Goal: Task Accomplishment & Management: Use online tool/utility

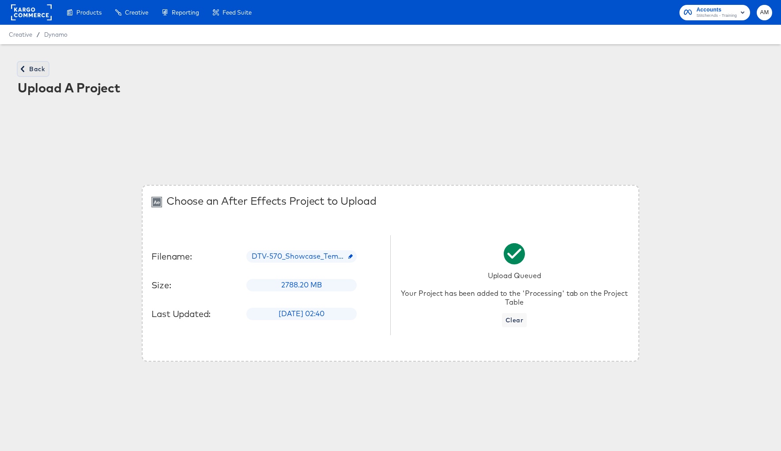
click at [31, 74] on button "Back" at bounding box center [33, 69] width 31 height 14
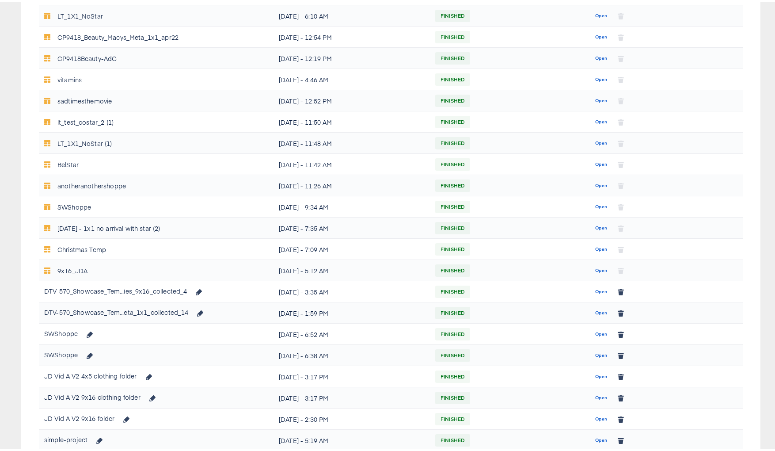
scroll to position [246, 0]
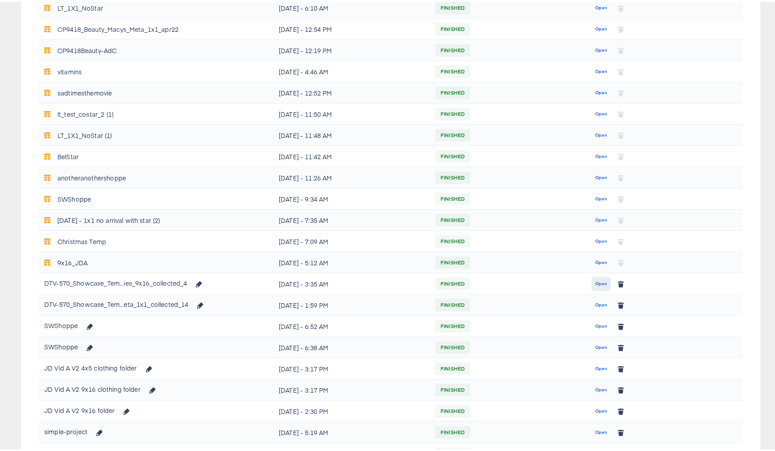
click at [595, 282] on span "Open" at bounding box center [601, 282] width 12 height 8
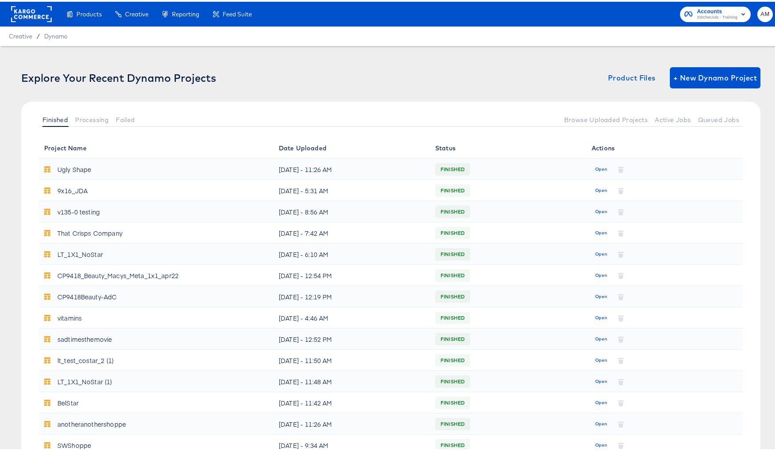
scroll to position [264, 0]
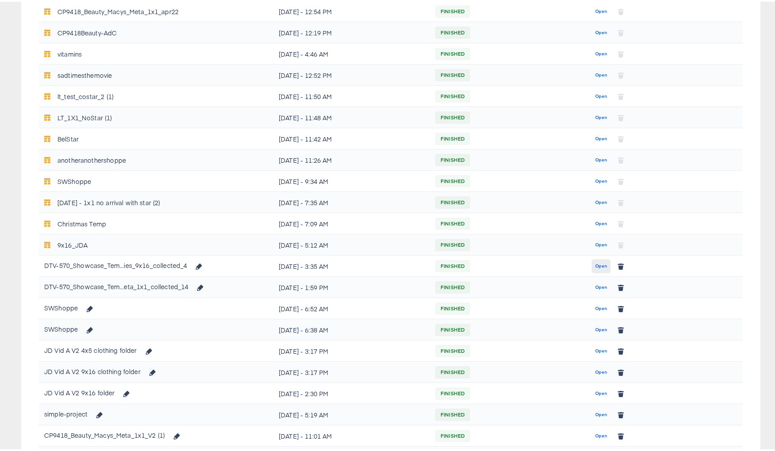
click at [595, 264] on span "Open" at bounding box center [601, 264] width 12 height 8
click at [598, 264] on span "Open" at bounding box center [601, 264] width 12 height 8
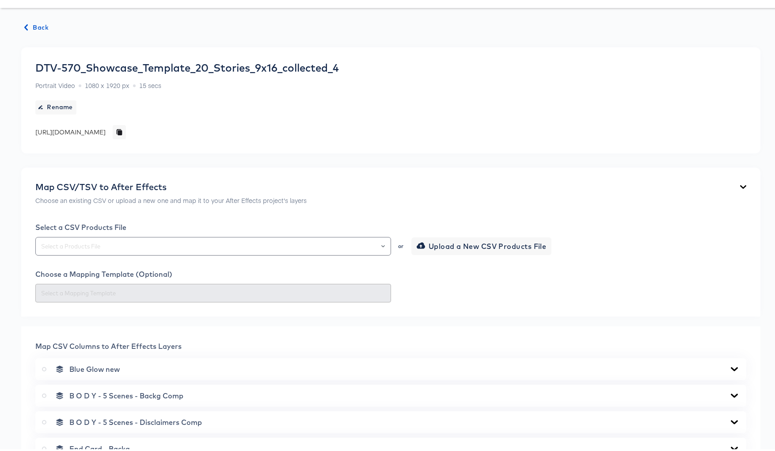
scroll to position [44, 0]
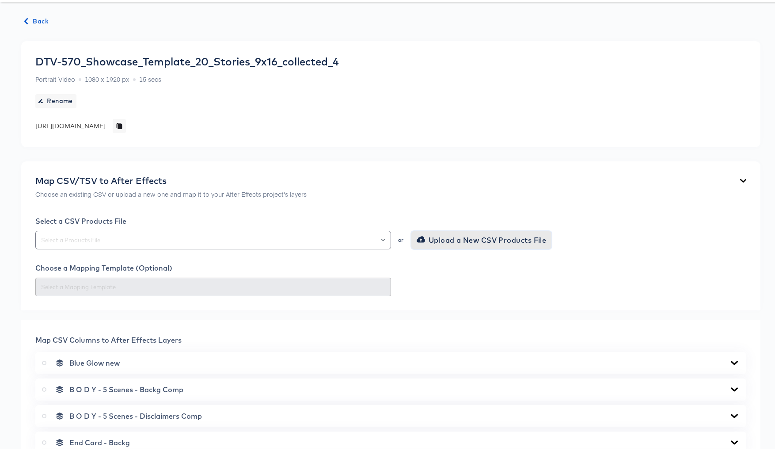
click at [442, 240] on span "Upload a New CSV Products File" at bounding box center [482, 238] width 128 height 12
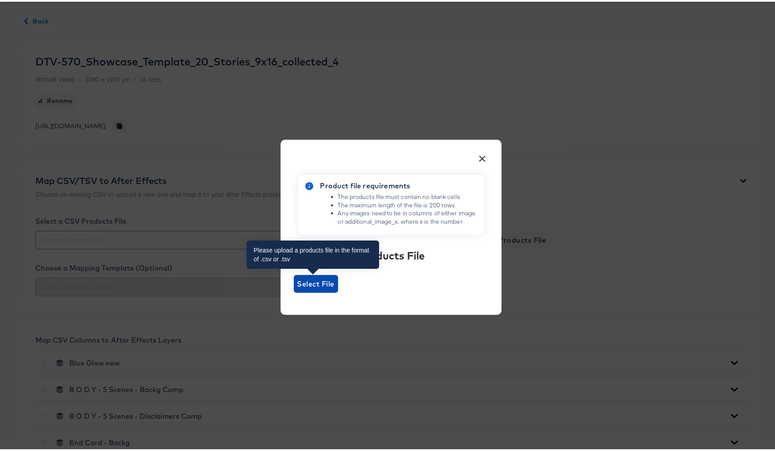
click at [312, 289] on span "Select File" at bounding box center [316, 282] width 44 height 18
click at [294, 291] on input "Select File" at bounding box center [294, 291] width 0 height 0
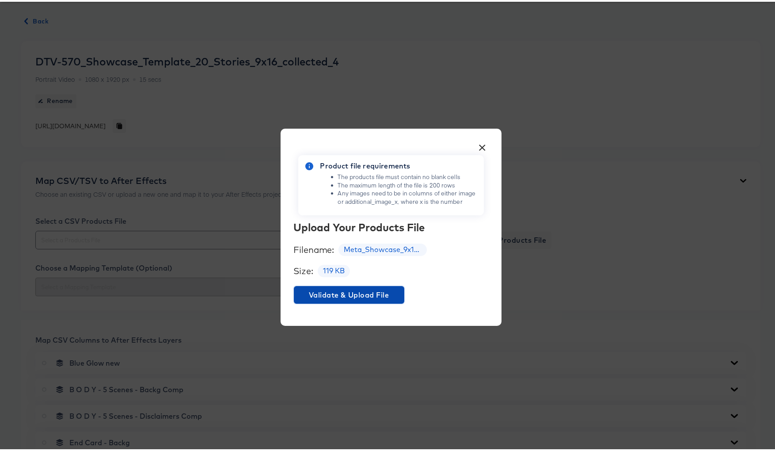
click at [331, 296] on span "Validate & Upload File" at bounding box center [348, 293] width 103 height 12
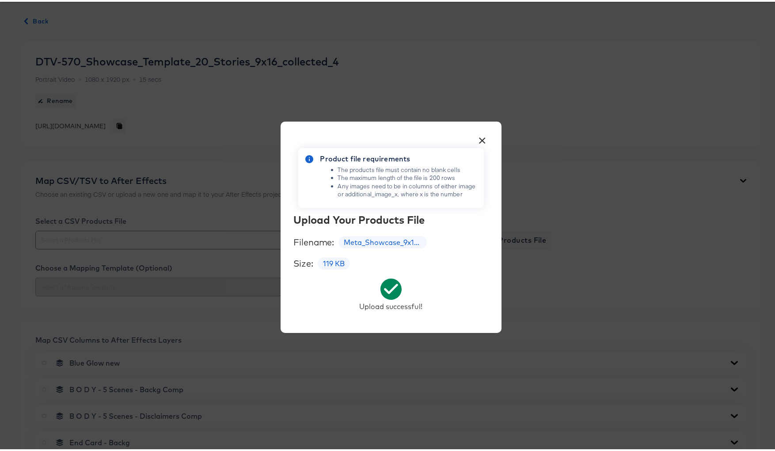
click at [484, 138] on button "×" at bounding box center [482, 137] width 16 height 16
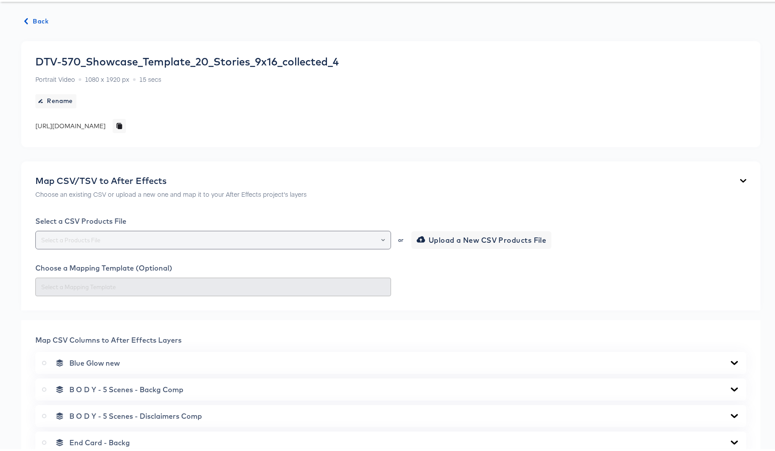
click at [377, 235] on div at bounding box center [378, 238] width 15 height 12
click at [381, 237] on icon "Open" at bounding box center [383, 238] width 4 height 4
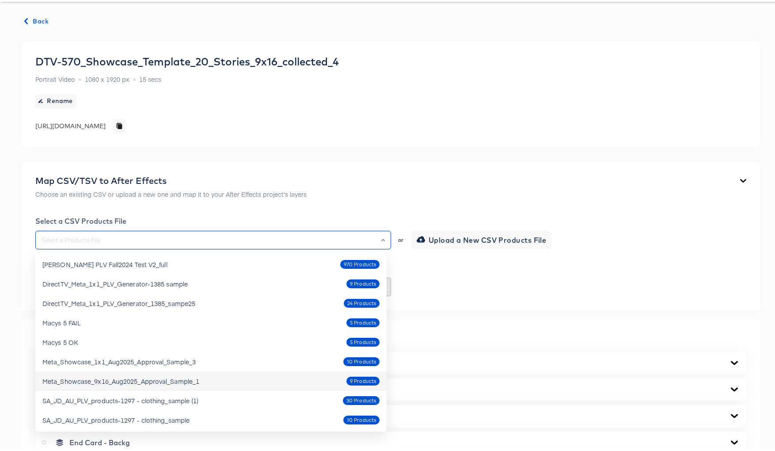
click at [209, 377] on div "Meta_Showcase_9x16_Aug2025_Approval_Sample_1 9 Products" at bounding box center [210, 379] width 337 height 14
type input "Meta_Showcase_9x16_Aug2025_Approval_Sample_1"
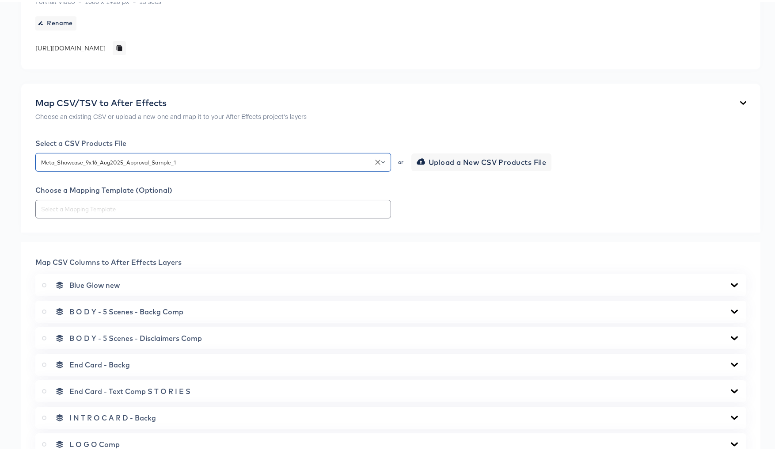
scroll to position [234, 0]
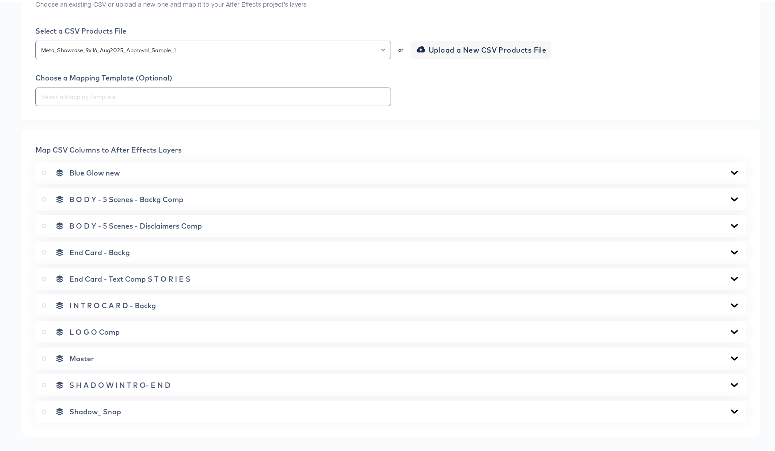
click at [729, 170] on icon at bounding box center [734, 170] width 11 height 7
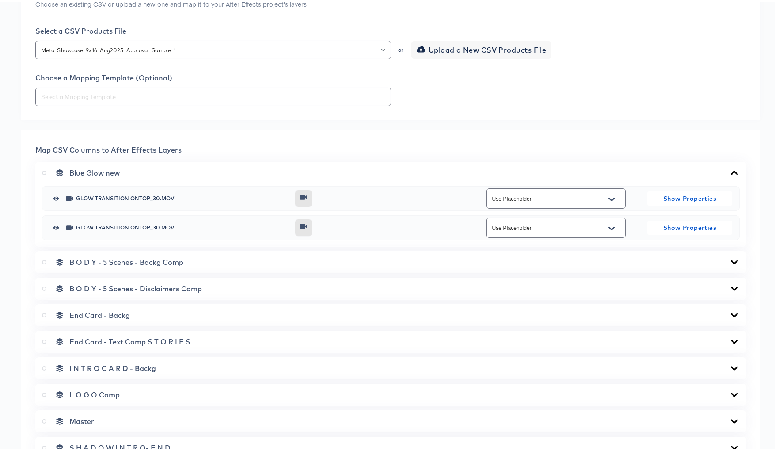
click at [731, 170] on icon at bounding box center [734, 171] width 7 height 4
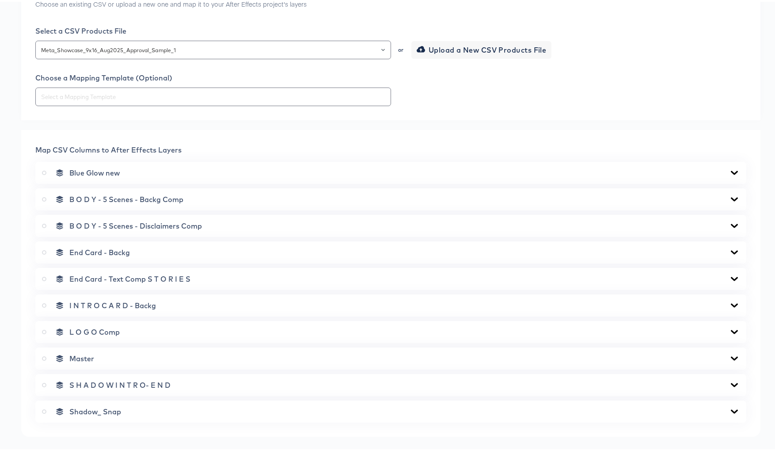
click at [729, 197] on icon at bounding box center [734, 197] width 11 height 7
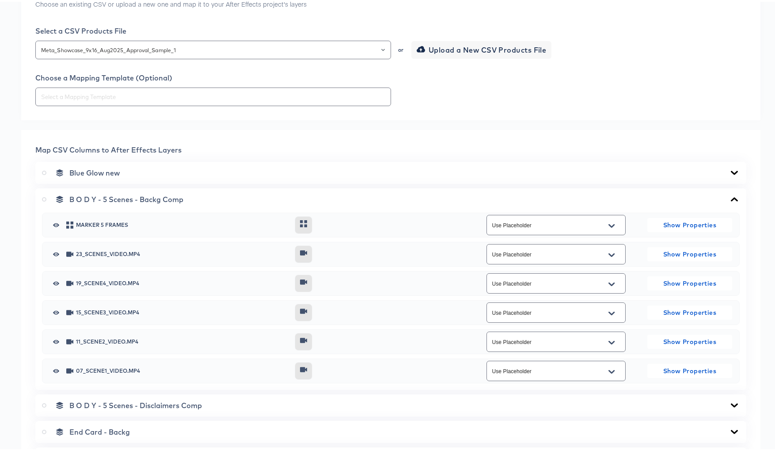
click at [608, 253] on icon "Open" at bounding box center [611, 253] width 6 height 4
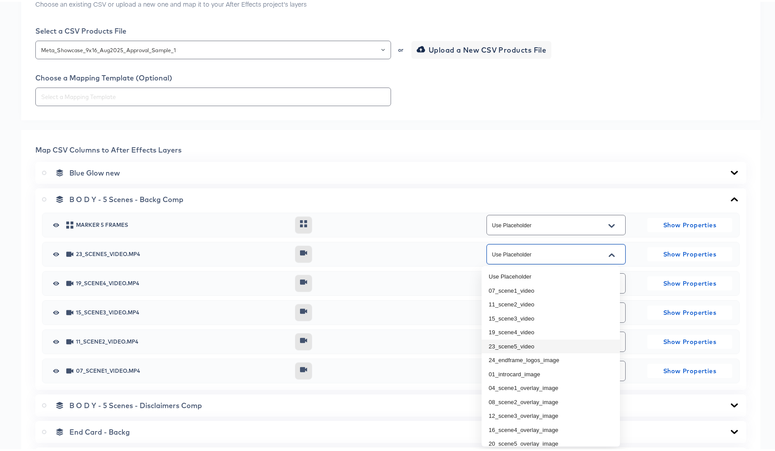
click at [561, 342] on li "23_scene5_video" at bounding box center [550, 344] width 138 height 14
type input "23_scene5_video"
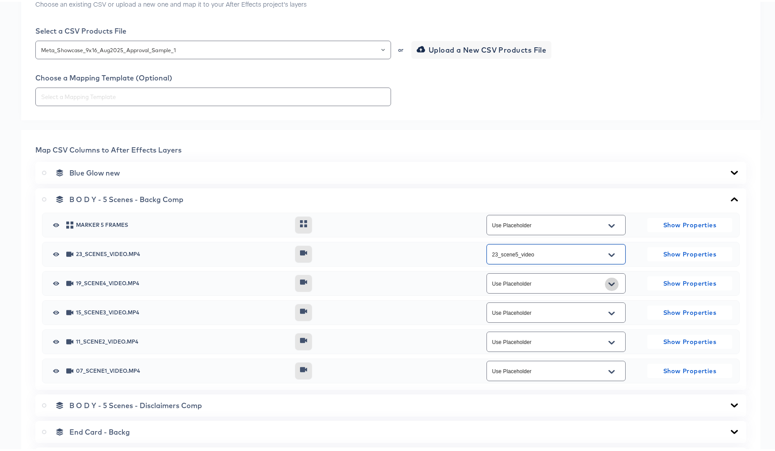
click at [608, 280] on icon "Open" at bounding box center [611, 282] width 6 height 7
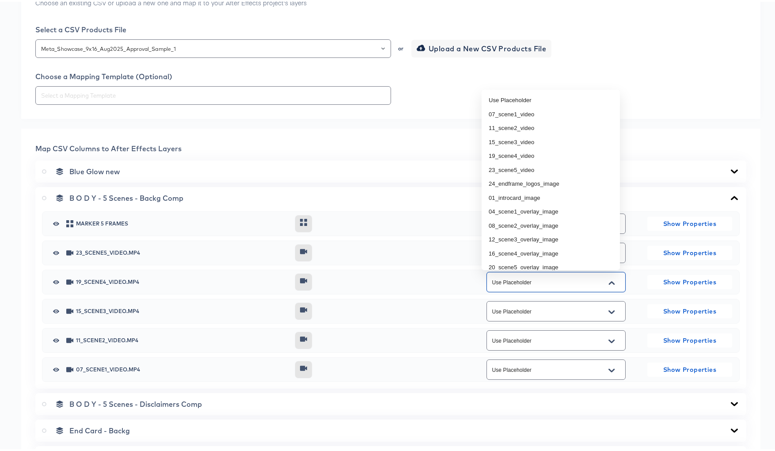
scroll to position [236, 0]
click at [513, 151] on li "19_scene4_video" at bounding box center [550, 154] width 138 height 14
type input "19_scene4_video"
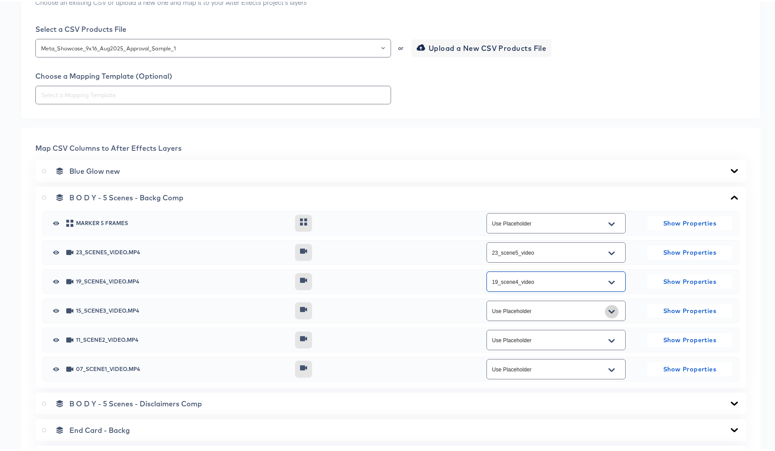
click at [608, 307] on icon "Open" at bounding box center [611, 309] width 6 height 7
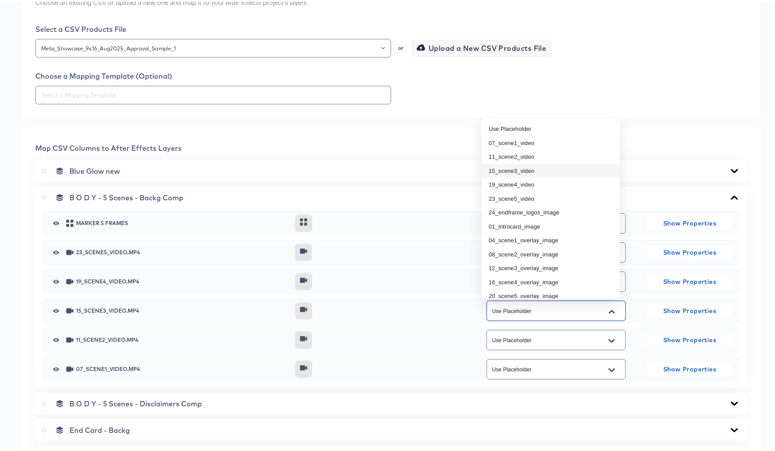
click at [527, 168] on li "15_scene3_video" at bounding box center [550, 169] width 138 height 14
type input "15_scene3_video"
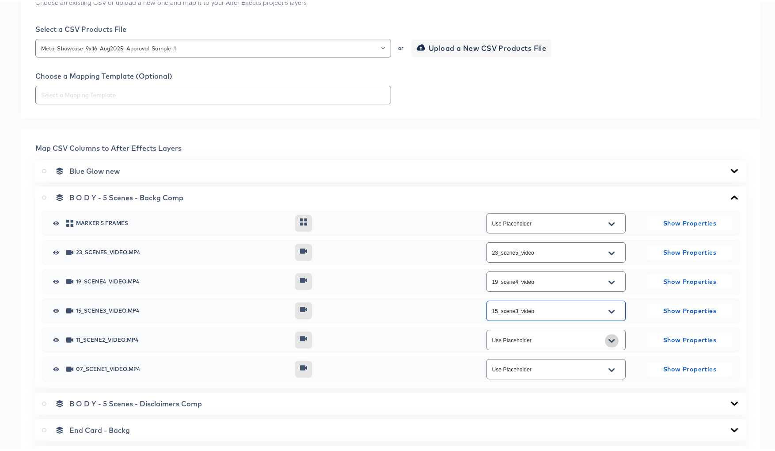
click at [608, 339] on icon "Open" at bounding box center [611, 339] width 6 height 4
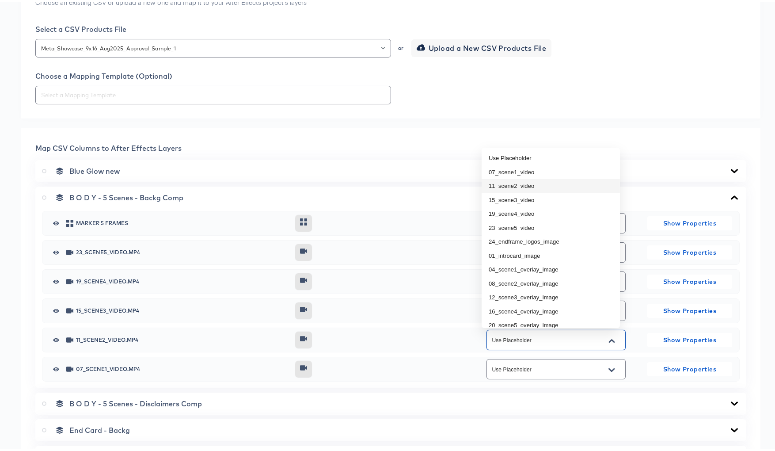
click at [519, 184] on li "11_scene2_video" at bounding box center [550, 184] width 138 height 14
type input "11_scene2_video"
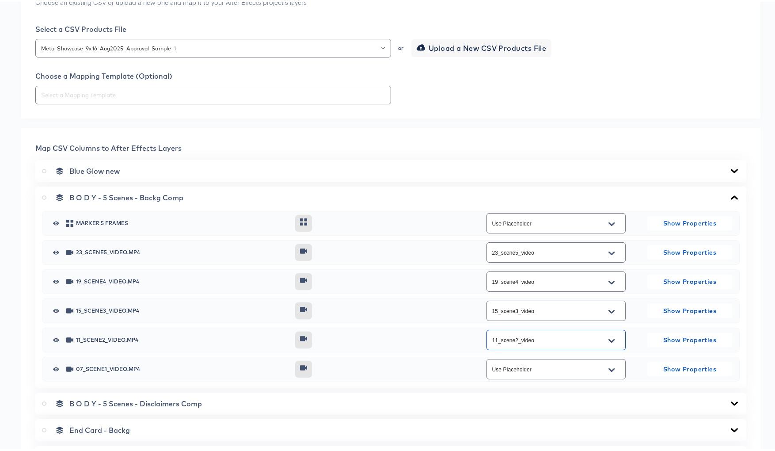
click at [608, 368] on icon "Open" at bounding box center [611, 368] width 6 height 4
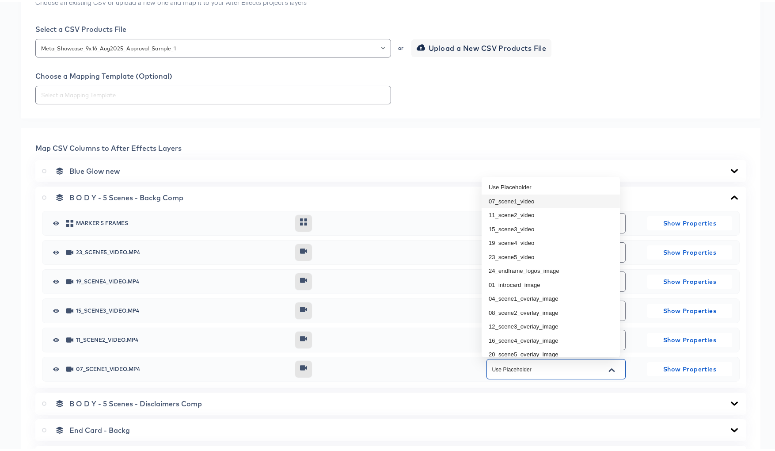
click at [512, 198] on li "07_scene1_video" at bounding box center [550, 200] width 138 height 14
type input "07_scene1_video"
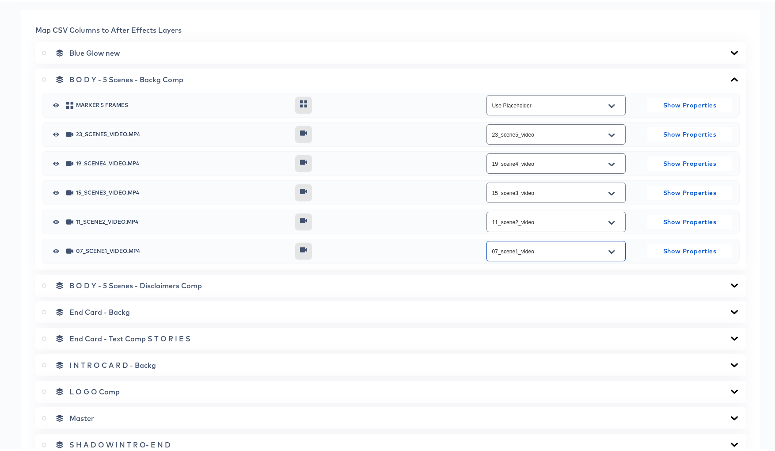
scroll to position [354, 0]
click at [729, 282] on icon at bounding box center [734, 283] width 11 height 7
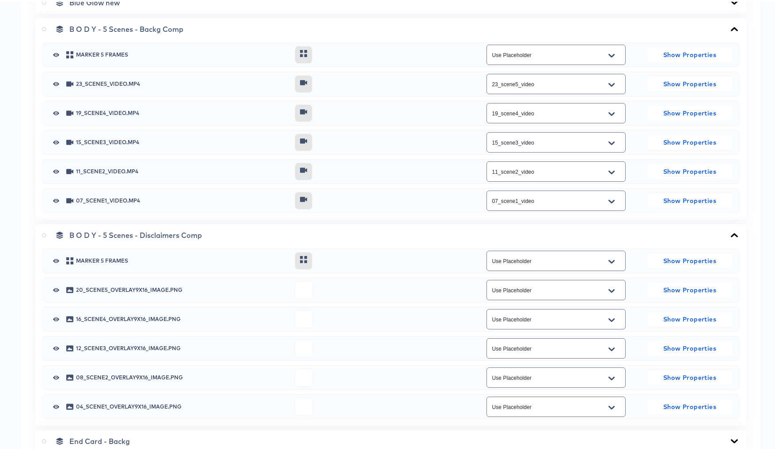
scroll to position [455, 0]
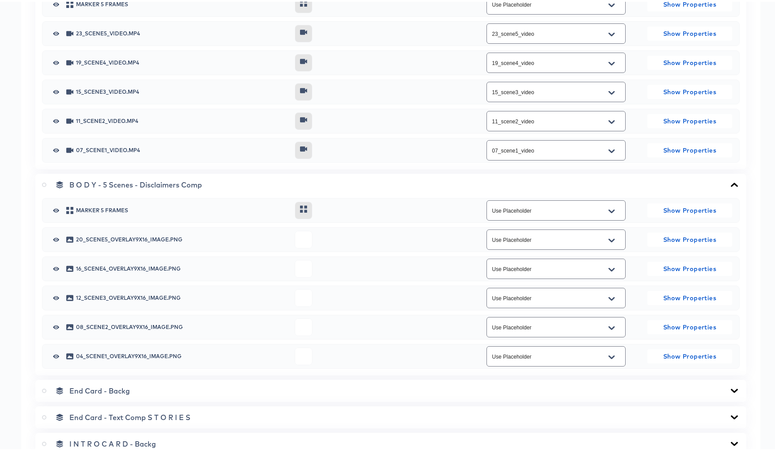
click at [608, 239] on icon "Open" at bounding box center [611, 239] width 6 height 4
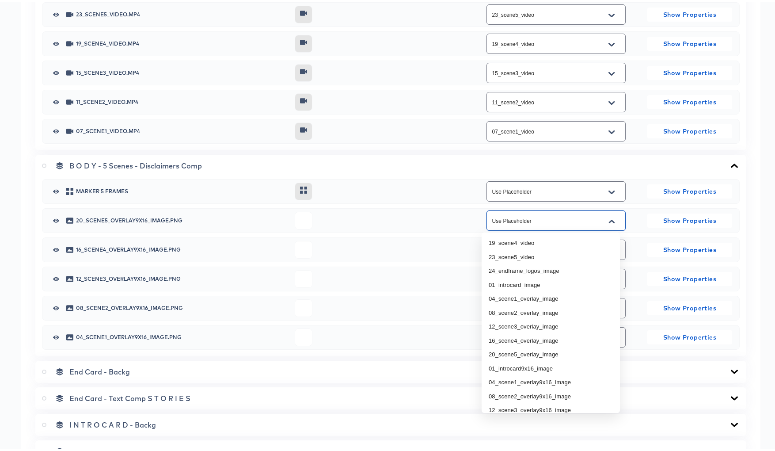
scroll to position [91, 0]
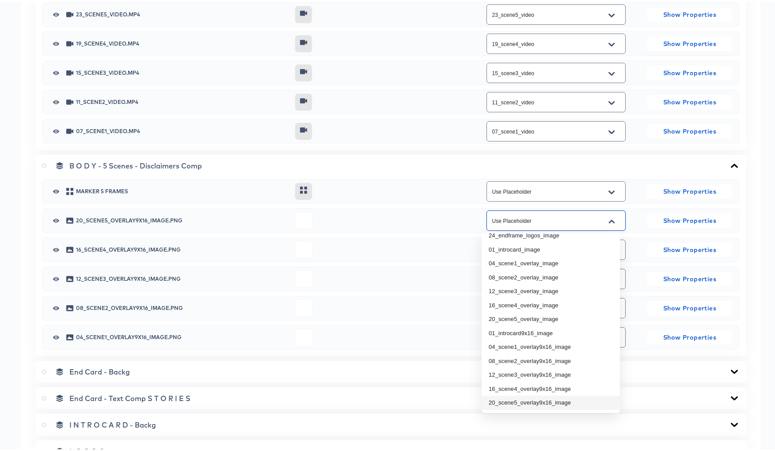
click at [535, 402] on li "20_scene5_overlay9x16_image" at bounding box center [550, 401] width 138 height 14
type input "20_scene5_overlay9x16_image"
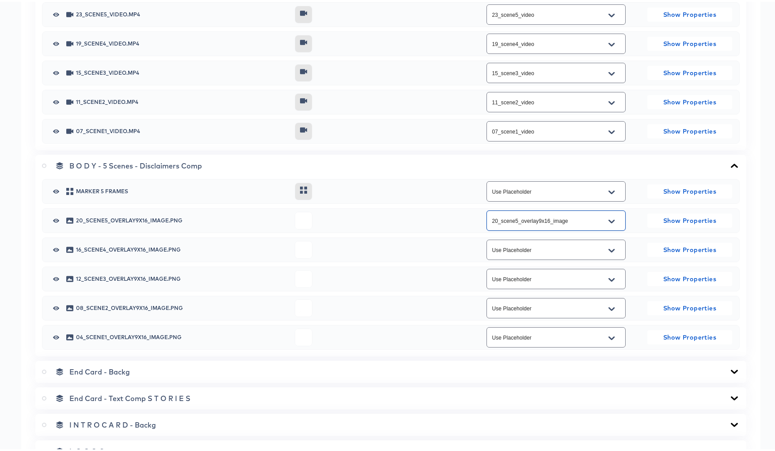
click at [608, 248] on icon "Open" at bounding box center [611, 249] width 6 height 4
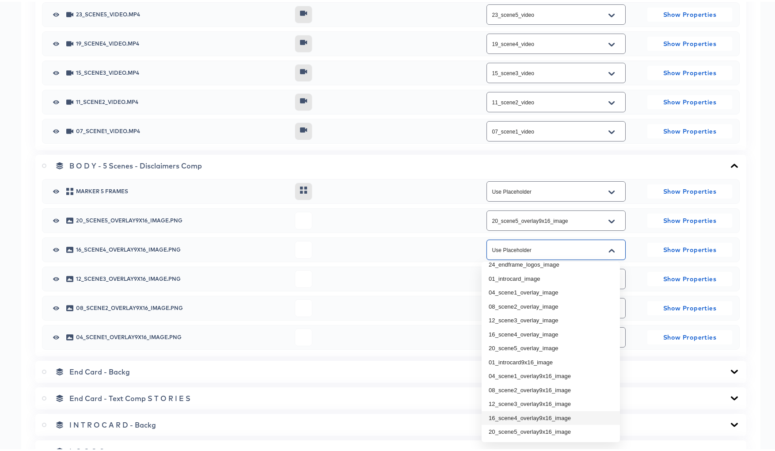
click at [539, 416] on li "16_scene4_overlay9x16_image" at bounding box center [550, 416] width 138 height 14
type input "16_scene4_overlay9x16_image"
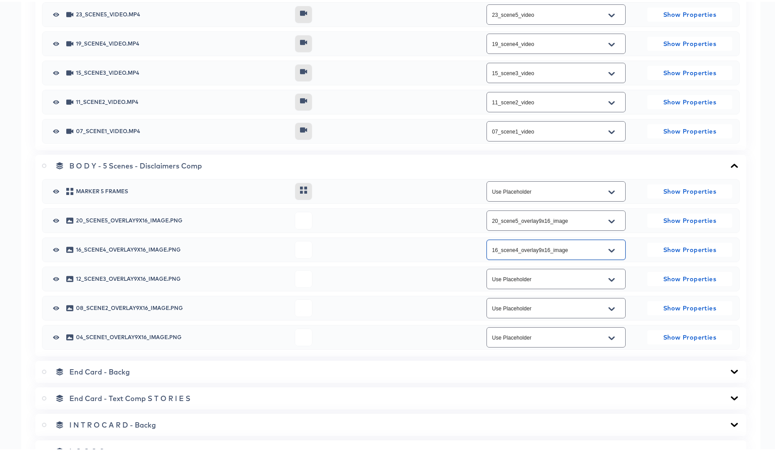
click at [608, 277] on icon "Open" at bounding box center [611, 277] width 6 height 7
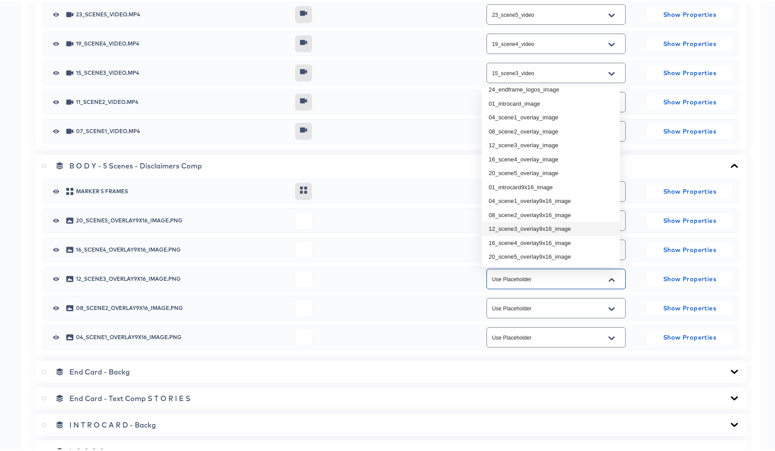
click at [535, 227] on li "12_scene3_overlay9x16_image" at bounding box center [550, 227] width 138 height 14
type input "12_scene3_overlay9x16_image"
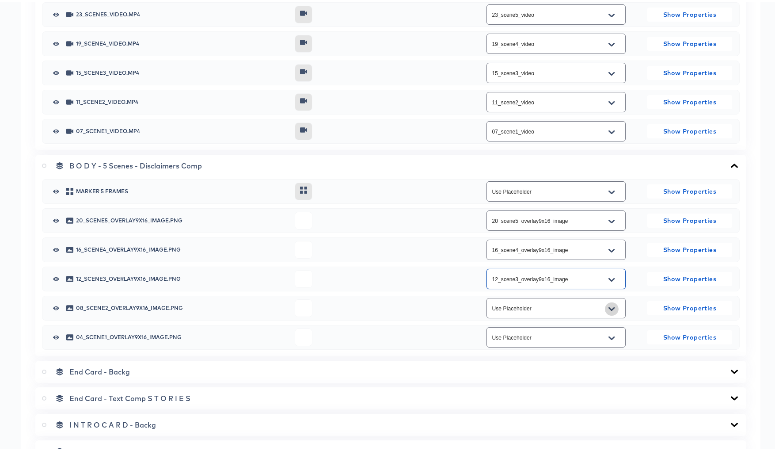
click at [608, 307] on icon "Open" at bounding box center [611, 306] width 6 height 7
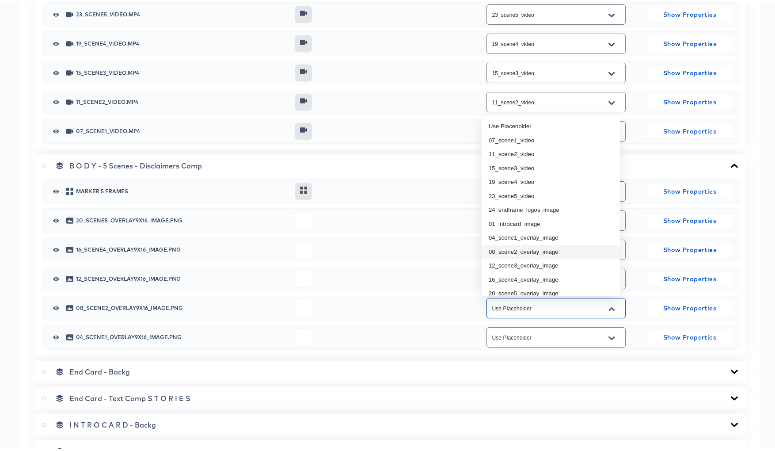
drag, startPoint x: 539, startPoint y: 249, endPoint x: 542, endPoint y: 254, distance: 5.5
click at [539, 249] on li "08_scene2_overlay_image" at bounding box center [550, 250] width 138 height 14
type input "08_scene2_overlay_image"
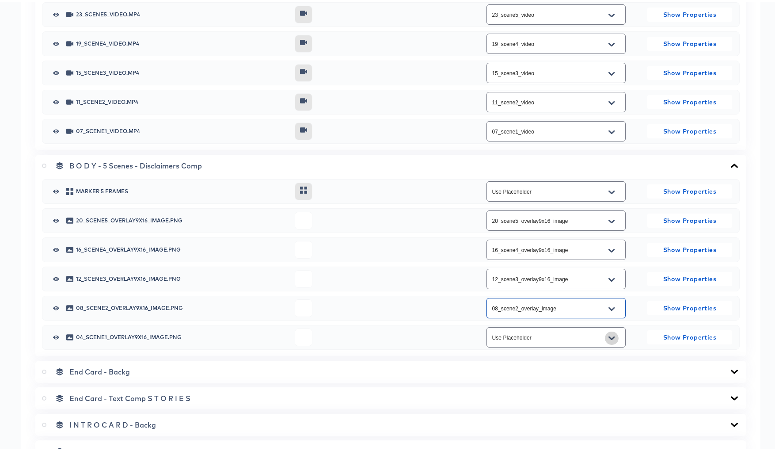
click at [608, 337] on icon "Open" at bounding box center [611, 336] width 6 height 4
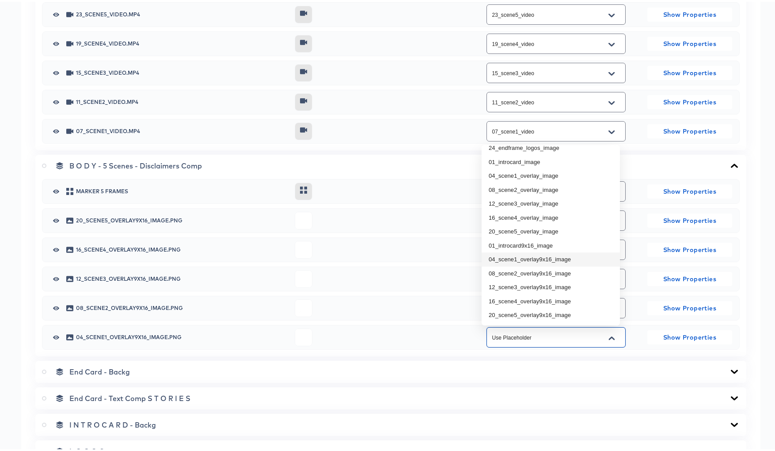
click at [547, 257] on li "04_scene1_overlay9x16_image" at bounding box center [550, 257] width 138 height 14
type input "04_scene1_overlay9x16_image"
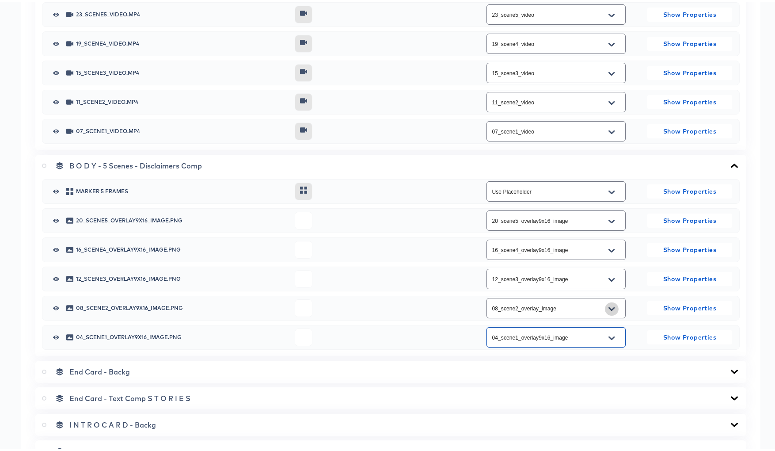
click at [608, 305] on icon "Open" at bounding box center [611, 306] width 6 height 7
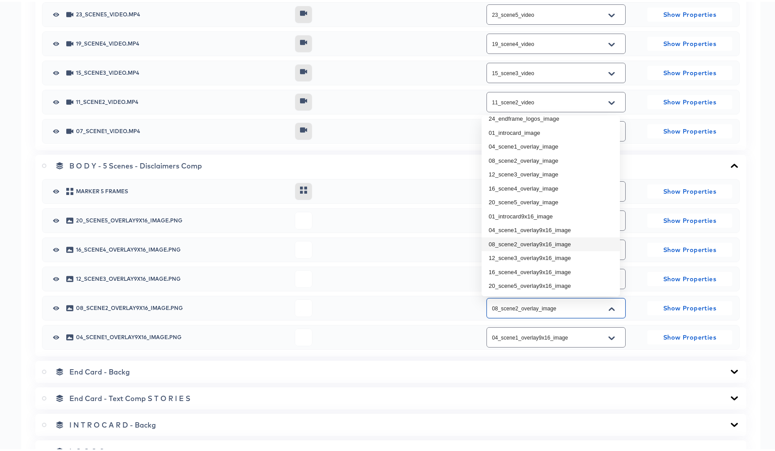
click at [536, 245] on li "08_scene2_overlay9x16_image" at bounding box center [550, 242] width 138 height 14
type input "08_scene2_overlay9x16_image"
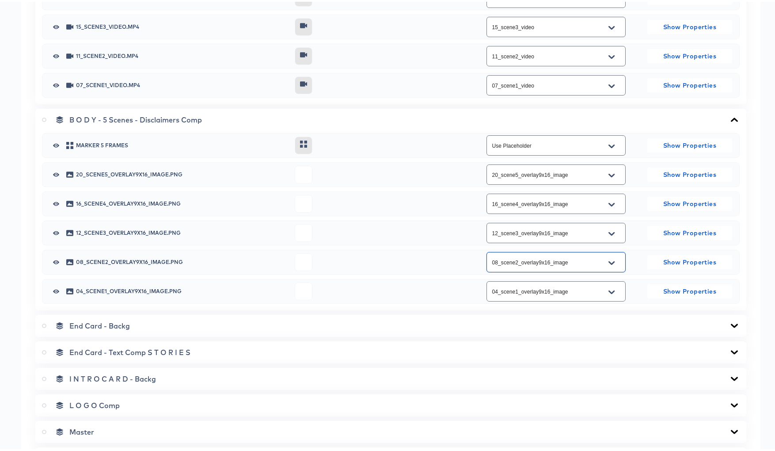
scroll to position [509, 0]
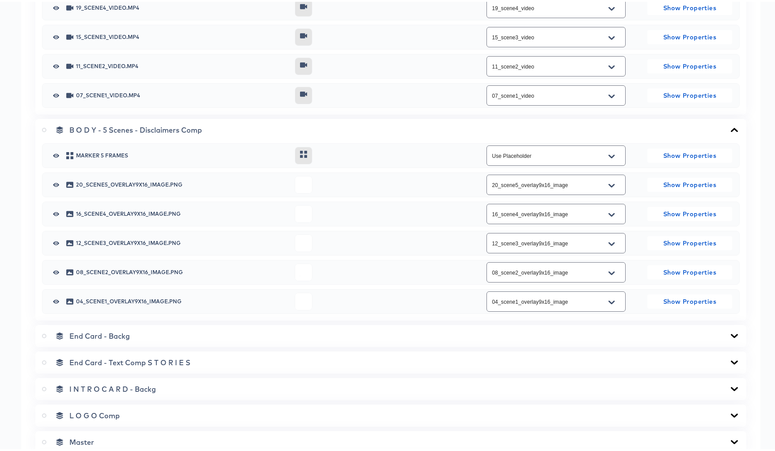
click at [731, 333] on icon at bounding box center [734, 334] width 7 height 4
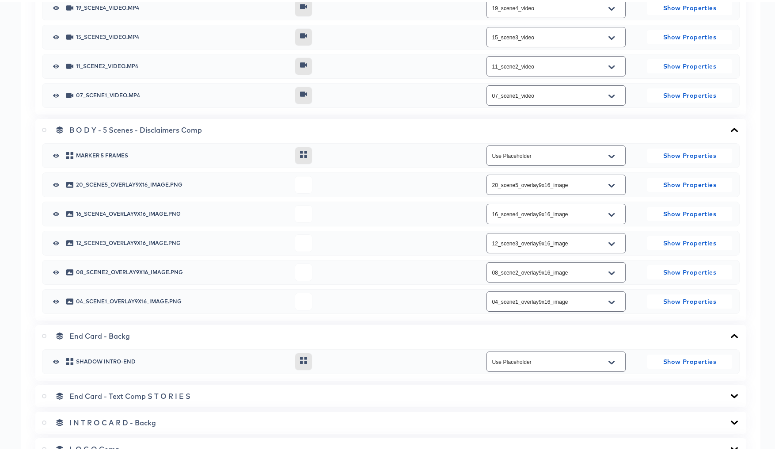
click at [731, 332] on icon at bounding box center [734, 334] width 7 height 4
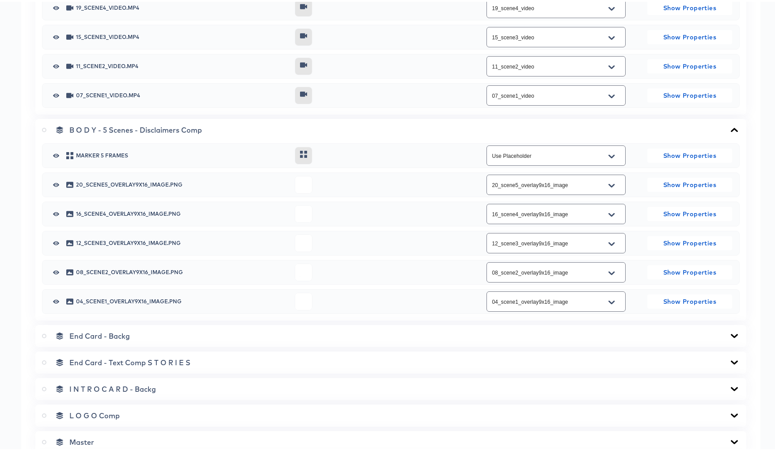
click at [731, 360] on icon at bounding box center [734, 360] width 7 height 4
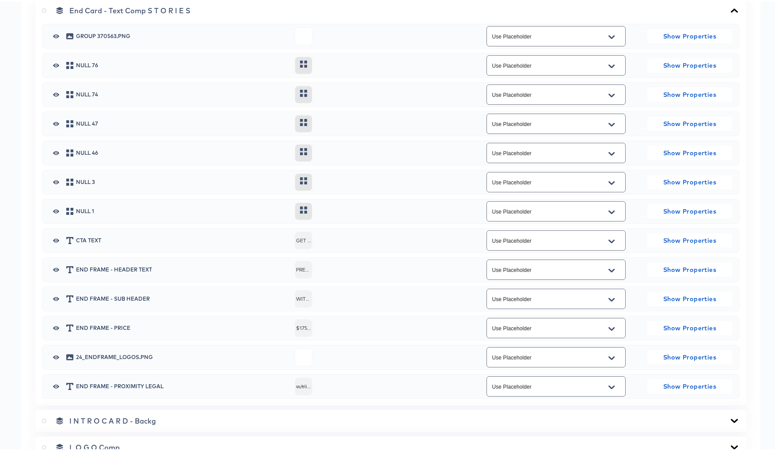
scroll to position [864, 0]
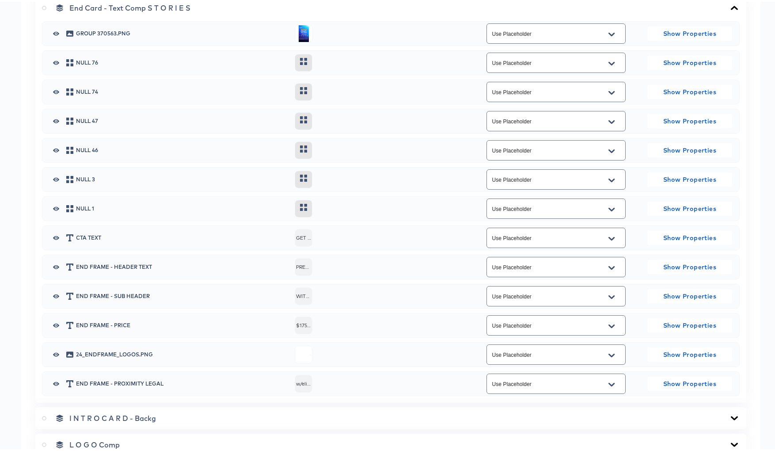
click at [608, 352] on icon "Open" at bounding box center [611, 353] width 6 height 7
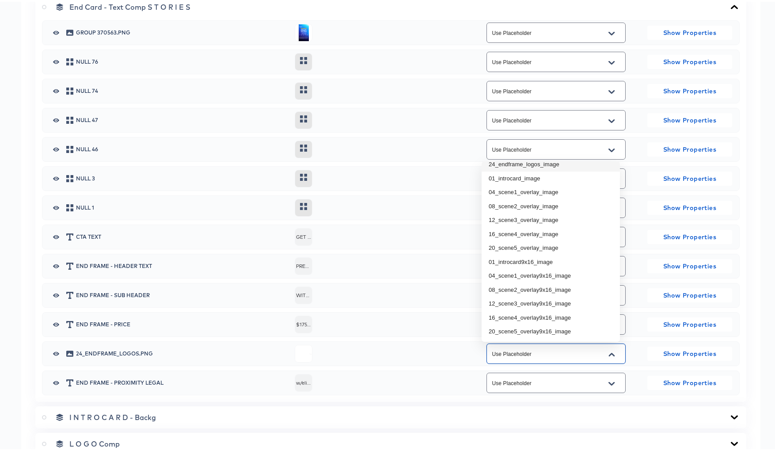
scroll to position [871, 0]
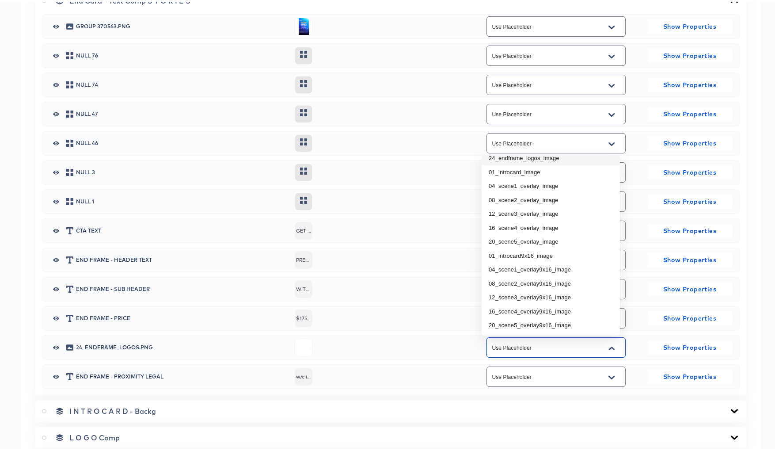
click at [519, 159] on li "24_endframe_logos_image" at bounding box center [550, 156] width 138 height 14
type input "24_endframe_logos_image"
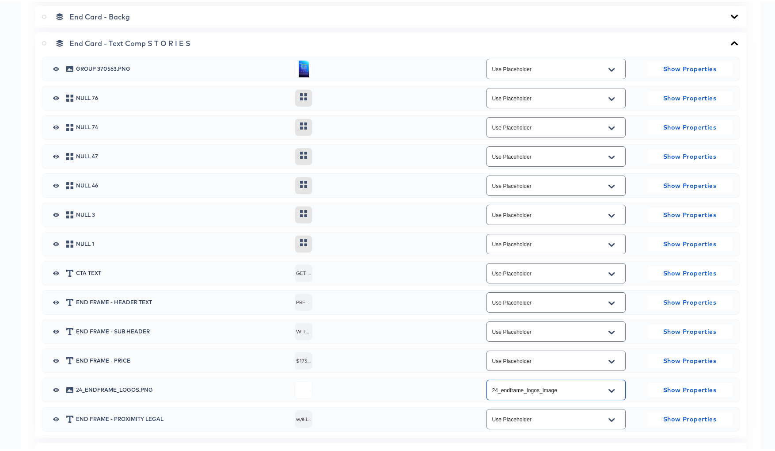
scroll to position [978, 0]
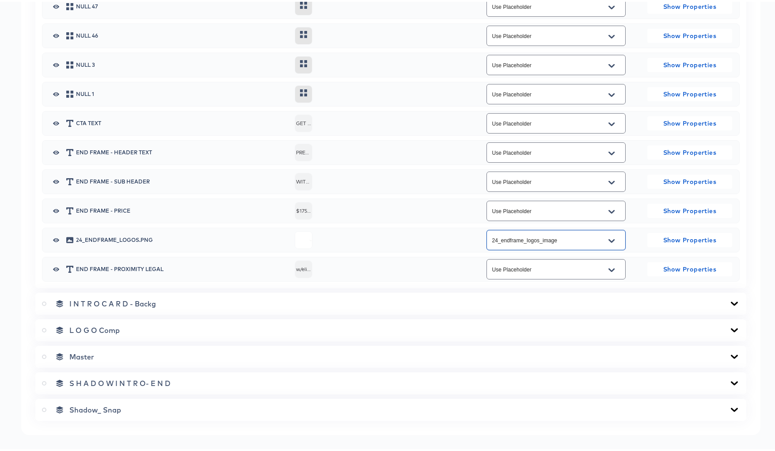
click at [729, 299] on icon at bounding box center [734, 301] width 11 height 7
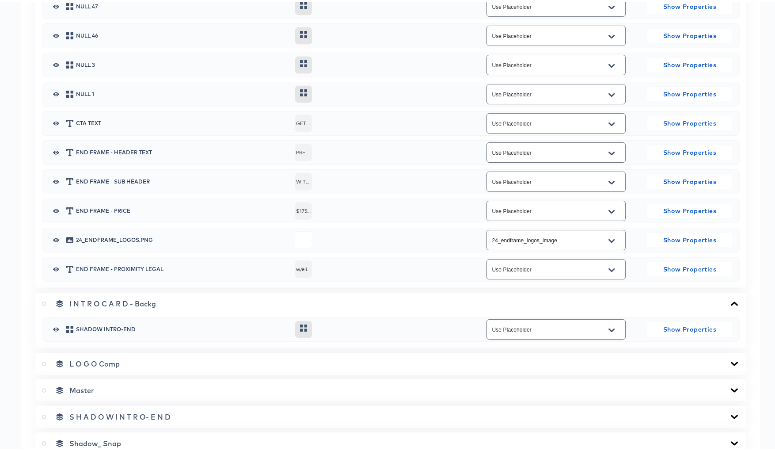
click at [729, 299] on icon at bounding box center [734, 301] width 11 height 7
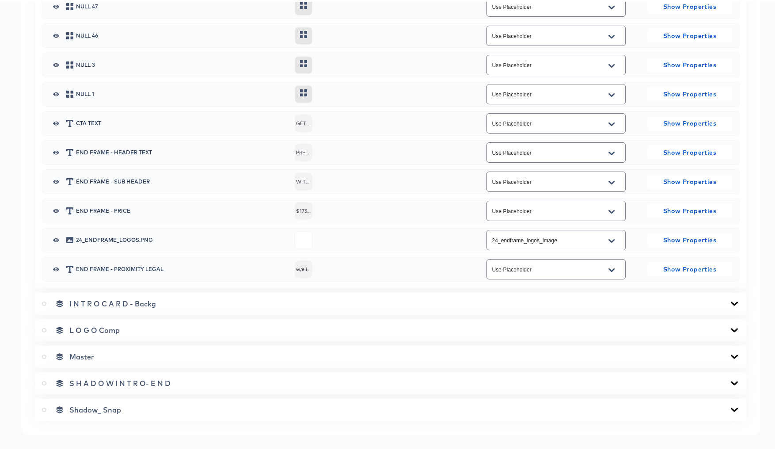
click at [729, 326] on icon at bounding box center [734, 328] width 11 height 7
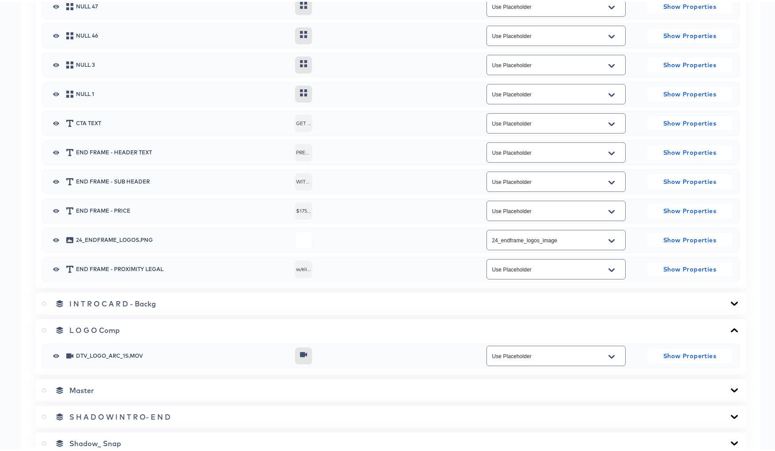
click at [729, 326] on icon at bounding box center [734, 328] width 11 height 7
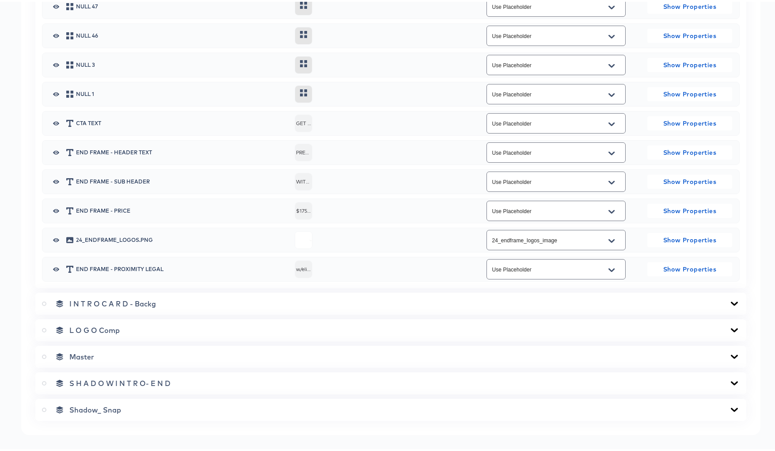
click at [729, 353] on icon at bounding box center [734, 354] width 11 height 7
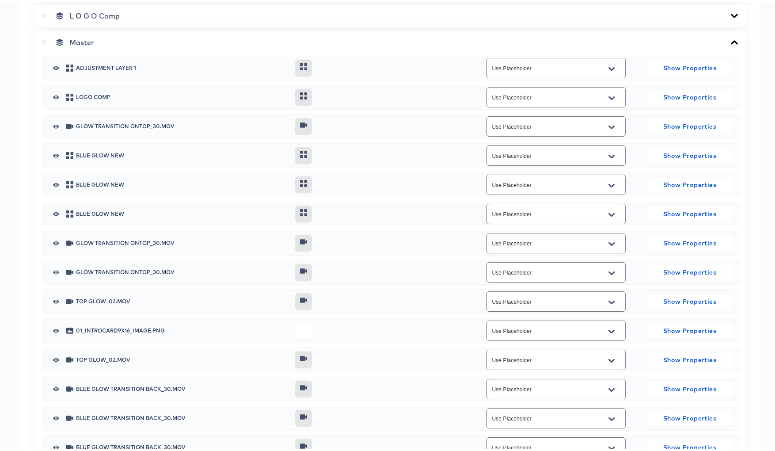
scroll to position [1292, 0]
click at [608, 327] on icon "Open" at bounding box center [611, 329] width 6 height 7
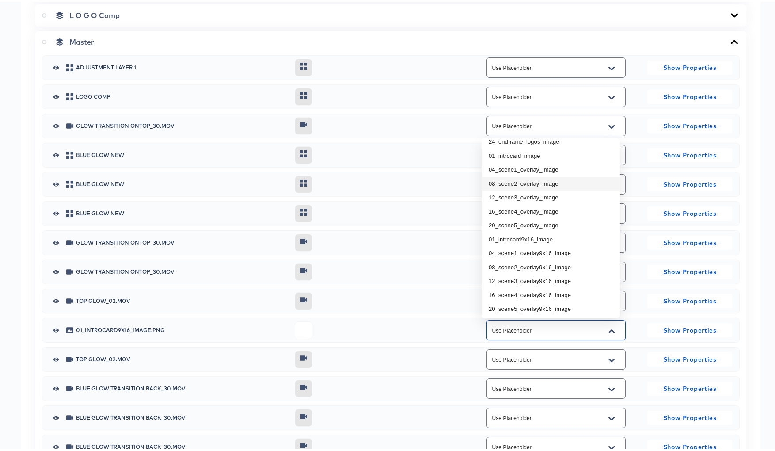
scroll to position [91, 0]
click at [547, 236] on li "01_introcard9x16_image" at bounding box center [550, 237] width 138 height 14
type input "01_introcard9x16_image"
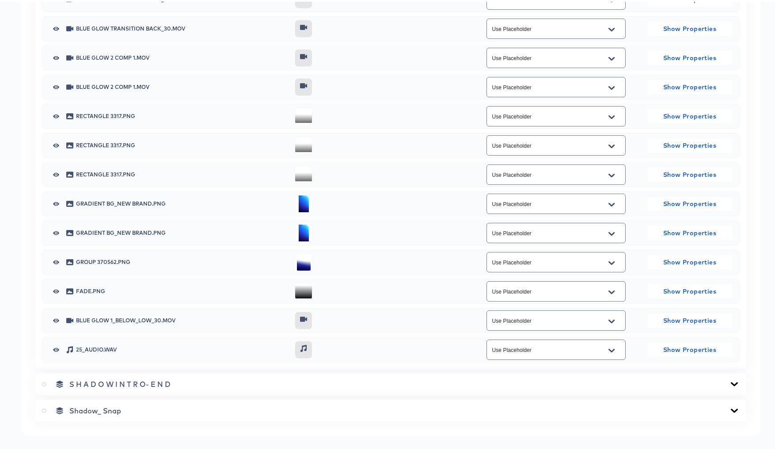
scroll to position [1826, 0]
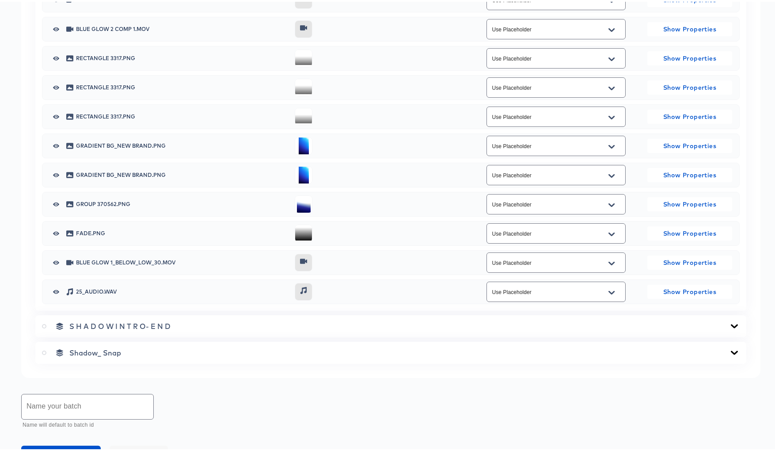
click at [731, 323] on icon at bounding box center [734, 324] width 7 height 4
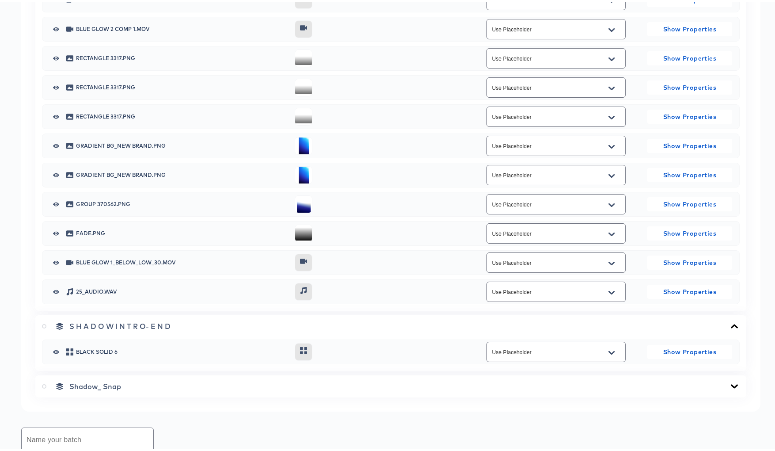
click at [731, 323] on icon at bounding box center [734, 324] width 7 height 4
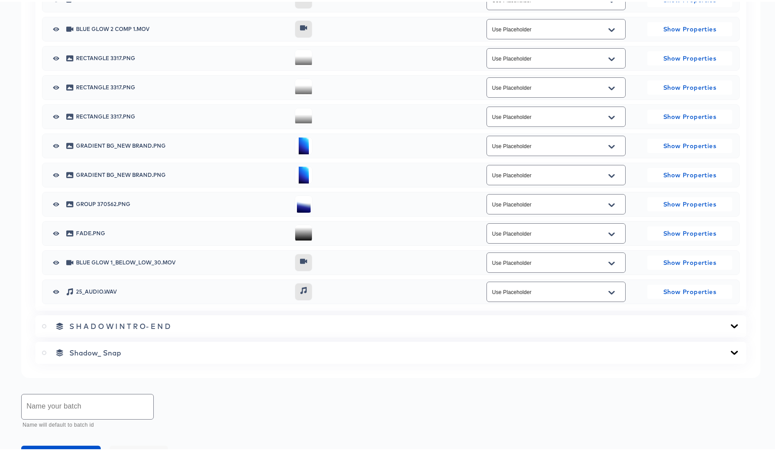
click at [729, 348] on icon at bounding box center [734, 350] width 11 height 7
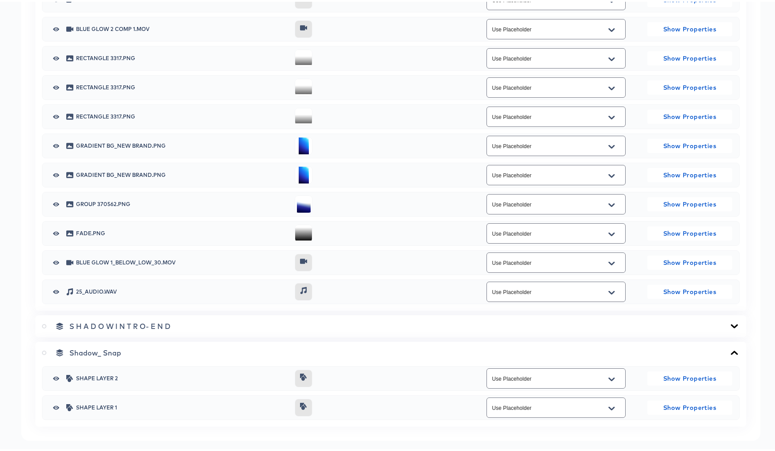
click at [729, 348] on icon at bounding box center [734, 350] width 11 height 7
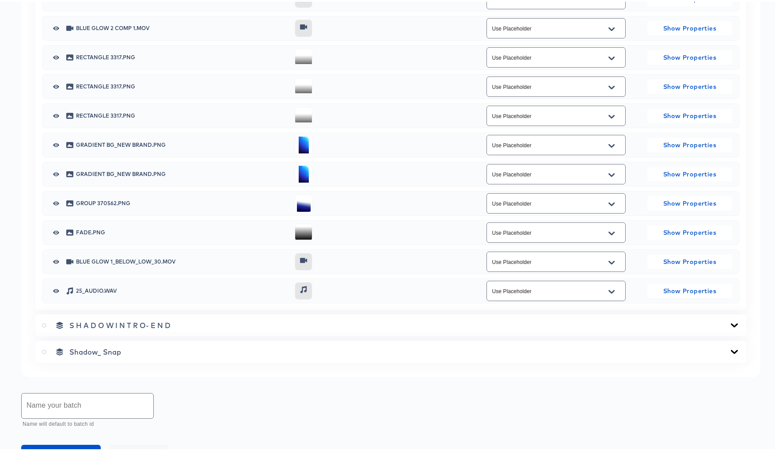
scroll to position [1935, 0]
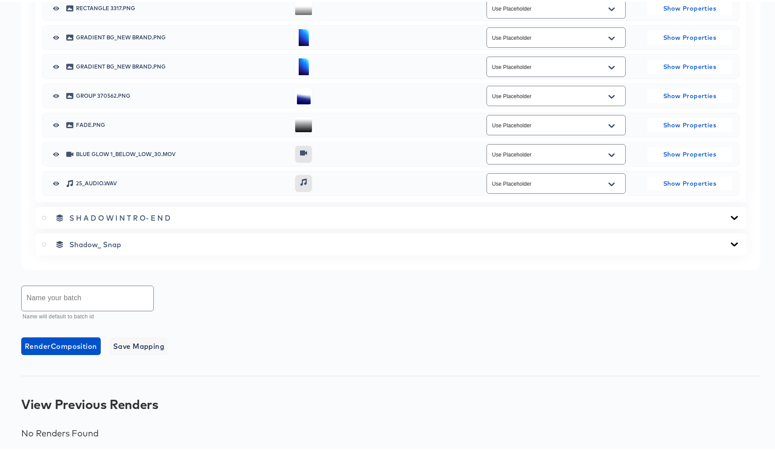
click at [113, 297] on input "text" at bounding box center [88, 296] width 132 height 25
type input "9x16 Batch Sample1"
click at [148, 345] on span "Save Mapping" at bounding box center [139, 344] width 52 height 12
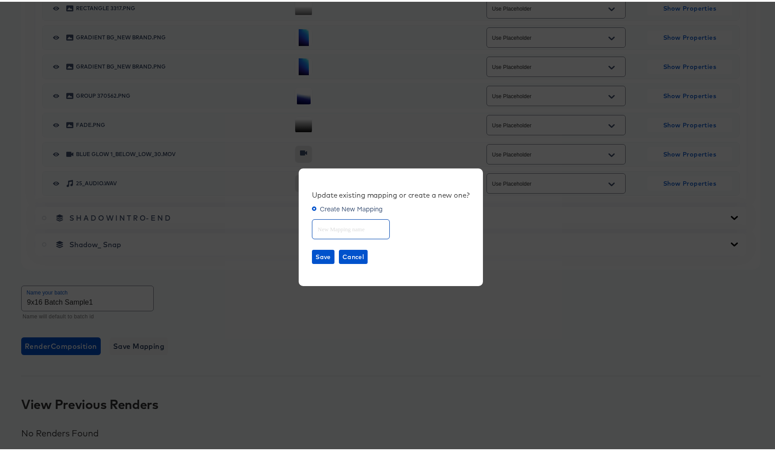
click at [343, 228] on input "text" at bounding box center [350, 223] width 77 height 19
type input "9x16 Mapping"
click at [316, 257] on span "Save" at bounding box center [322, 255] width 15 height 11
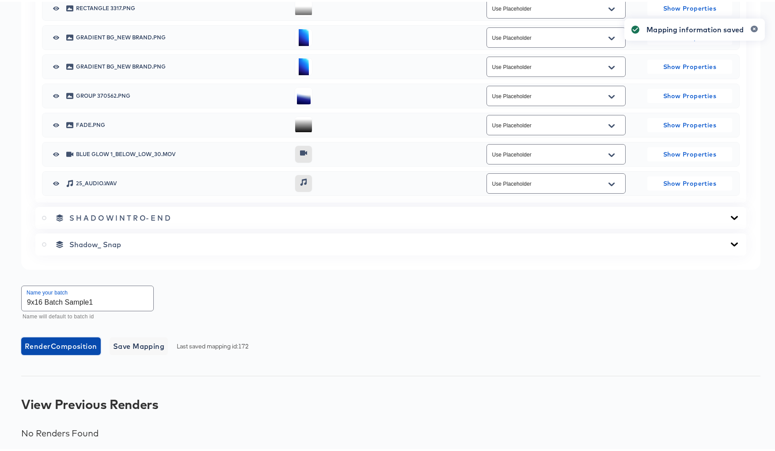
click at [58, 345] on span "Render Composition" at bounding box center [61, 344] width 72 height 12
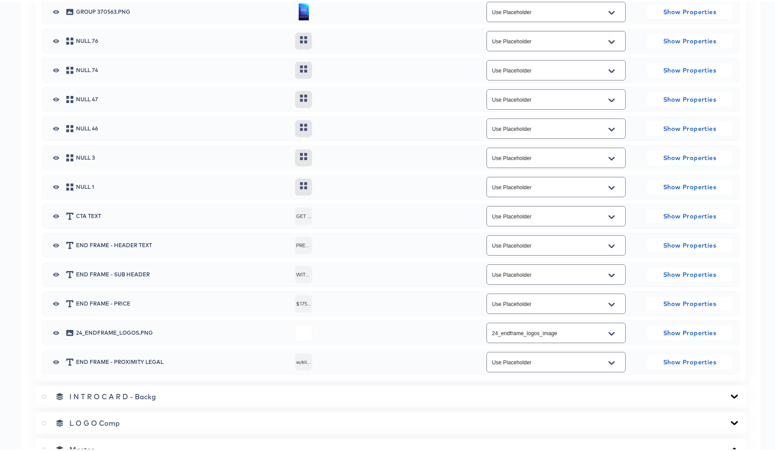
scroll to position [1055, 0]
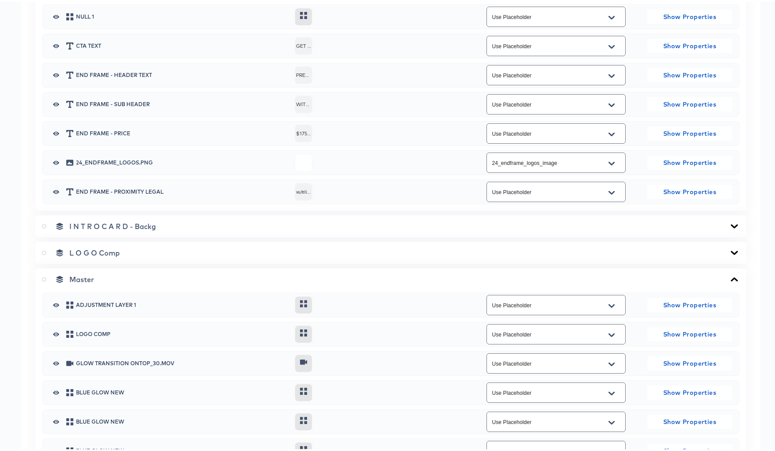
click at [44, 277] on icon at bounding box center [44, 277] width 4 height 4
click at [0, 0] on input "radio" at bounding box center [0, 0] width 0 height 0
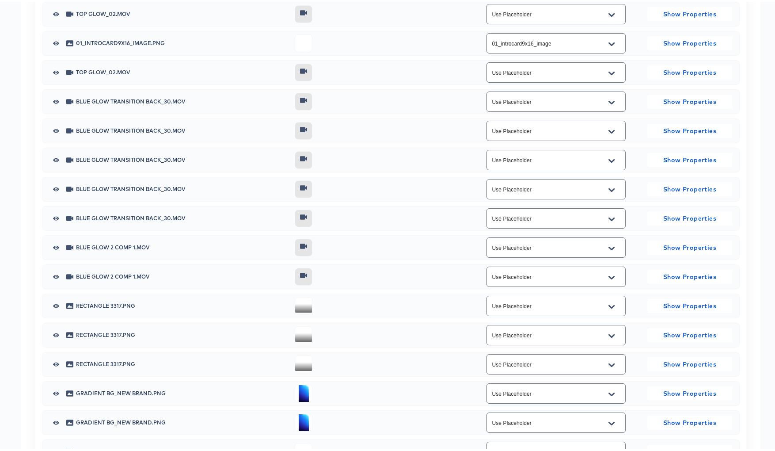
scroll to position [1935, 0]
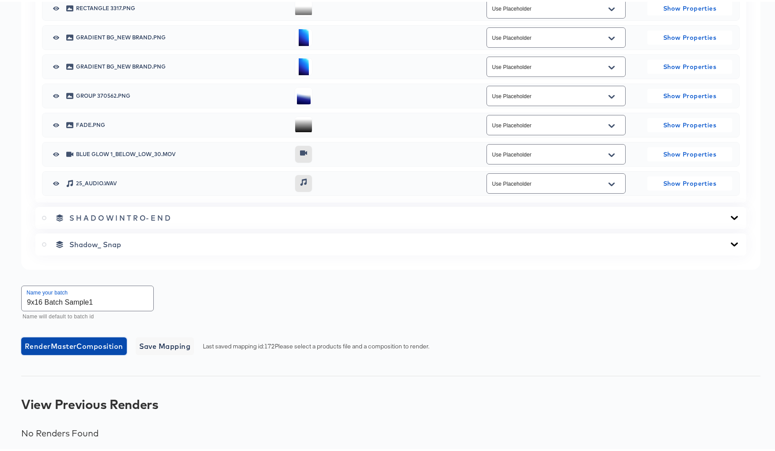
click at [68, 346] on span "Render Master Composition" at bounding box center [74, 344] width 98 height 12
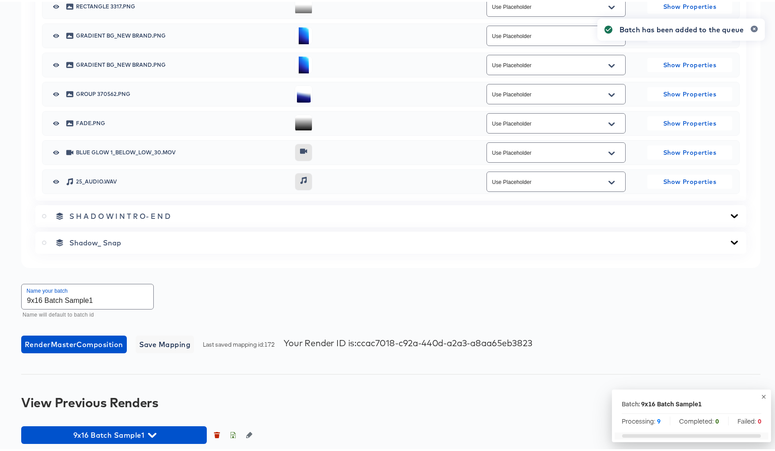
scroll to position [1942, 0]
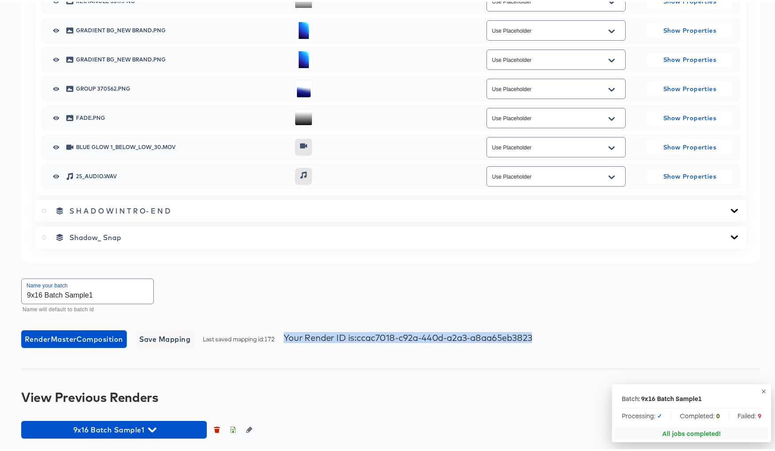
drag, startPoint x: 580, startPoint y: 330, endPoint x: 285, endPoint y: 333, distance: 294.2
click at [285, 333] on div "Render Master Composition Save Mapping Last saved mapping id: 172 Your Render I…" at bounding box center [390, 337] width 739 height 18
copy div "Your Render ID is: ccac7018-c92a-440d-a2a3-a8aa65eb3823"
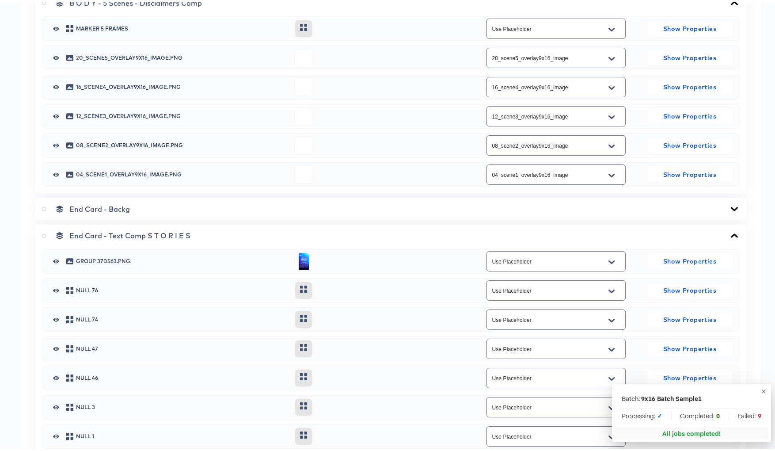
scroll to position [0, 0]
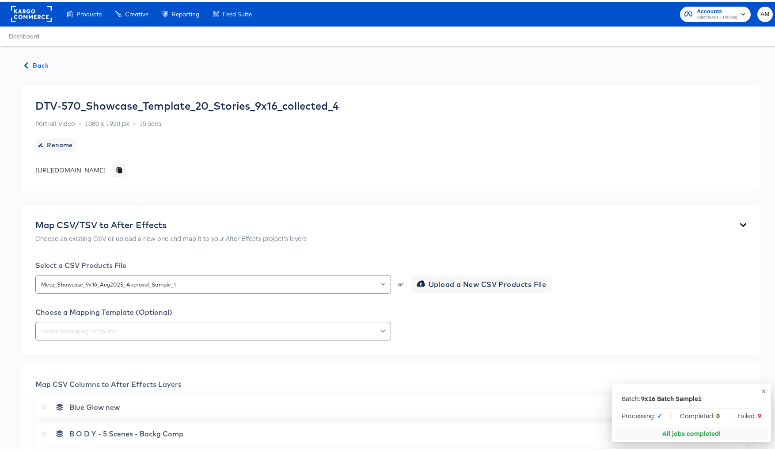
drag, startPoint x: 581, startPoint y: 170, endPoint x: 43, endPoint y: 163, distance: 537.6
click at [43, 164] on div "https://dynamo-video-projects.s3.eu-west-1.amazonaws.com/staging/projects/compa…" at bounding box center [70, 168] width 70 height 9
copy div "https://dynamo-video-projects.s3.eu-west-1.amazonaws.com/staging/projects/compa…"
click at [35, 64] on span "Back" at bounding box center [37, 63] width 24 height 11
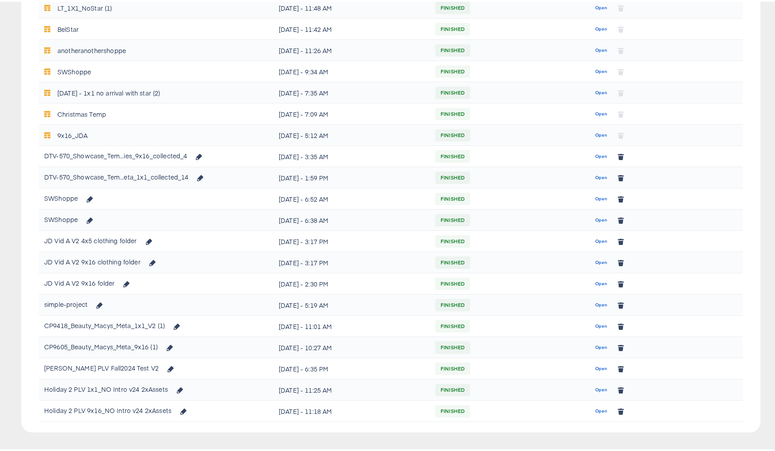
scroll to position [363, 0]
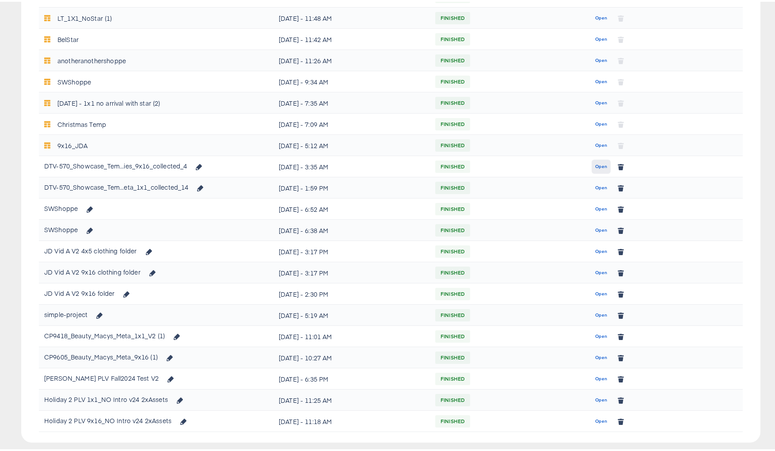
click at [595, 165] on span "Open" at bounding box center [601, 165] width 12 height 8
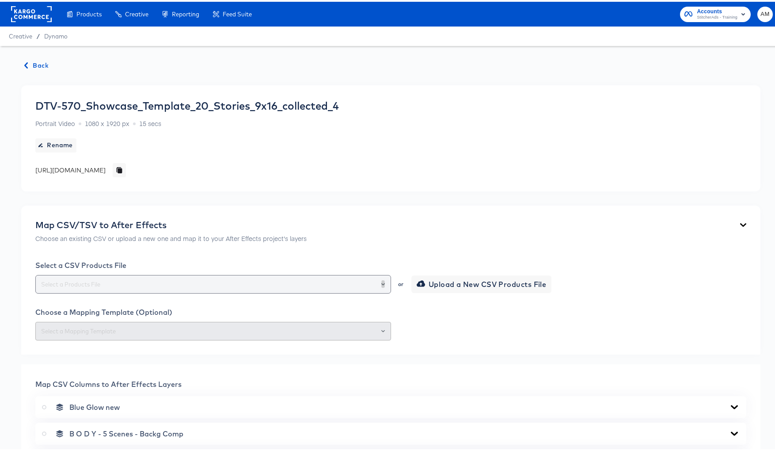
click at [381, 281] on icon "Open" at bounding box center [383, 282] width 4 height 4
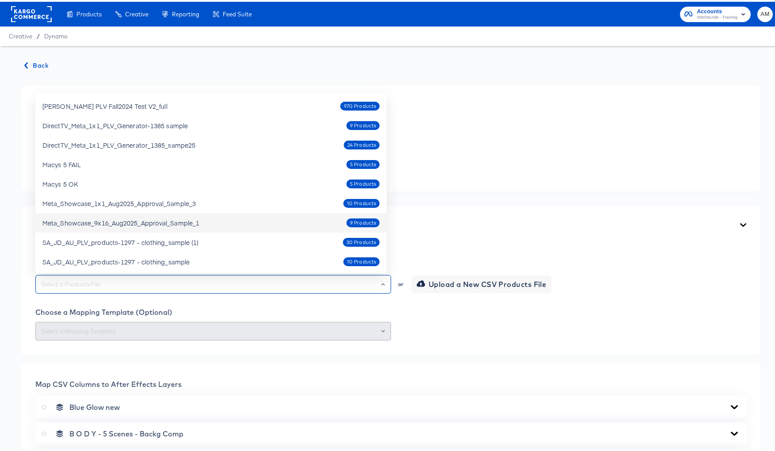
click at [201, 220] on div "Meta_Showcase_9x16_Aug2025_Approval_Sample_1 9 Products" at bounding box center [210, 221] width 337 height 14
type input "Meta_Showcase_9x16_Aug2025_Approval_Sample_1"
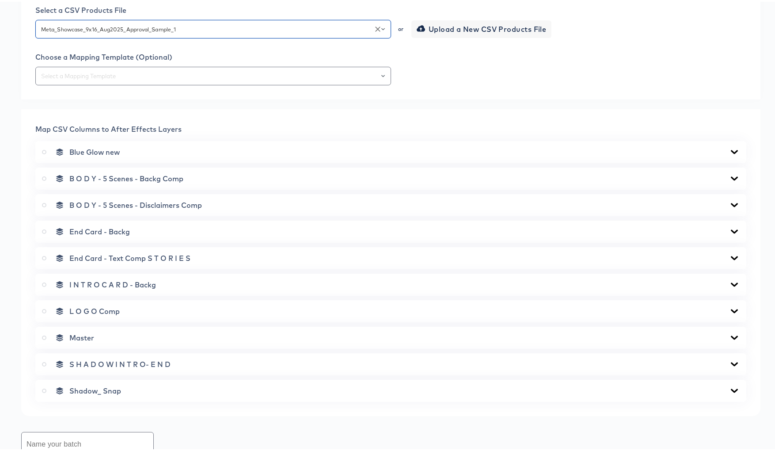
scroll to position [408, 0]
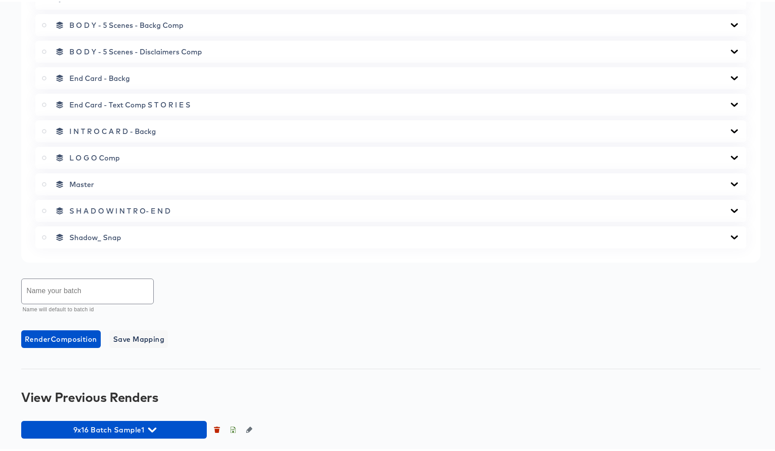
click at [45, 182] on icon at bounding box center [44, 182] width 4 height 4
click at [0, 0] on input "radio" at bounding box center [0, 0] width 0 height 0
click at [65, 289] on input "text" at bounding box center [88, 289] width 132 height 25
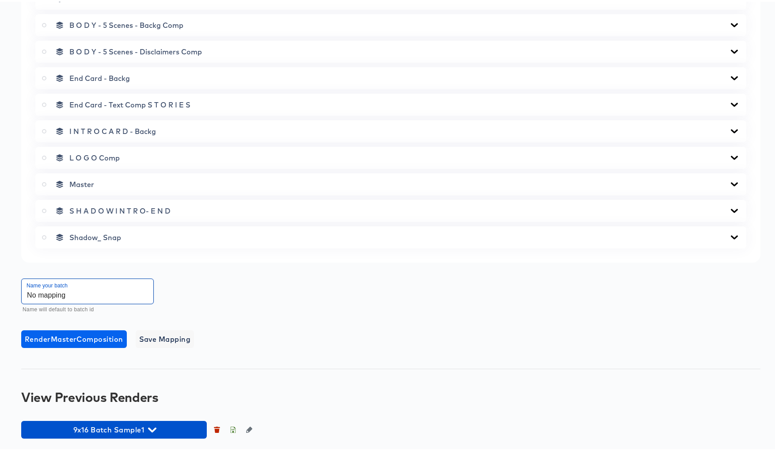
type input "No mapping"
click at [84, 336] on span "Render Master Composition" at bounding box center [74, 337] width 98 height 12
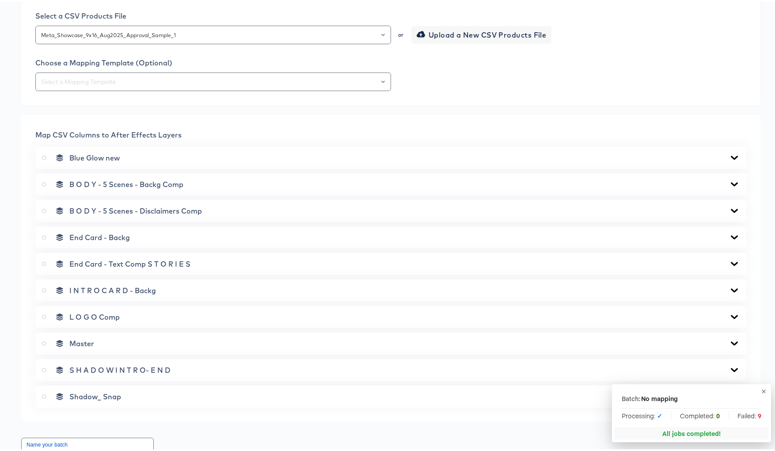
scroll to position [0, 0]
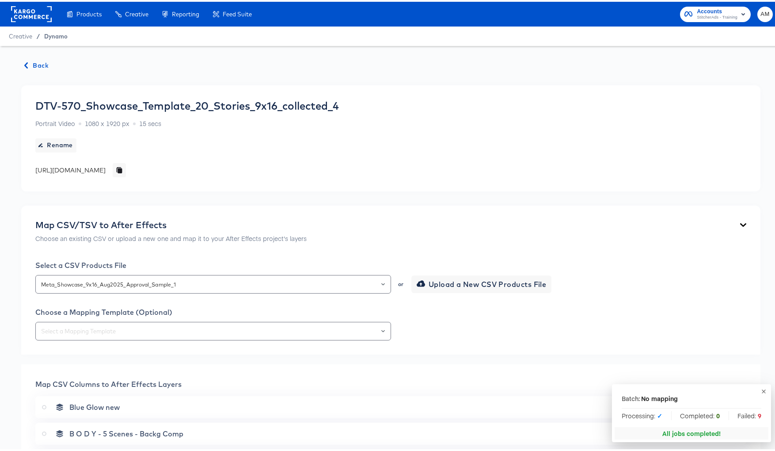
click at [58, 34] on span "Dynamo" at bounding box center [55, 34] width 23 height 7
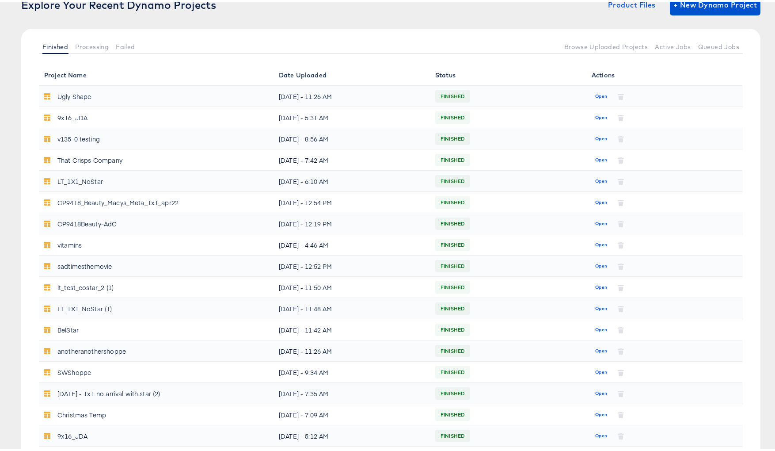
scroll to position [168, 0]
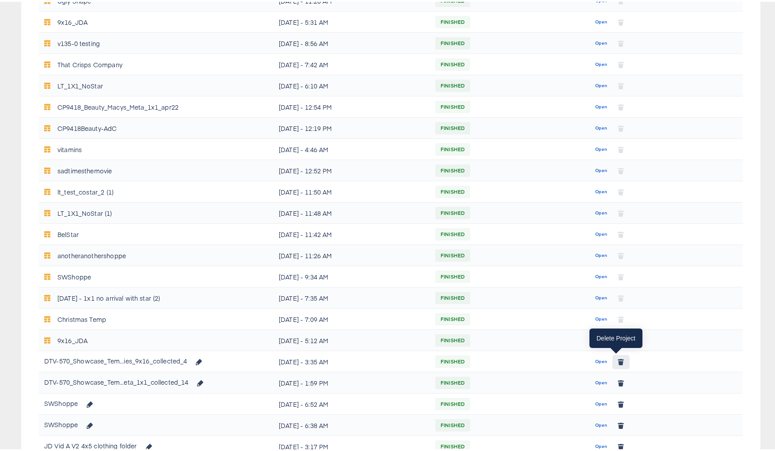
click at [618, 361] on icon "button" at bounding box center [620, 361] width 5 height 4
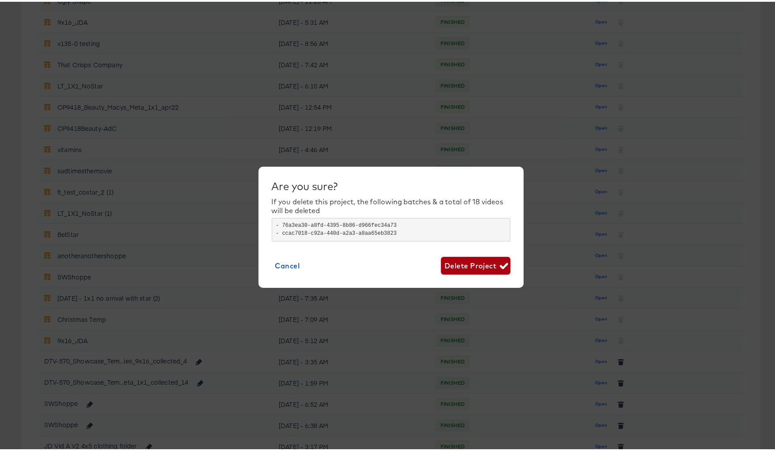
click at [474, 263] on span "Delete Project" at bounding box center [475, 264] width 62 height 12
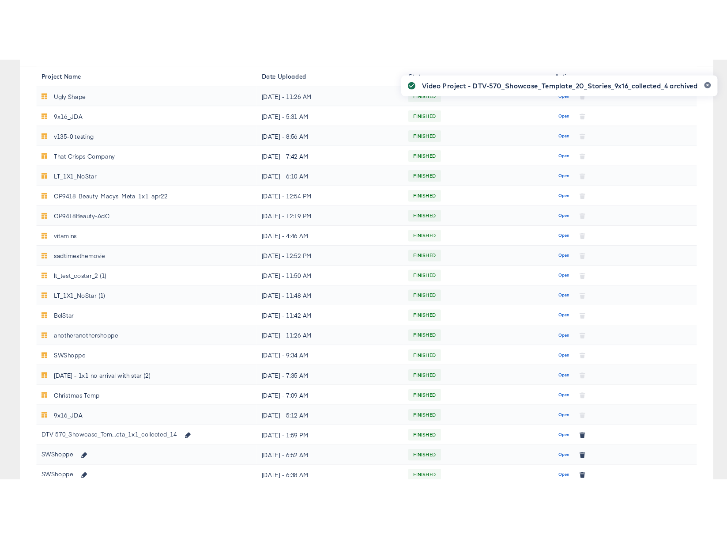
scroll to position [0, 0]
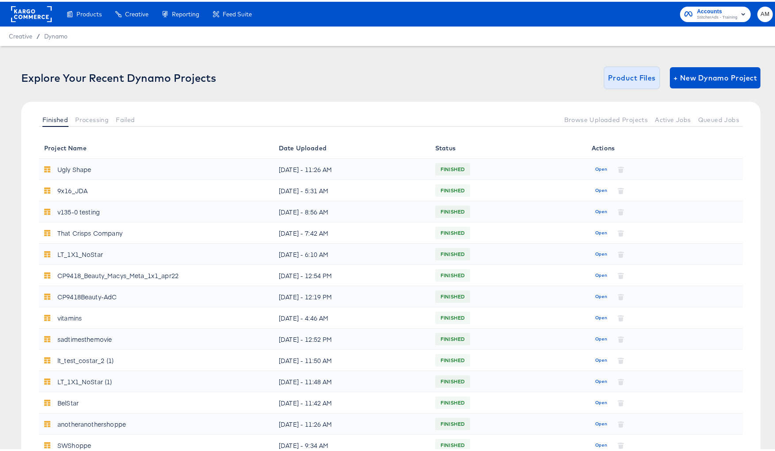
click at [625, 74] on span "Product Files" at bounding box center [632, 76] width 48 height 12
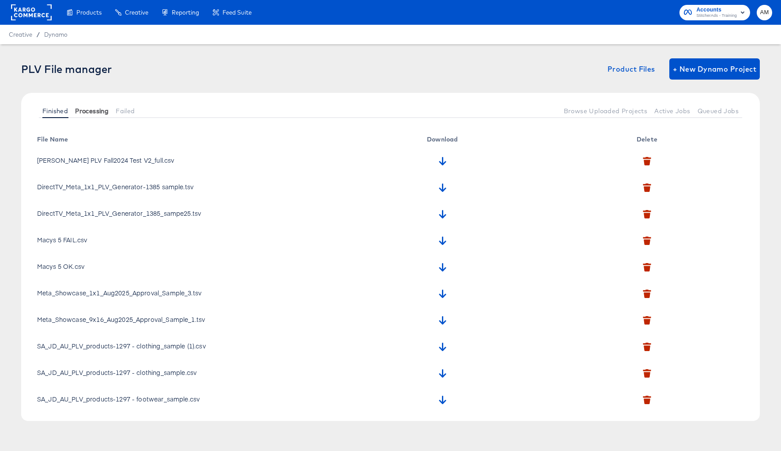
click at [94, 110] on span "Processing" at bounding box center [92, 110] width 34 height 7
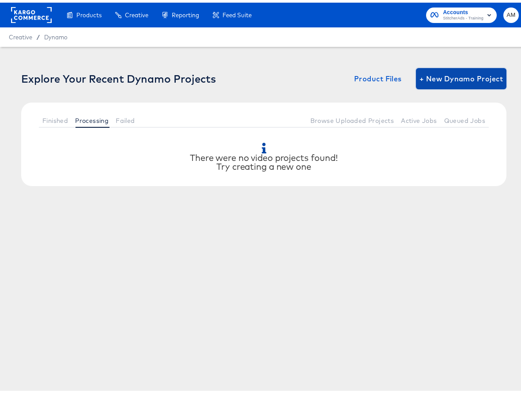
click at [476, 74] on span "+ New Dynamo Project" at bounding box center [461, 76] width 83 height 12
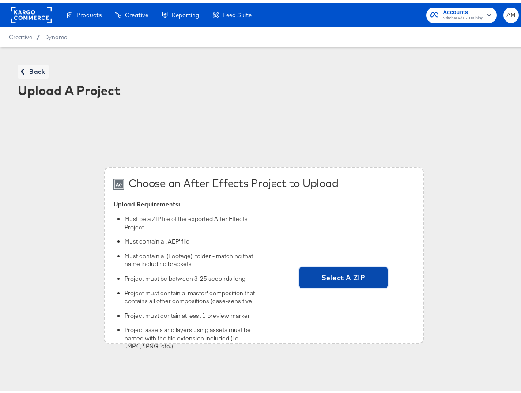
click at [333, 273] on span "Select A ZIP" at bounding box center [343, 275] width 81 height 12
click at [344, 276] on input "Select A ZIP" at bounding box center [344, 276] width 0 height 0
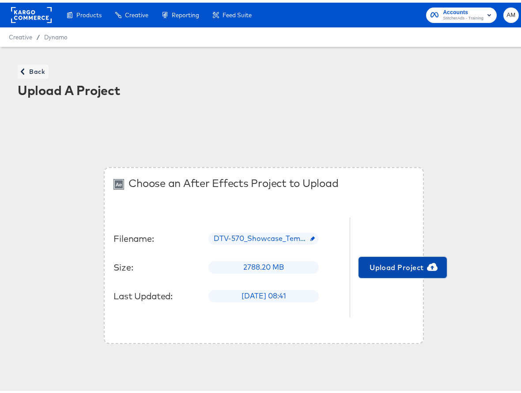
click at [387, 267] on span "Upload Project" at bounding box center [402, 264] width 81 height 12
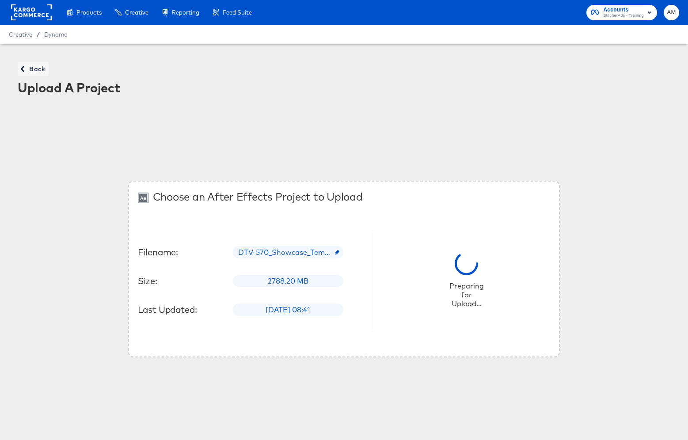
drag, startPoint x: 685, startPoint y: 432, endPoint x: 704, endPoint y: 511, distance: 81.4
click at [688, 440] on html "Products Creative Reporting Feed Suite Accounts StitcherAds - Training AM Creat…" at bounding box center [344, 220] width 688 height 440
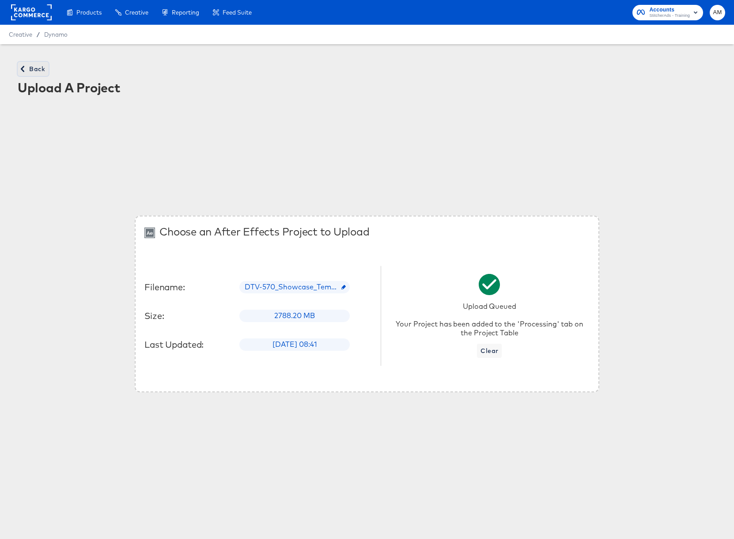
click at [23, 68] on icon "button" at bounding box center [23, 69] width 4 height 6
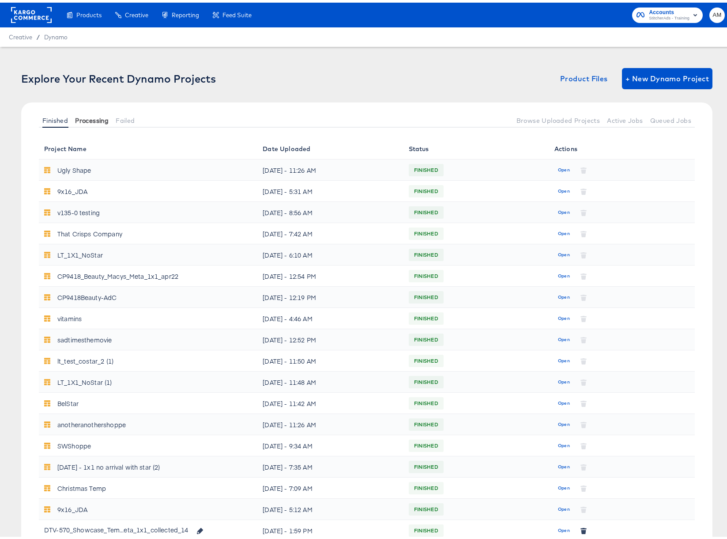
click at [86, 117] on span "Processing" at bounding box center [92, 117] width 34 height 7
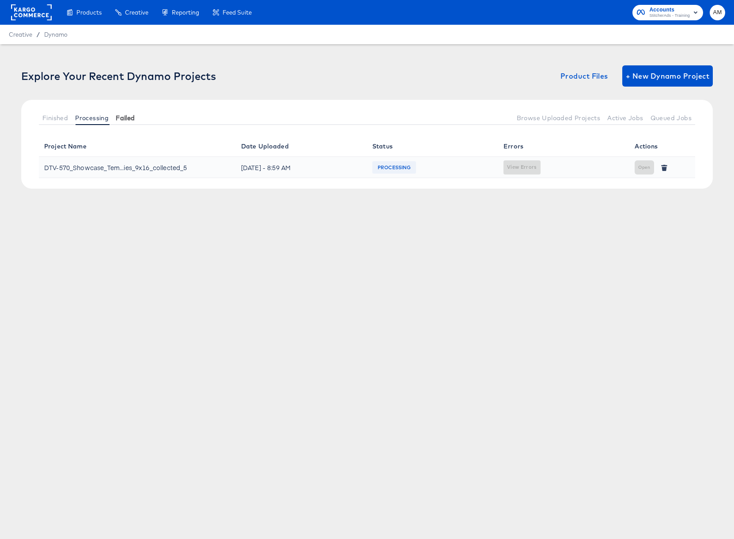
click at [133, 117] on span "Failed" at bounding box center [125, 117] width 19 height 7
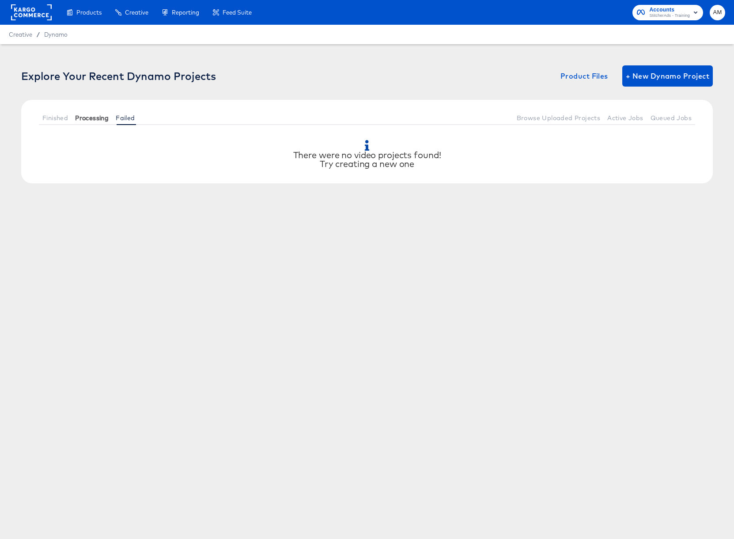
click at [98, 117] on span "Processing" at bounding box center [92, 117] width 34 height 7
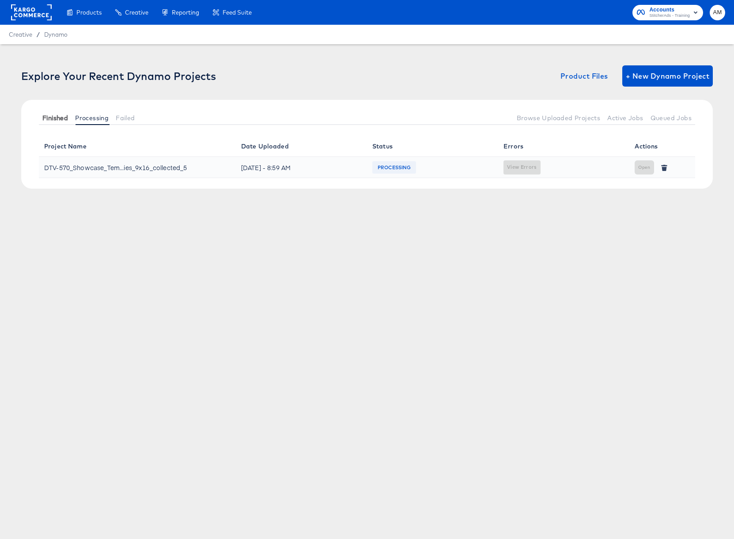
click at [52, 116] on span "Finished" at bounding box center [55, 117] width 26 height 7
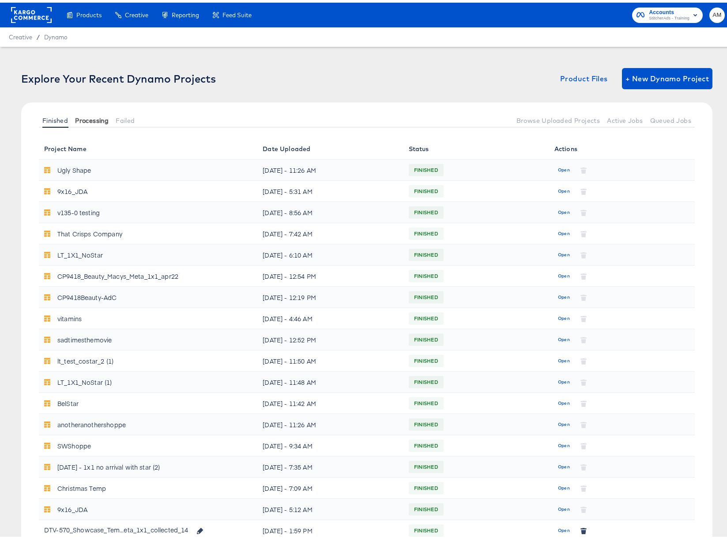
click at [87, 117] on span "Processing" at bounding box center [92, 117] width 34 height 7
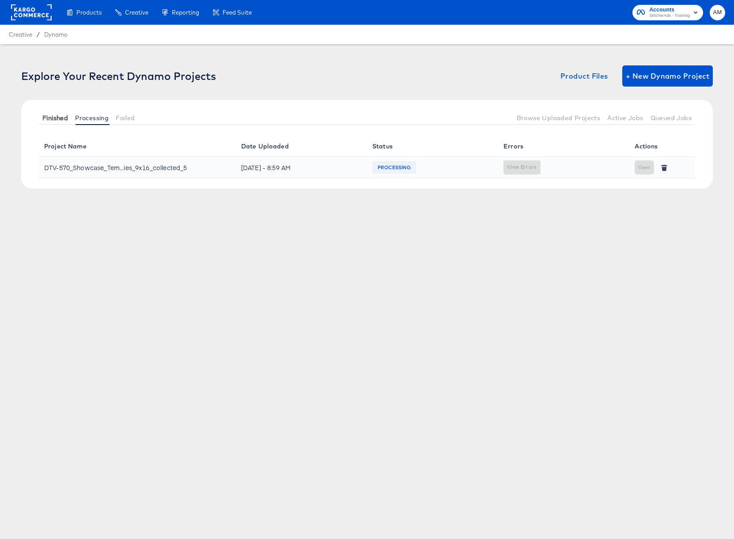
click at [51, 117] on span "Finished" at bounding box center [55, 117] width 26 height 7
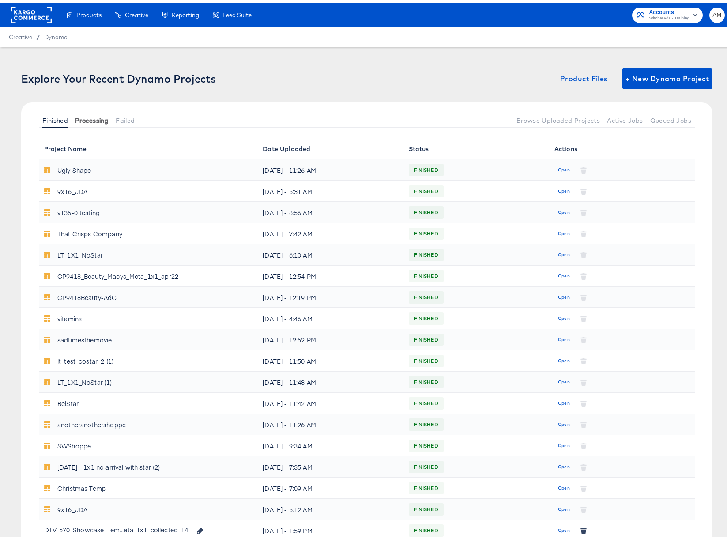
click at [87, 117] on span "Processing" at bounding box center [92, 117] width 34 height 7
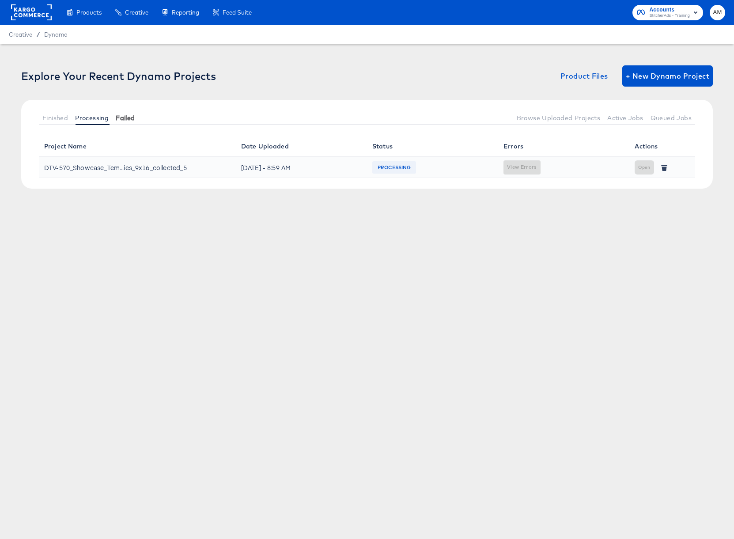
click at [125, 117] on span "Failed" at bounding box center [125, 117] width 19 height 7
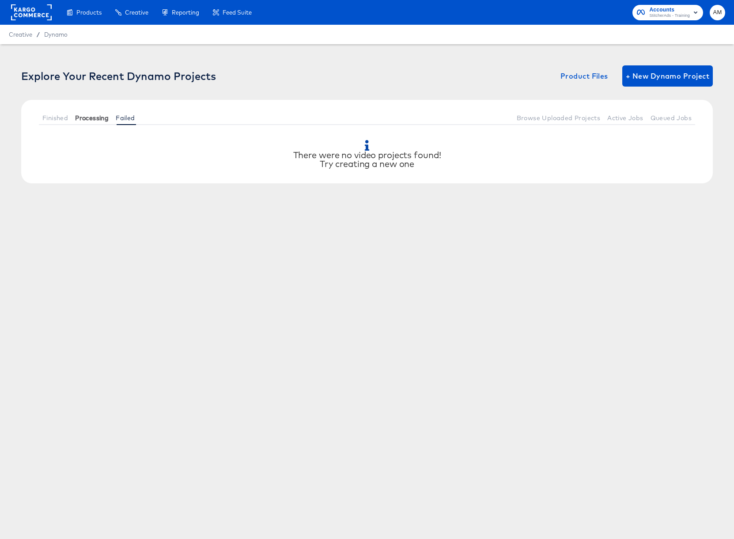
click at [95, 117] on span "Processing" at bounding box center [92, 117] width 34 height 7
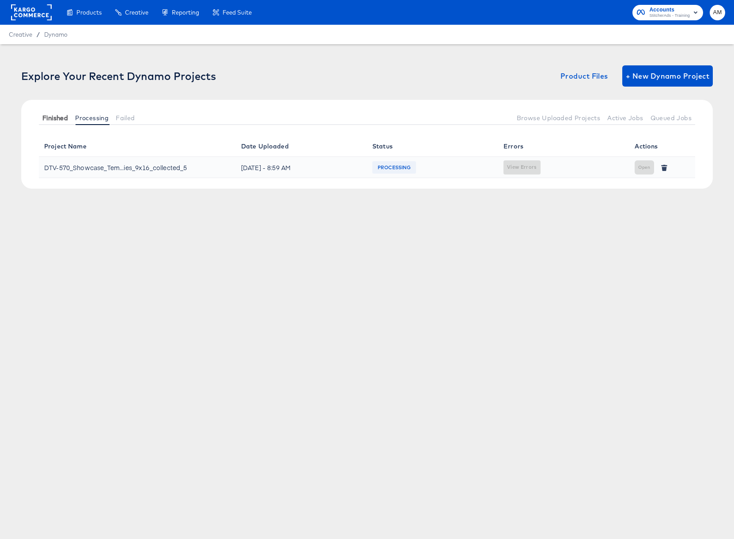
click at [56, 118] on span "Finished" at bounding box center [55, 117] width 26 height 7
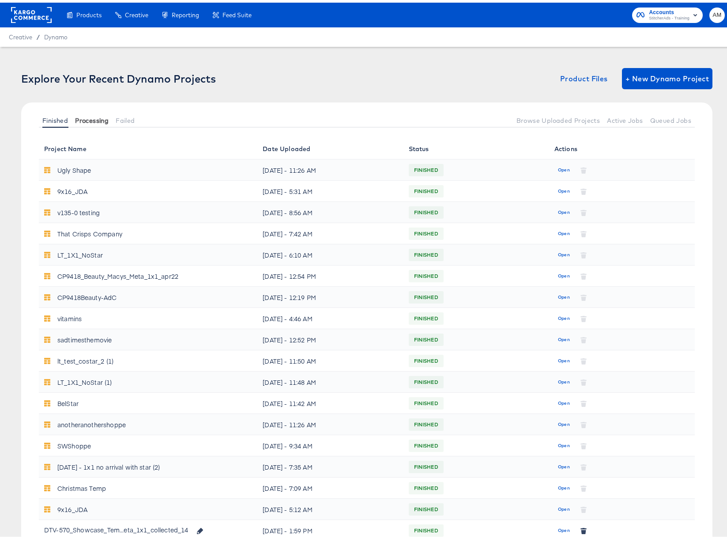
click at [87, 117] on span "Processing" at bounding box center [92, 117] width 34 height 7
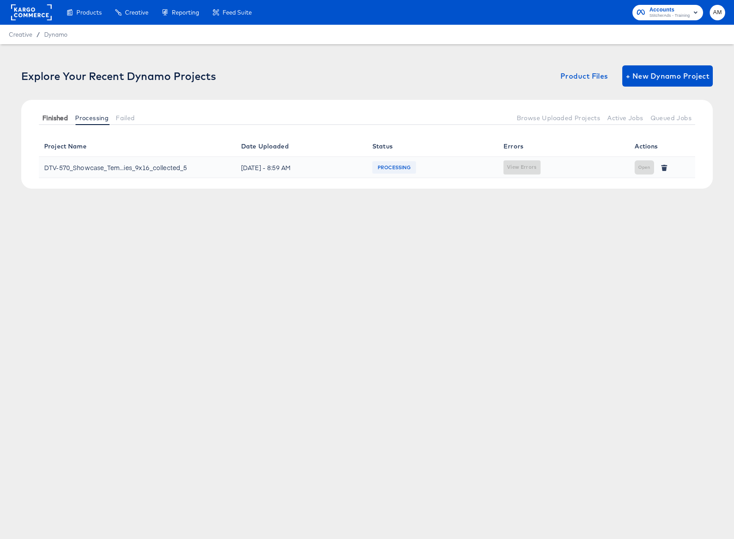
click at [59, 119] on span "Finished" at bounding box center [55, 117] width 26 height 7
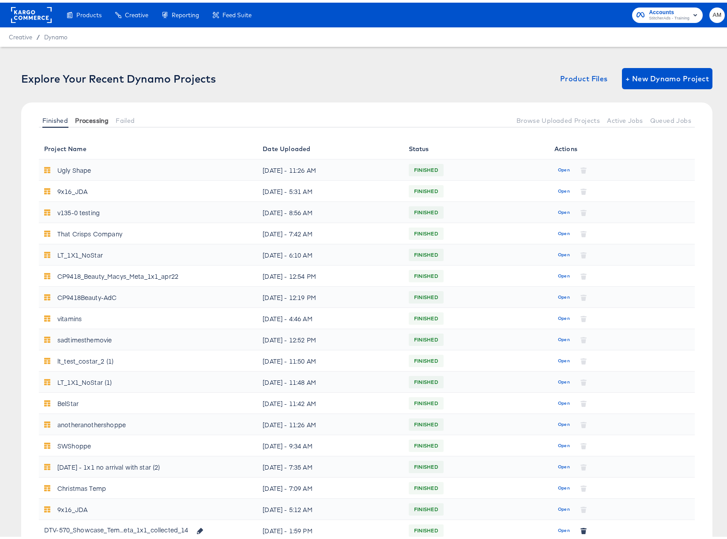
click at [87, 119] on span "Processing" at bounding box center [92, 117] width 34 height 7
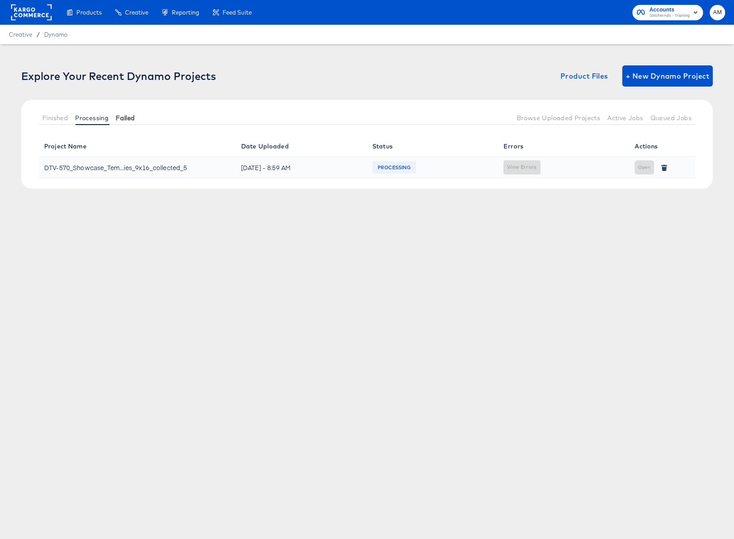
click at [133, 118] on span "Failed" at bounding box center [125, 117] width 19 height 7
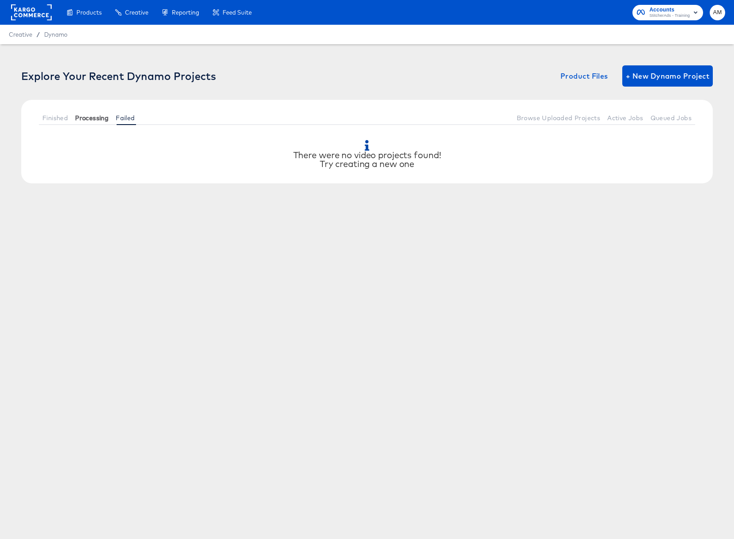
click at [105, 117] on span "Processing" at bounding box center [92, 117] width 34 height 7
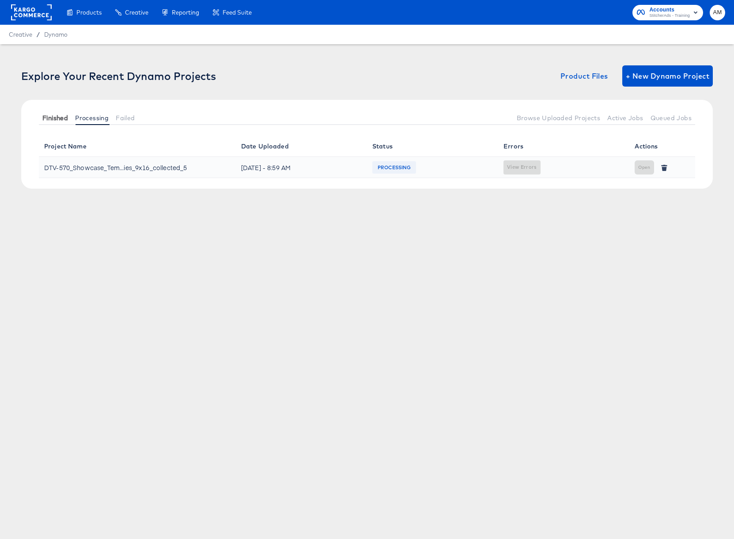
click at [59, 116] on span "Finished" at bounding box center [55, 117] width 26 height 7
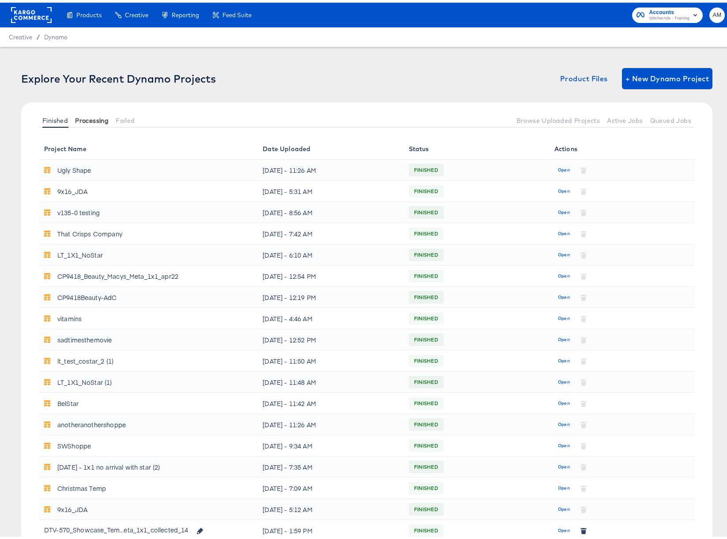
click at [85, 121] on span "Processing" at bounding box center [92, 117] width 34 height 7
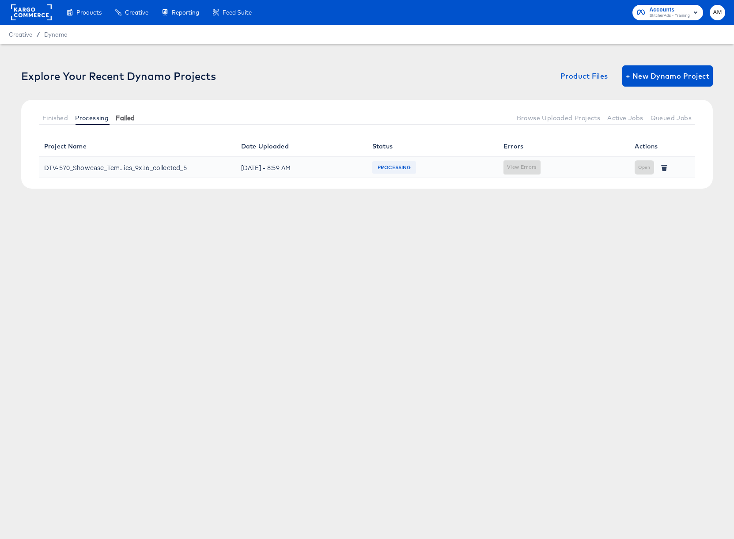
click at [125, 118] on span "Failed" at bounding box center [125, 117] width 19 height 7
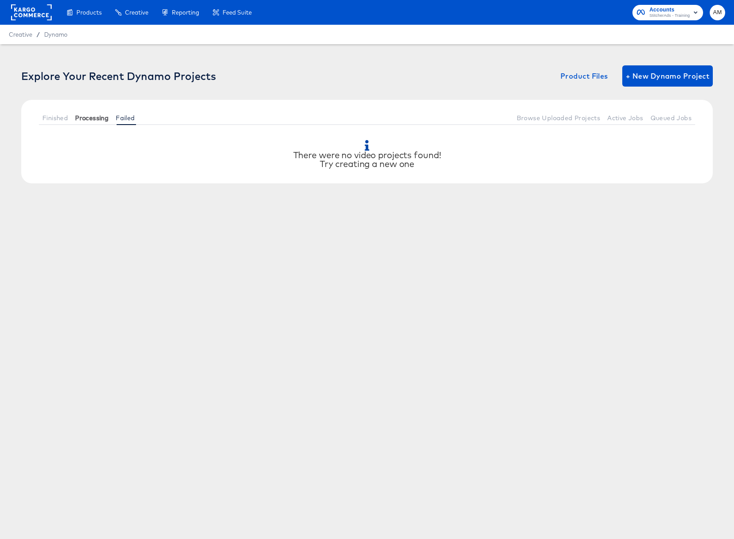
click at [89, 117] on span "Processing" at bounding box center [92, 117] width 34 height 7
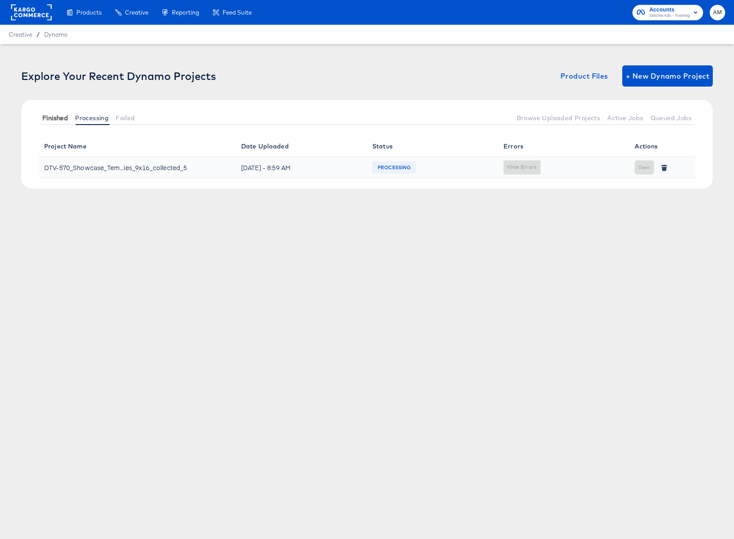
click at [54, 115] on span "Finished" at bounding box center [55, 117] width 26 height 7
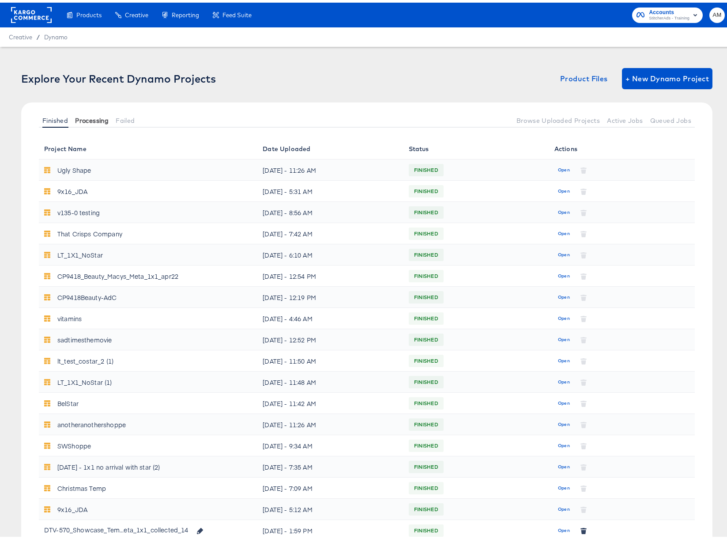
click at [87, 118] on span "Processing" at bounding box center [92, 117] width 34 height 7
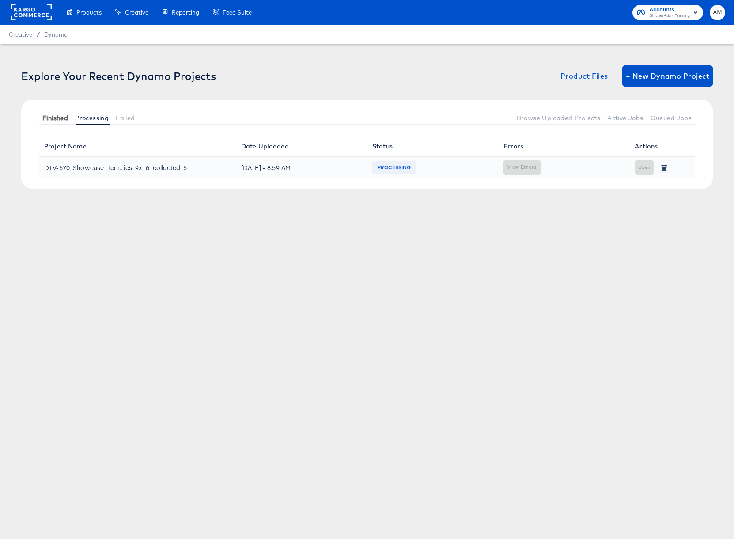
click at [52, 118] on span "Finished" at bounding box center [55, 117] width 26 height 7
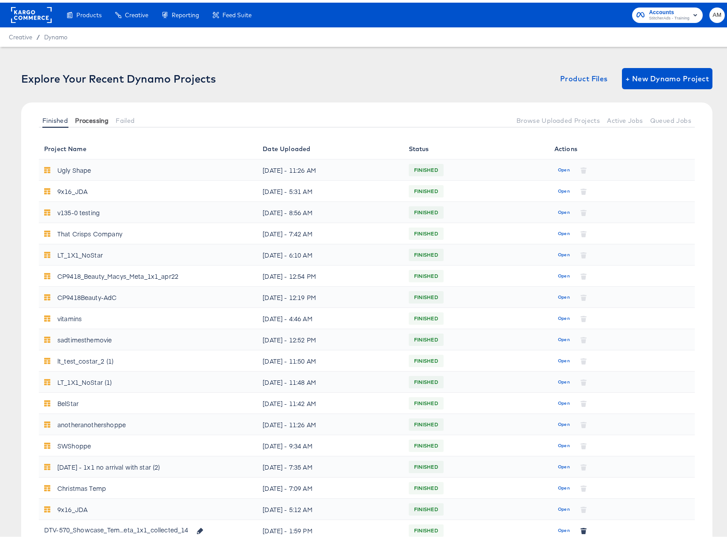
click at [87, 117] on span "Processing" at bounding box center [92, 117] width 34 height 7
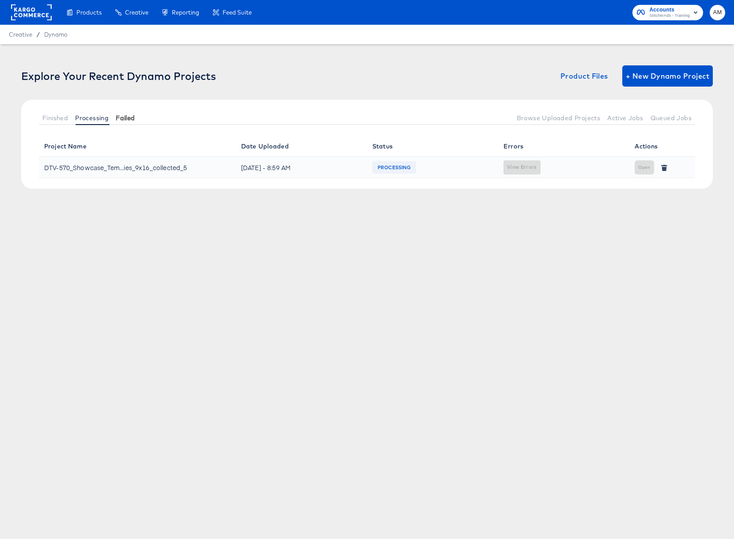
click at [129, 118] on span "Failed" at bounding box center [125, 117] width 19 height 7
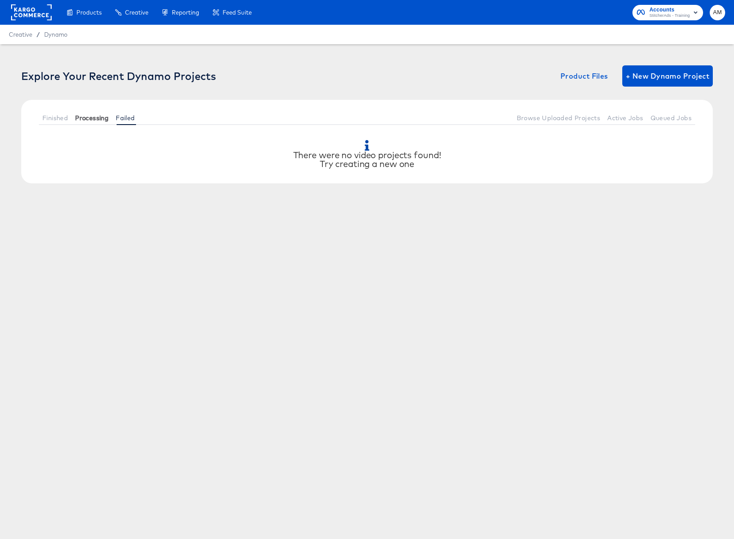
click at [102, 117] on span "Processing" at bounding box center [92, 117] width 34 height 7
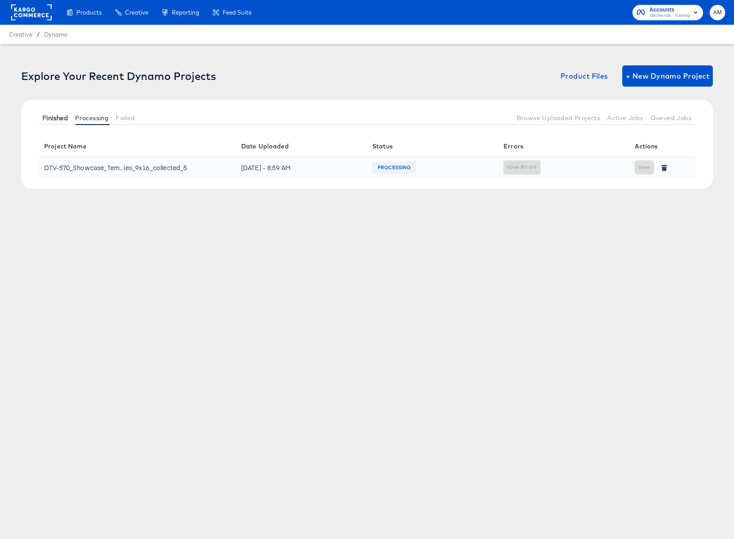
click at [59, 118] on span "Finished" at bounding box center [55, 117] width 26 height 7
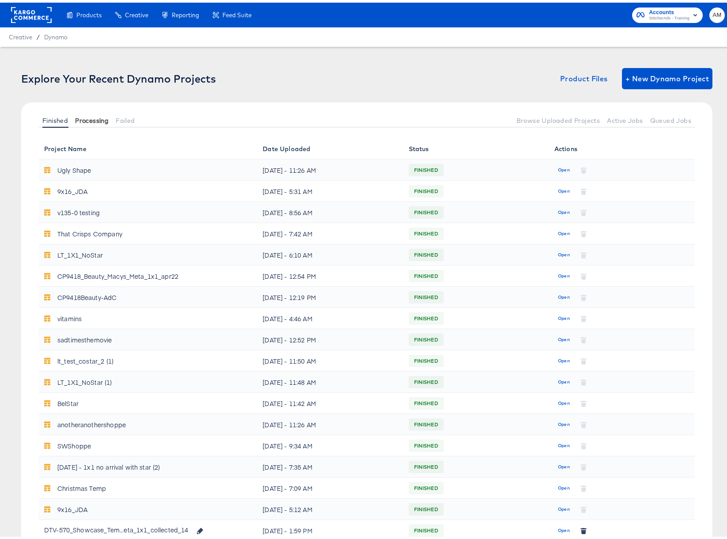
click at [90, 117] on span "Processing" at bounding box center [92, 117] width 34 height 7
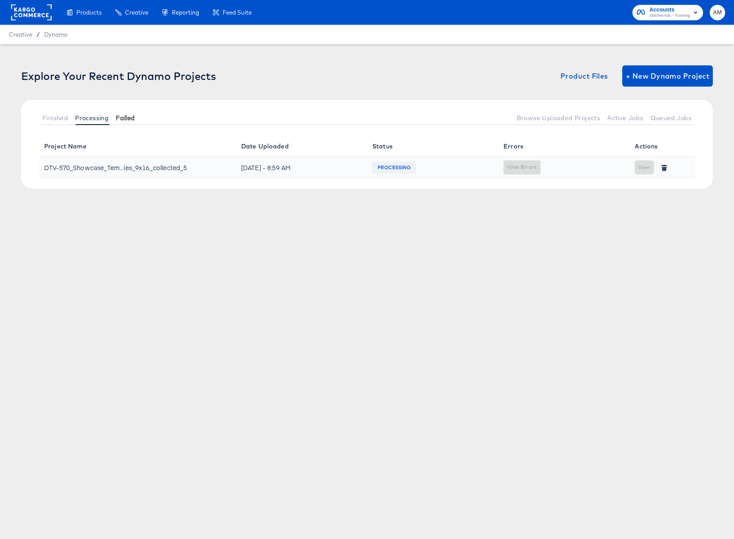
click at [122, 118] on span "Failed" at bounding box center [125, 117] width 19 height 7
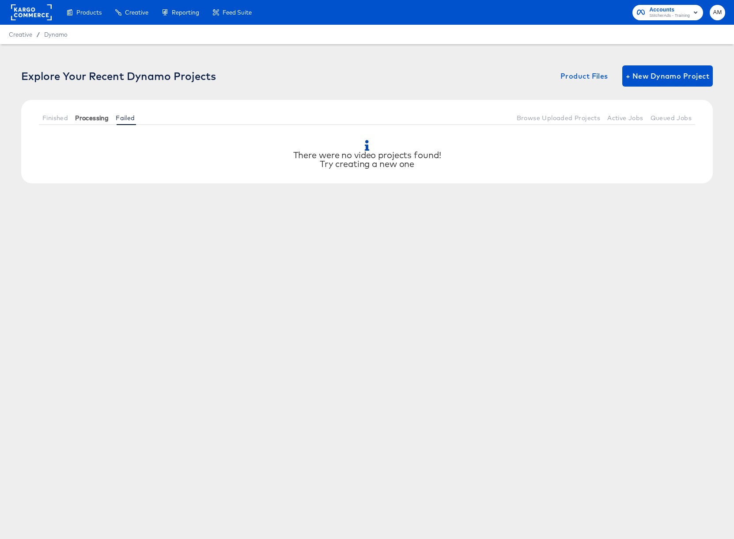
click at [104, 116] on span "Processing" at bounding box center [92, 117] width 34 height 7
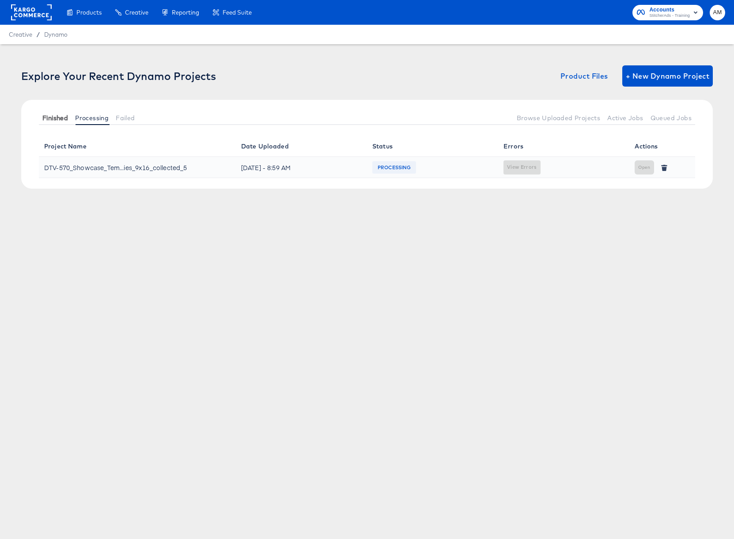
click at [57, 117] on span "Finished" at bounding box center [55, 117] width 26 height 7
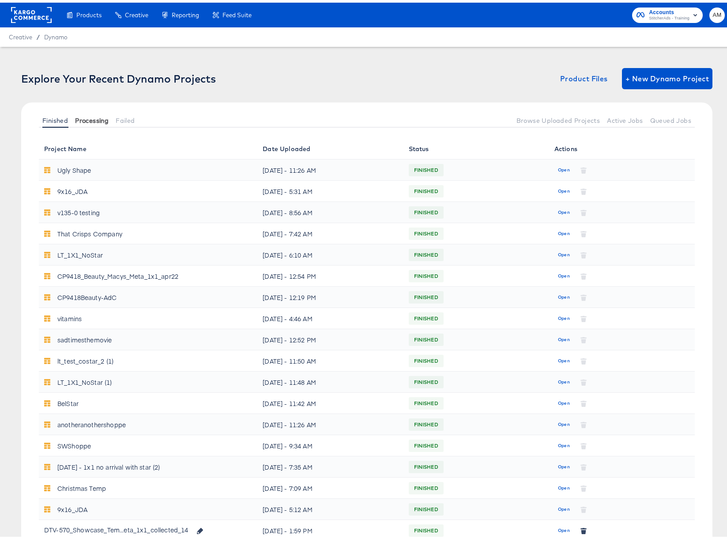
click at [81, 115] on span "Processing" at bounding box center [92, 117] width 34 height 7
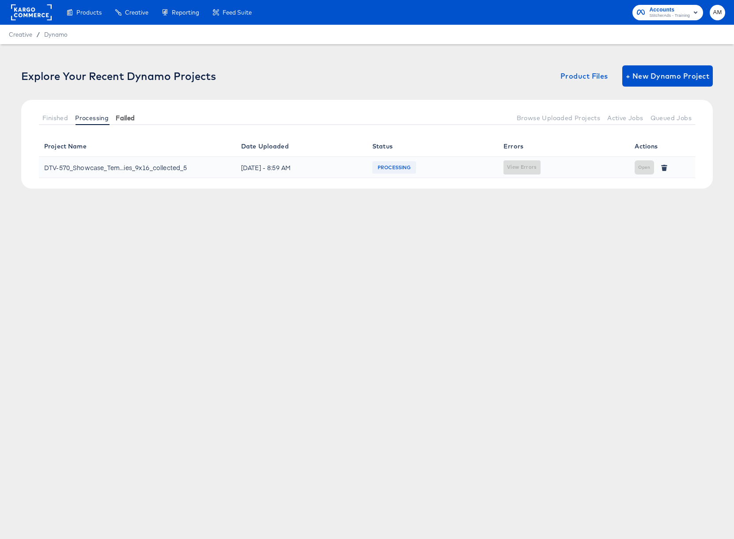
click at [114, 116] on button "Failed" at bounding box center [125, 117] width 26 height 15
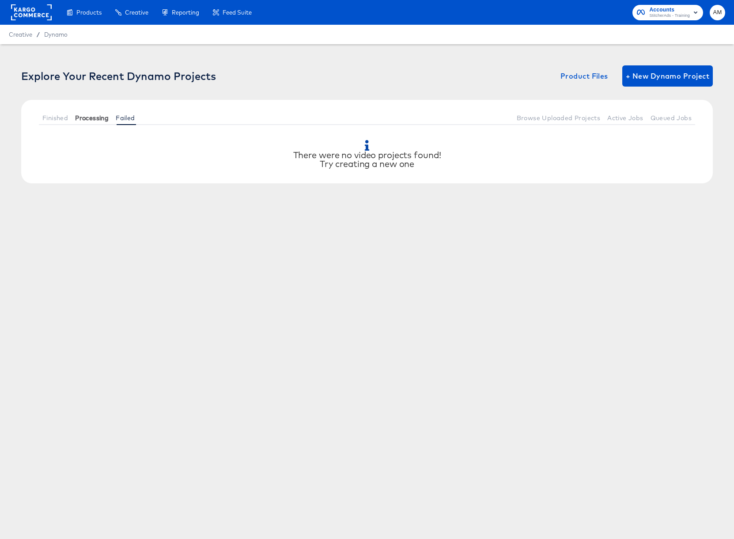
click at [91, 116] on span "Processing" at bounding box center [92, 117] width 34 height 7
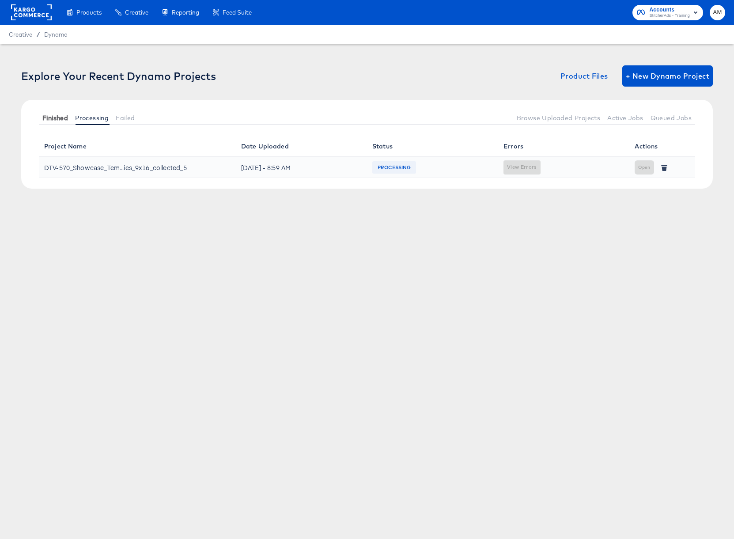
click at [60, 115] on span "Finished" at bounding box center [55, 117] width 26 height 7
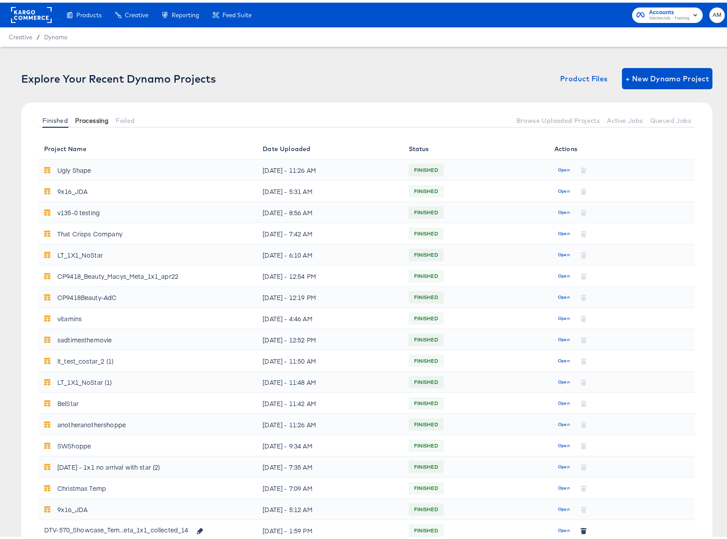
click at [104, 116] on span "Processing" at bounding box center [92, 117] width 34 height 7
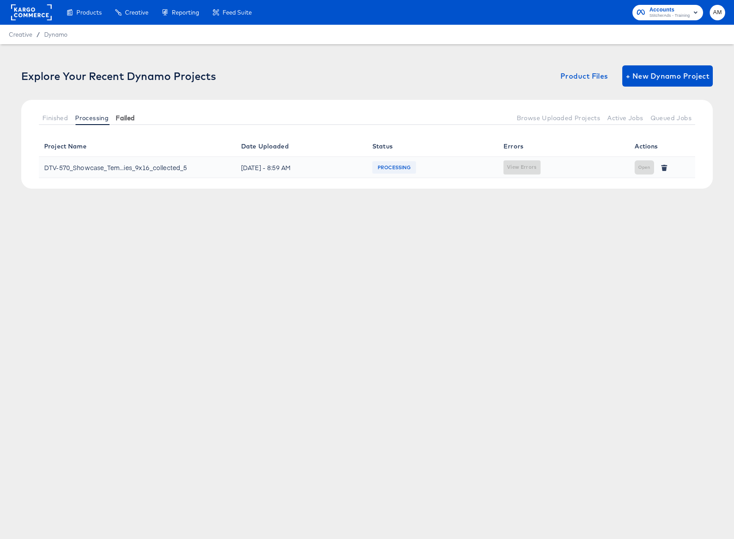
click at [128, 119] on span "Failed" at bounding box center [125, 117] width 19 height 7
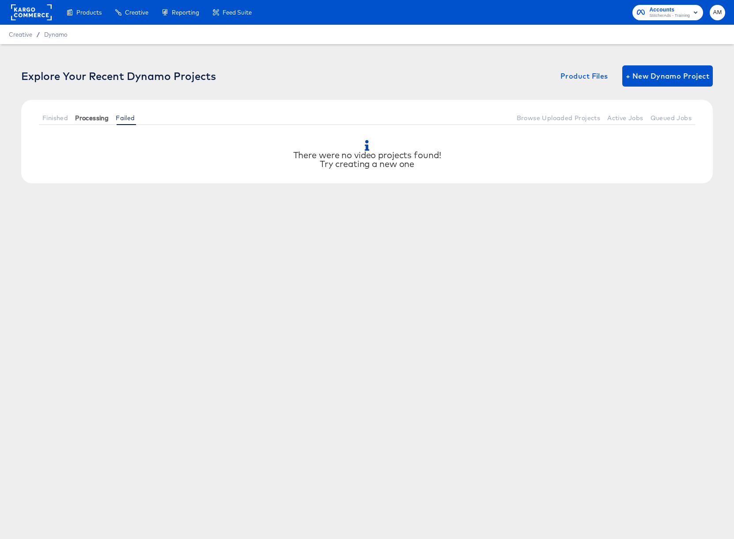
click at [96, 118] on span "Processing" at bounding box center [92, 117] width 34 height 7
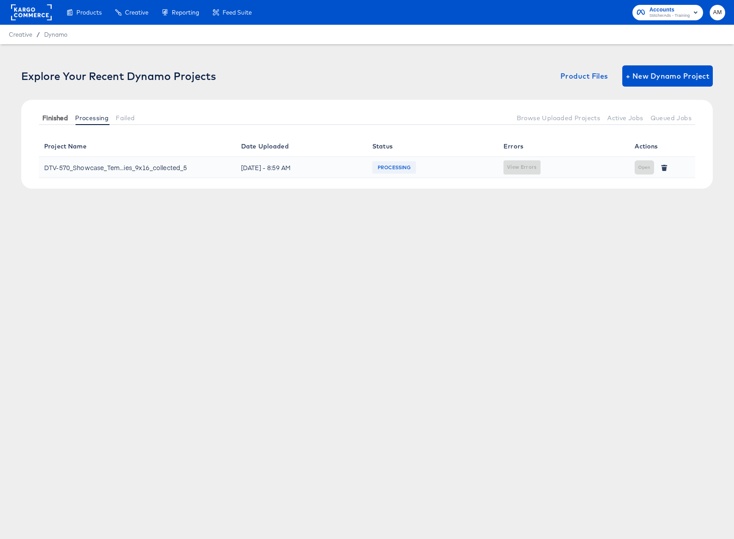
click at [60, 119] on span "Finished" at bounding box center [55, 117] width 26 height 7
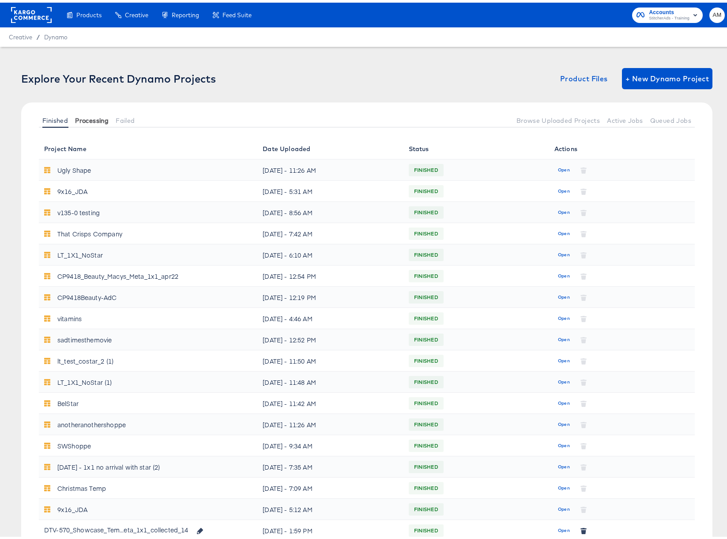
click at [87, 117] on span "Processing" at bounding box center [92, 117] width 34 height 7
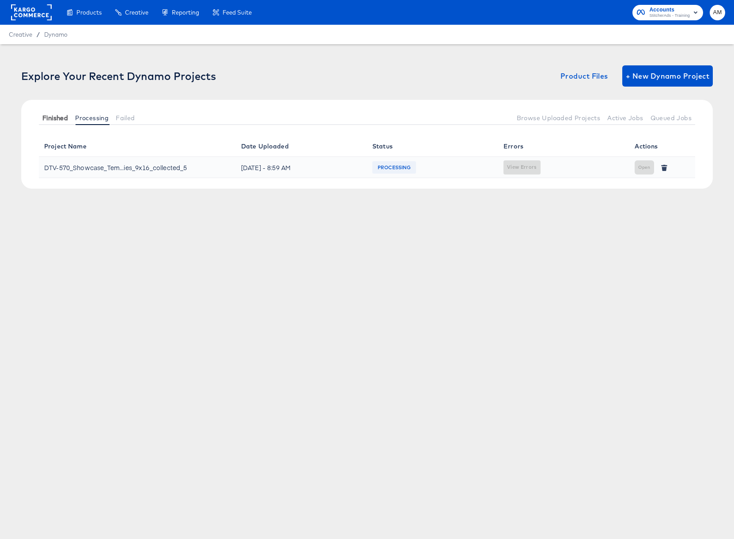
click at [57, 117] on span "Finished" at bounding box center [55, 117] width 26 height 7
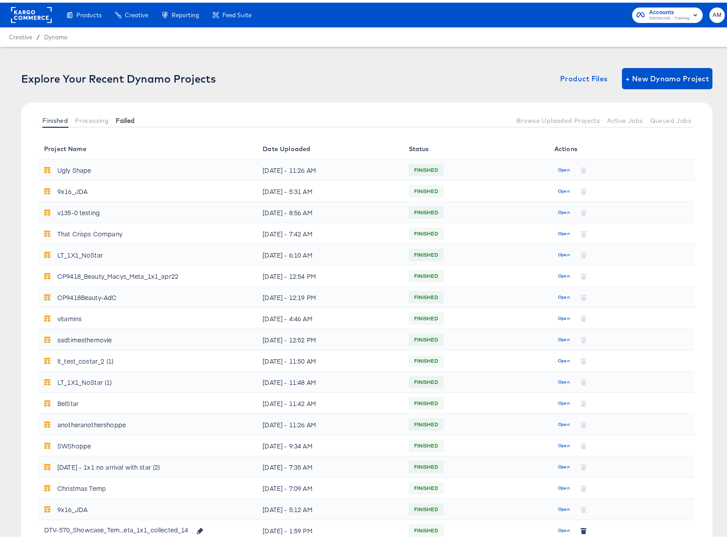
click at [135, 120] on span "Failed" at bounding box center [125, 117] width 19 height 7
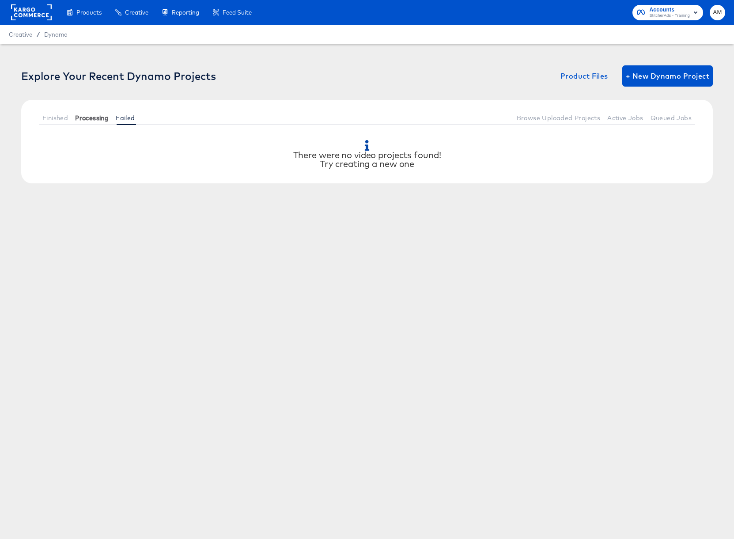
click at [83, 118] on span "Processing" at bounding box center [92, 117] width 34 height 7
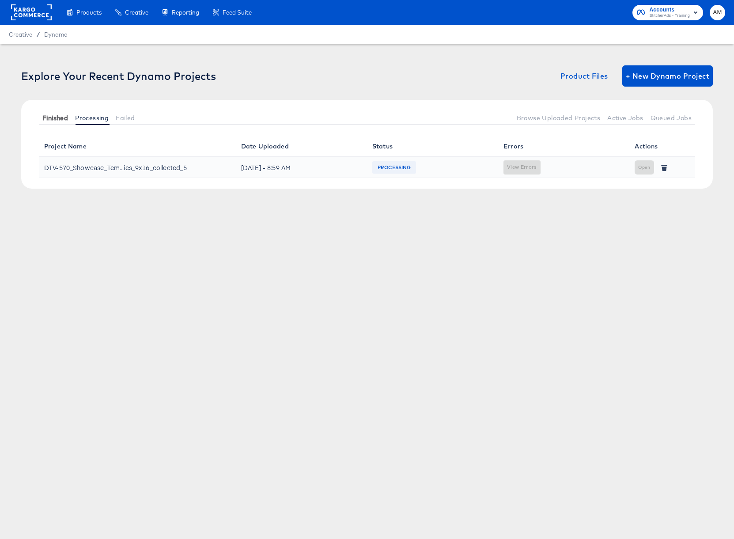
click at [50, 118] on span "Finished" at bounding box center [55, 117] width 26 height 7
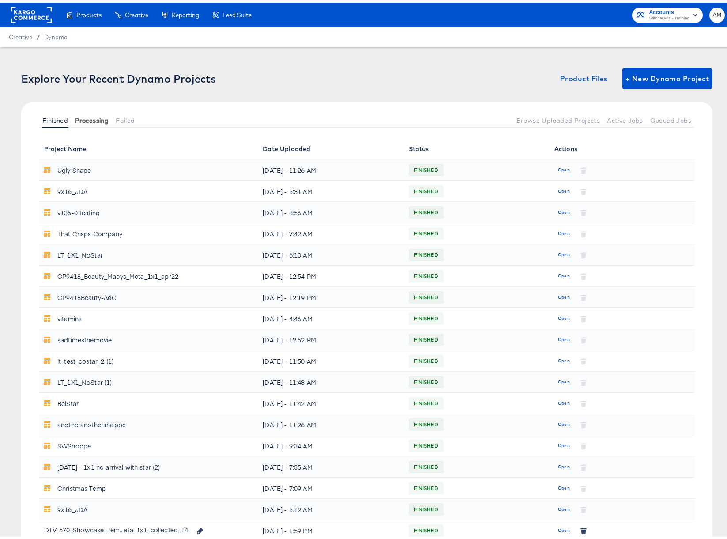
click at [96, 118] on span "Processing" at bounding box center [92, 117] width 34 height 7
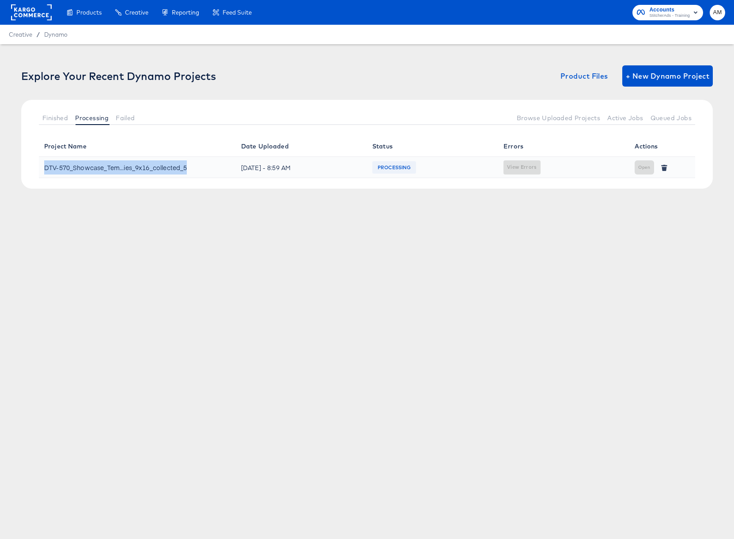
drag, startPoint x: 144, startPoint y: 170, endPoint x: 45, endPoint y: 169, distance: 99.8
click at [45, 169] on div "DTV-570_Showcase_Tem...ies_9x16_collected_5" at bounding box center [137, 167] width 186 height 14
copy div "DTV-570_Showcase_Tem...ies_9x16_collected_5"
click at [58, 116] on span "Finished" at bounding box center [55, 117] width 26 height 7
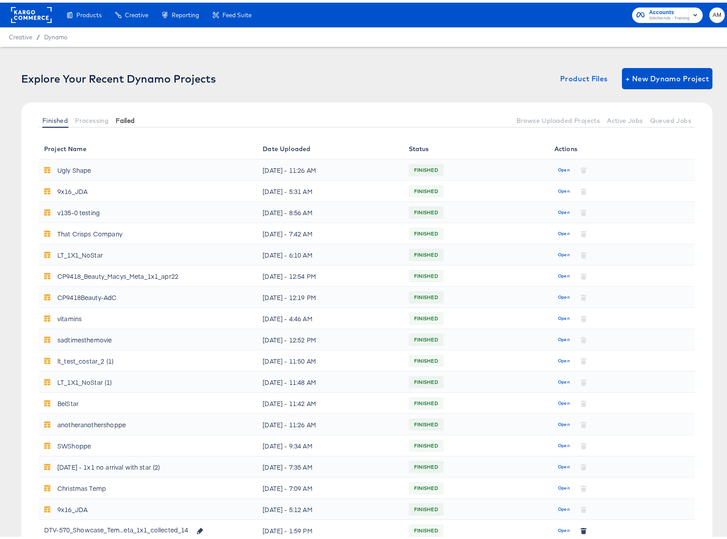
click at [123, 120] on span "Failed" at bounding box center [125, 117] width 19 height 7
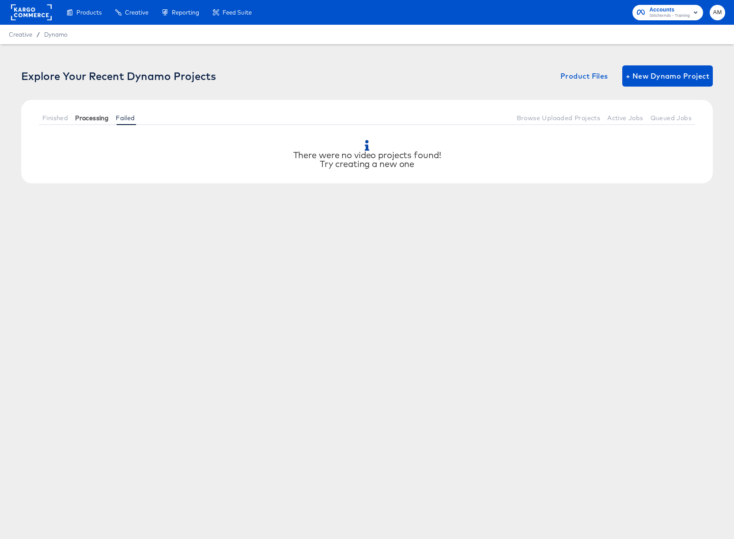
click at [100, 119] on span "Processing" at bounding box center [92, 117] width 34 height 7
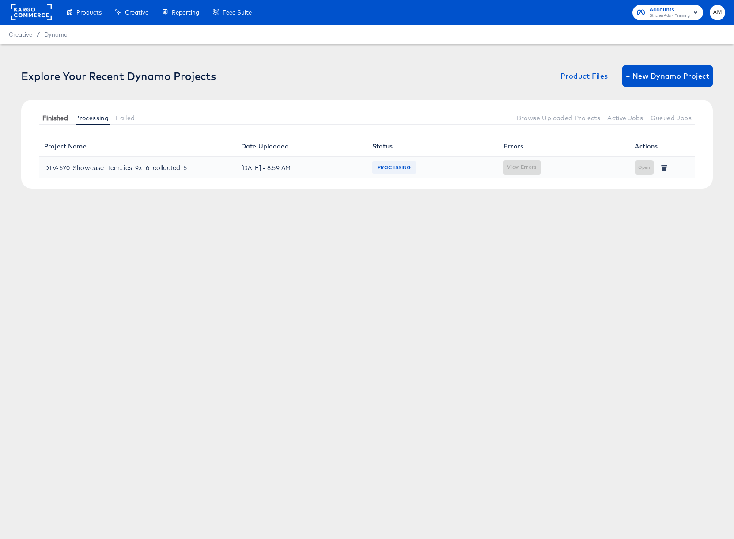
click at [52, 121] on span "Finished" at bounding box center [55, 117] width 26 height 7
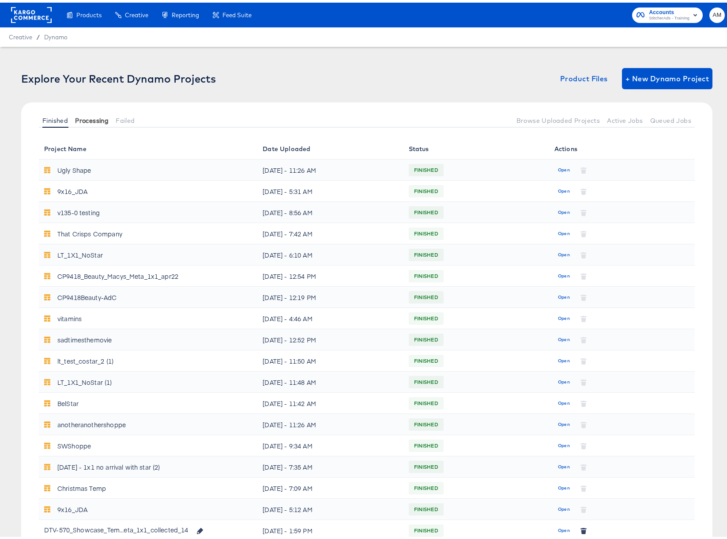
click at [85, 119] on span "Processing" at bounding box center [92, 117] width 34 height 7
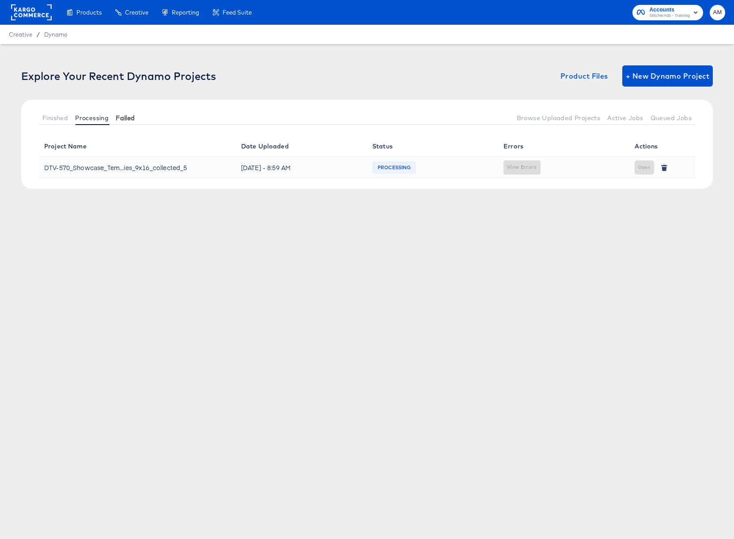
click at [125, 116] on span "Failed" at bounding box center [125, 117] width 19 height 7
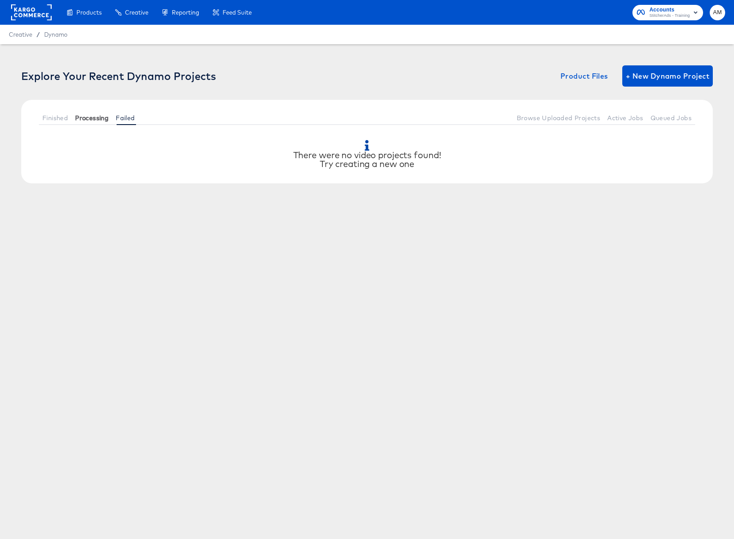
click at [88, 116] on span "Processing" at bounding box center [92, 117] width 34 height 7
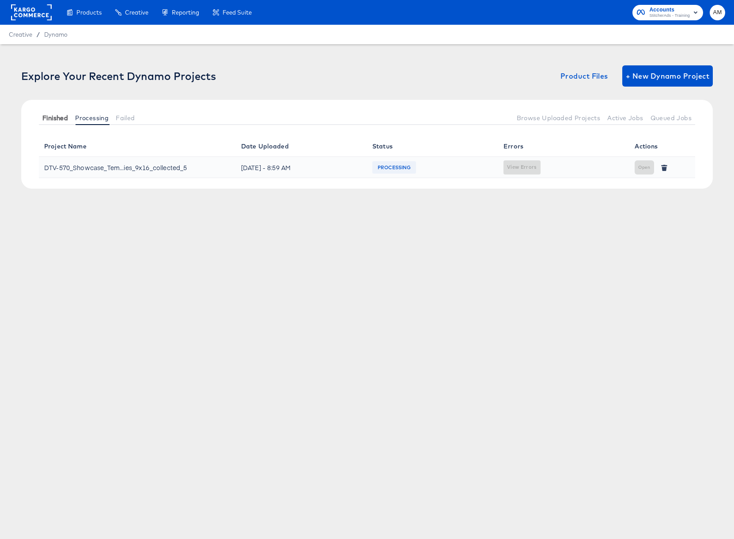
click at [58, 116] on span "Finished" at bounding box center [55, 117] width 26 height 7
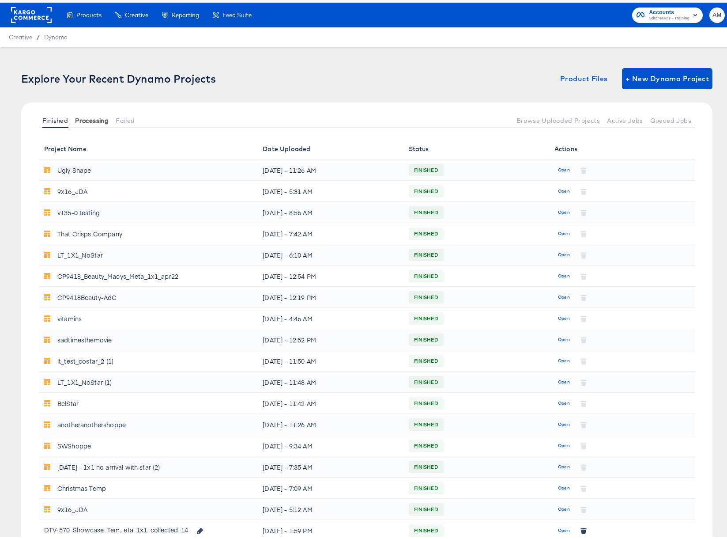
click at [83, 117] on span "Processing" at bounding box center [92, 117] width 34 height 7
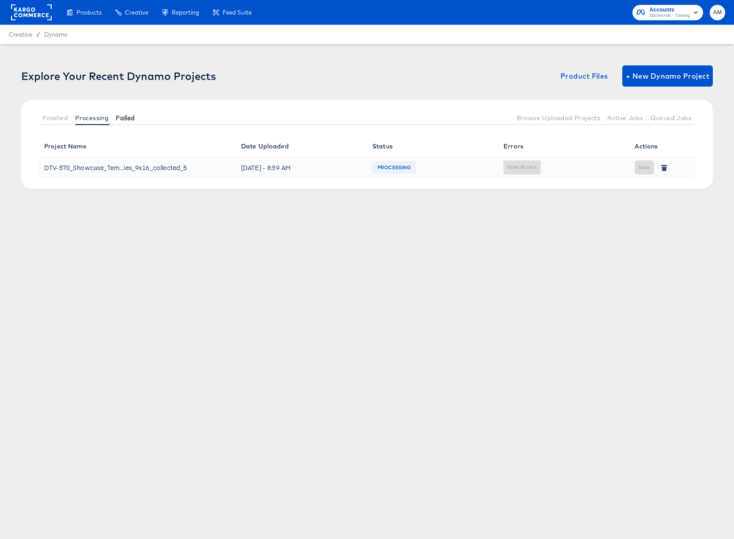
click at [131, 118] on span "Failed" at bounding box center [125, 117] width 19 height 7
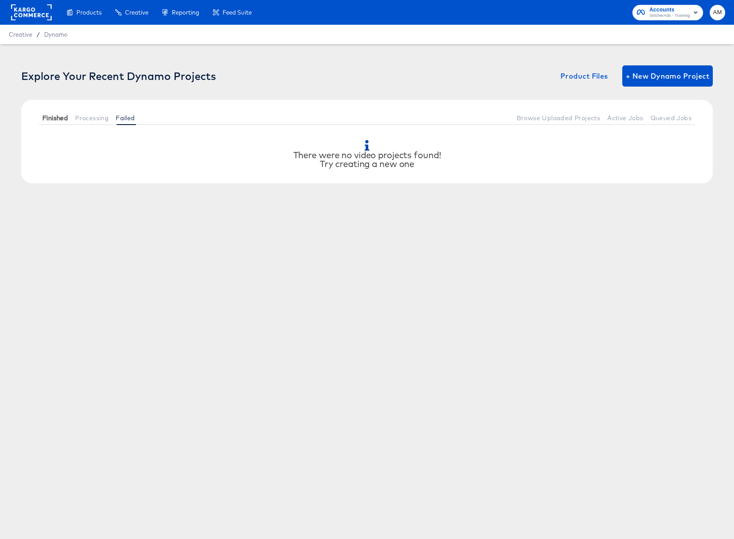
click at [55, 117] on span "Finished" at bounding box center [55, 117] width 26 height 7
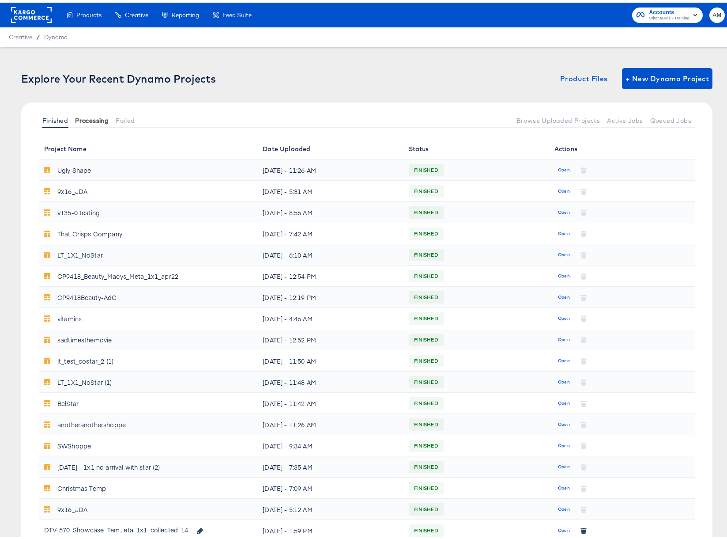
click at [83, 117] on span "Processing" at bounding box center [92, 117] width 34 height 7
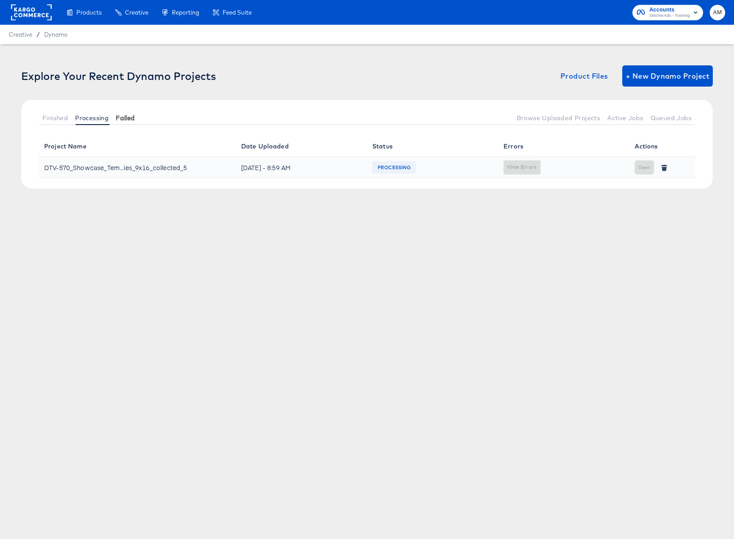
click at [114, 117] on button "Failed" at bounding box center [125, 117] width 26 height 15
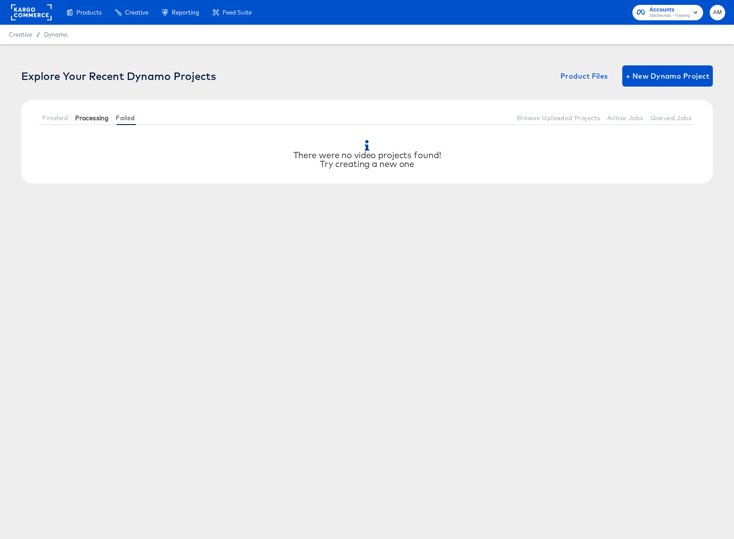
click at [97, 117] on span "Processing" at bounding box center [92, 117] width 34 height 7
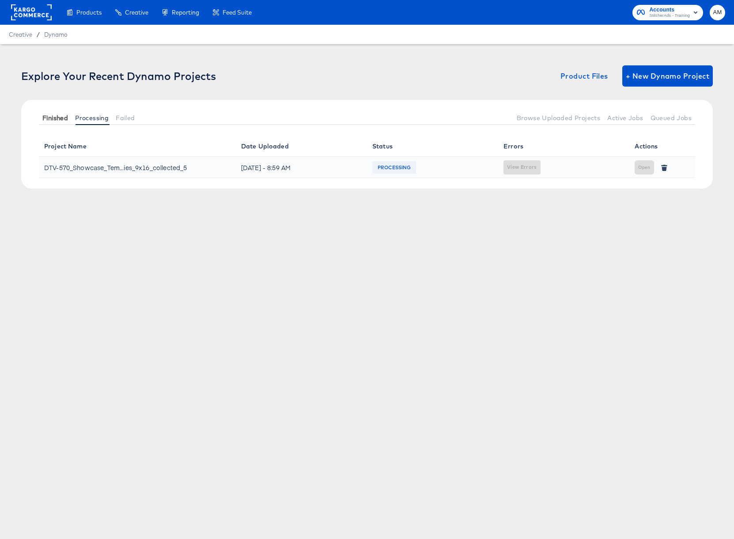
click at [56, 119] on span "Finished" at bounding box center [55, 117] width 26 height 7
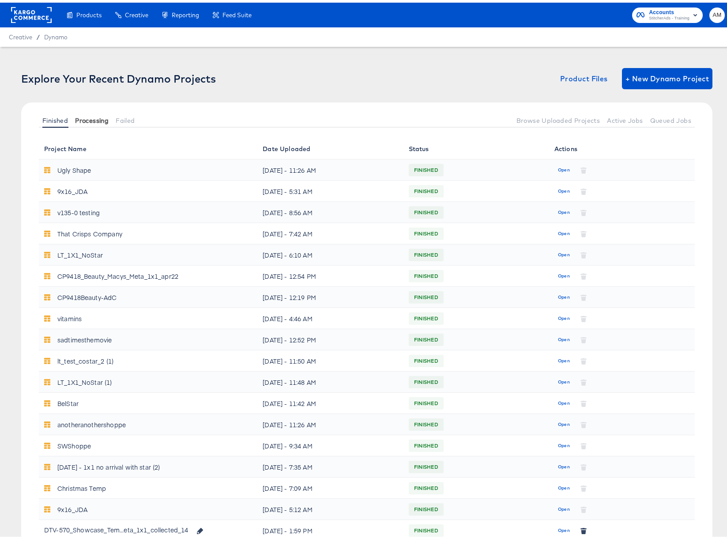
click at [95, 120] on span "Processing" at bounding box center [92, 117] width 34 height 7
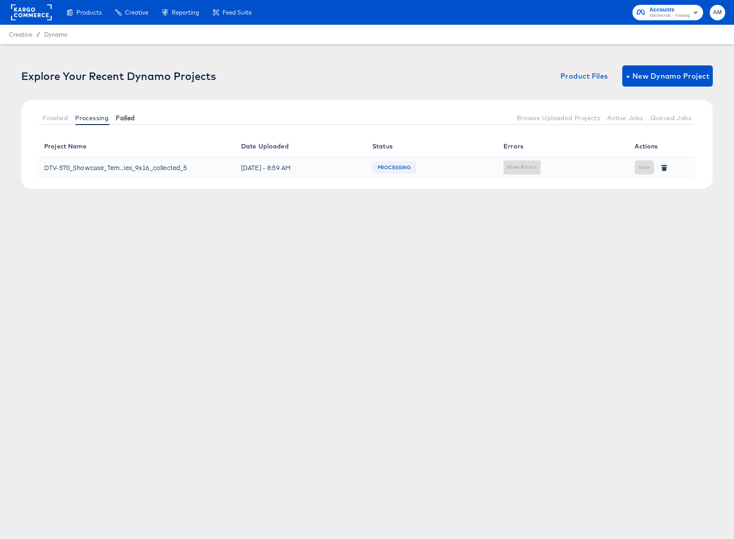
click at [119, 119] on span "Failed" at bounding box center [125, 117] width 19 height 7
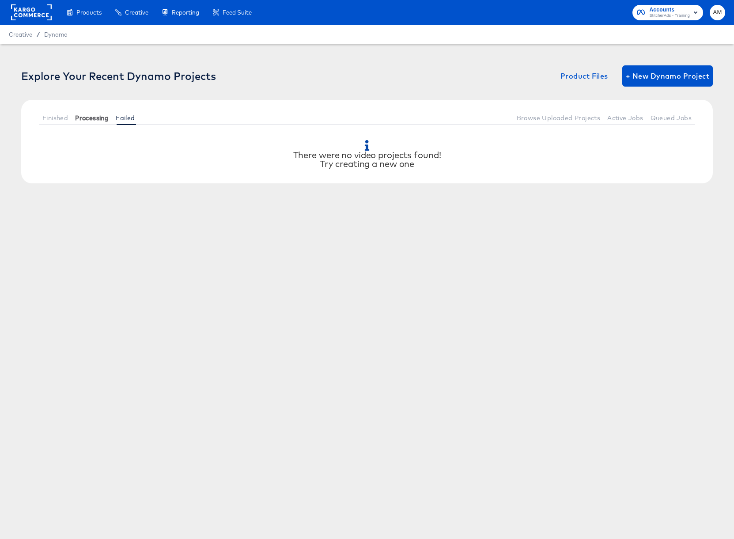
click at [84, 120] on span "Processing" at bounding box center [92, 117] width 34 height 7
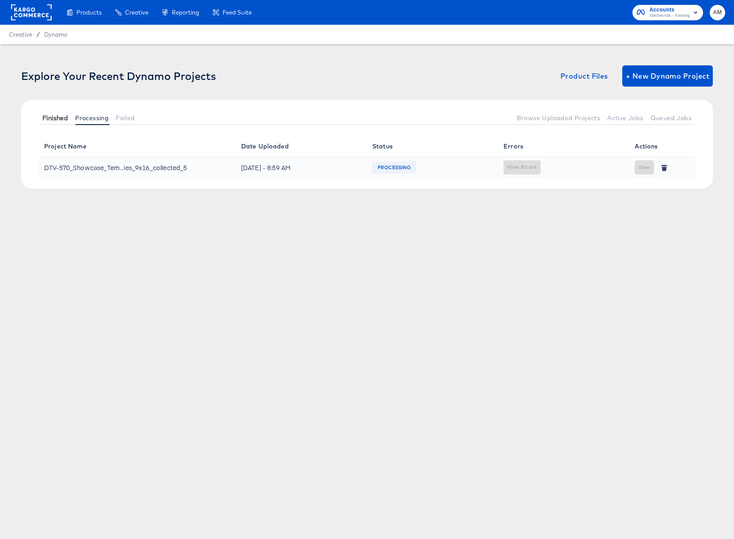
click at [67, 120] on span "Finished" at bounding box center [55, 117] width 26 height 7
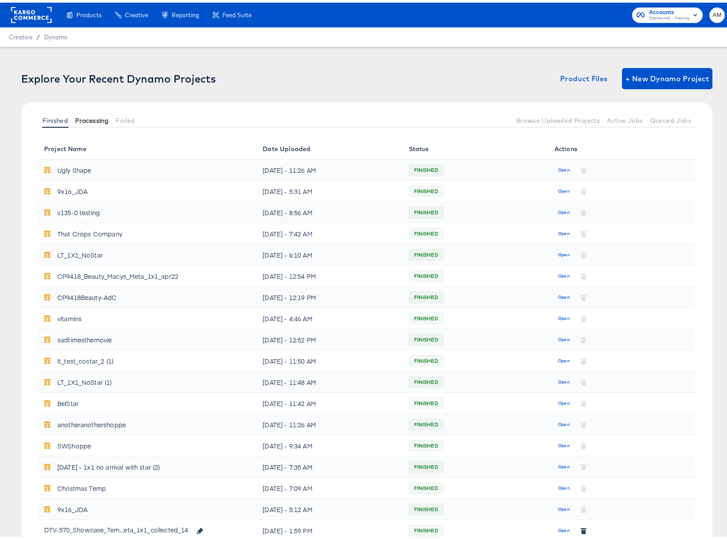
click at [98, 118] on span "Processing" at bounding box center [92, 117] width 34 height 7
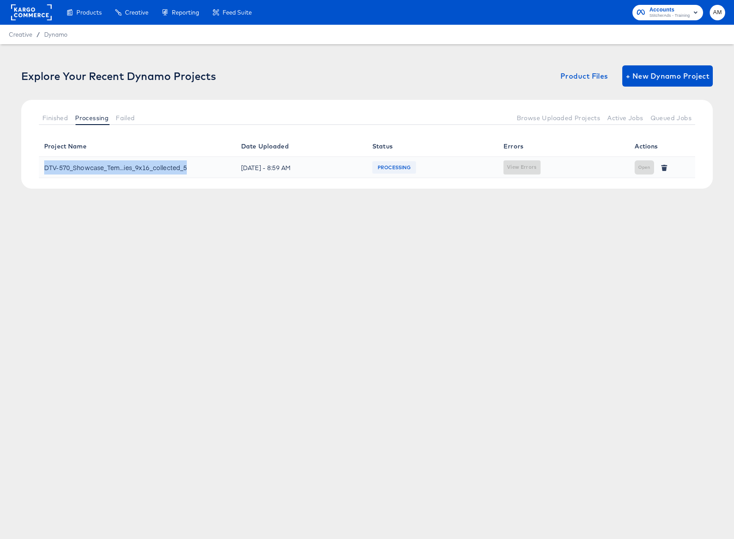
drag, startPoint x: 175, startPoint y: 167, endPoint x: 44, endPoint y: 167, distance: 131.2
click at [44, 167] on div "DTV-570_Showcase_Tem...ies_9x16_collected_5" at bounding box center [137, 167] width 186 height 14
copy div "DTV-570_Showcase_Tem...ies_9x16_collected_5"
click at [57, 117] on span "Finished" at bounding box center [55, 117] width 26 height 7
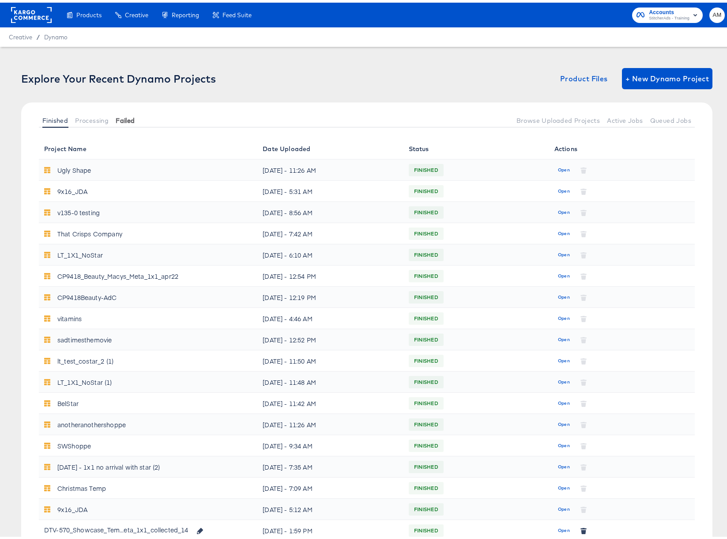
click at [125, 119] on span "Failed" at bounding box center [125, 117] width 19 height 7
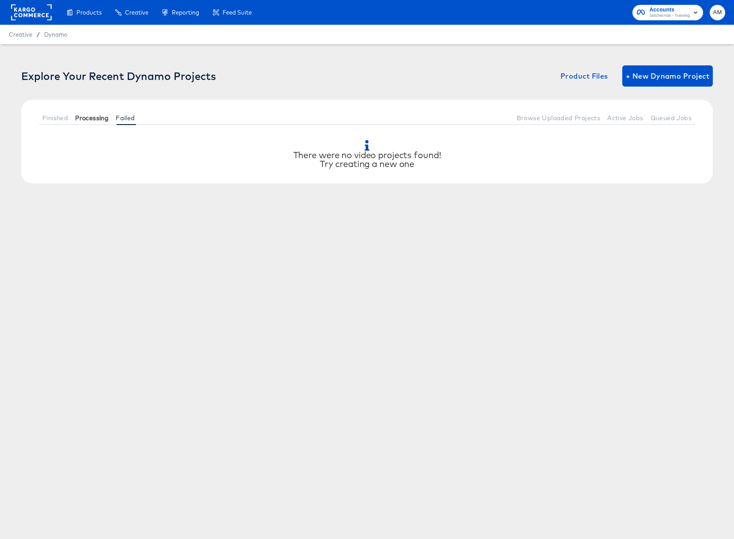
click at [95, 117] on span "Processing" at bounding box center [92, 117] width 34 height 7
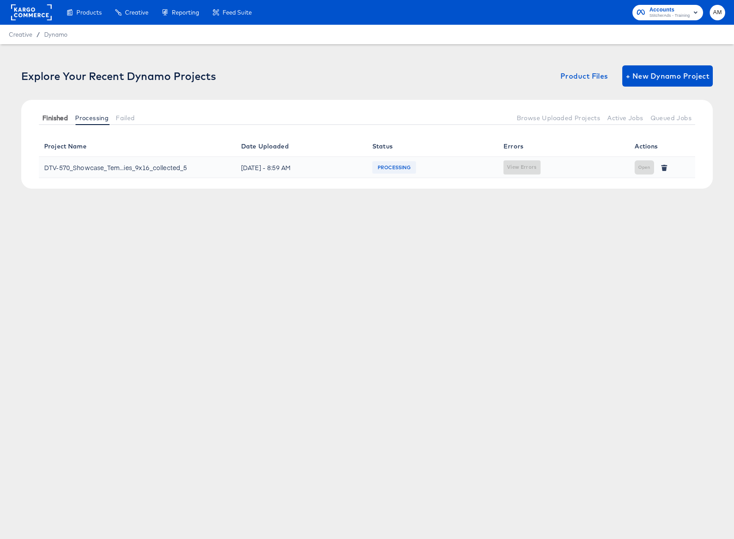
click at [59, 117] on span "Finished" at bounding box center [55, 117] width 26 height 7
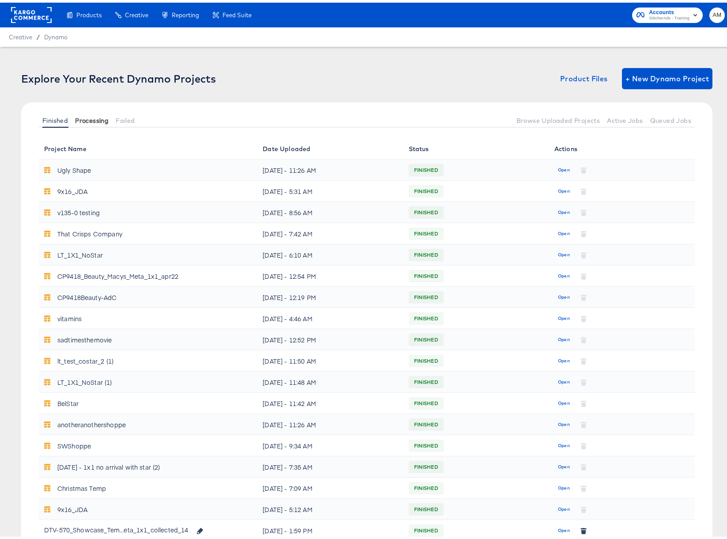
click at [90, 117] on span "Processing" at bounding box center [92, 117] width 34 height 7
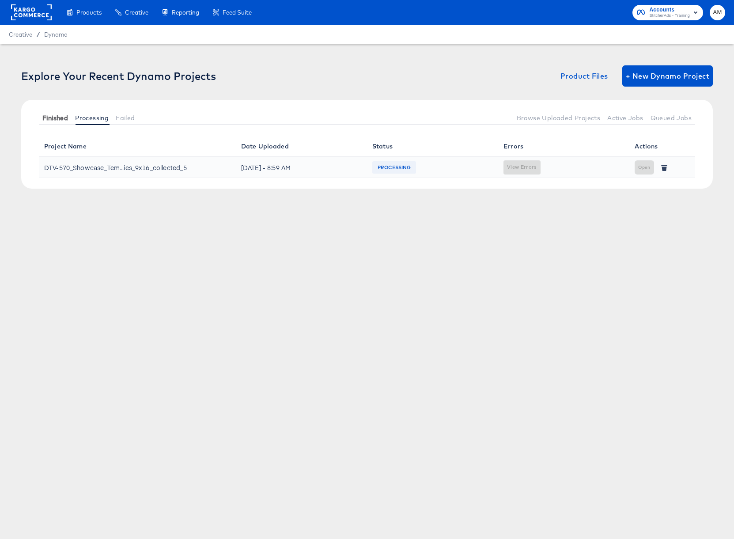
click at [59, 117] on span "Finished" at bounding box center [55, 117] width 26 height 7
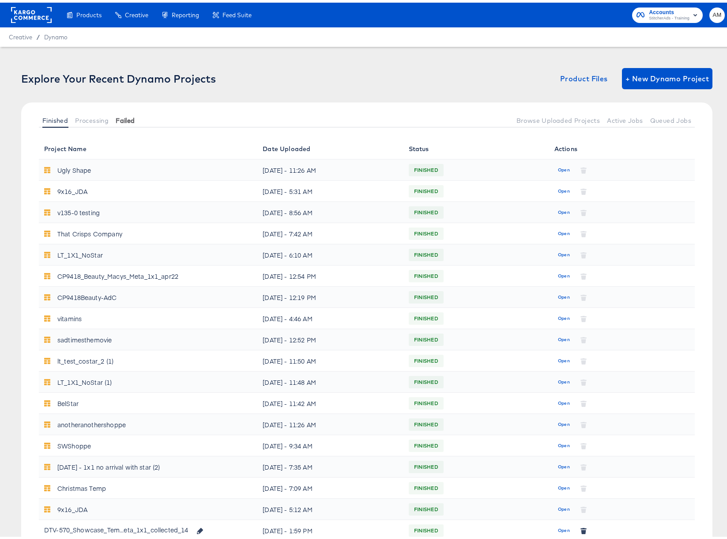
click at [122, 118] on span "Failed" at bounding box center [125, 117] width 19 height 7
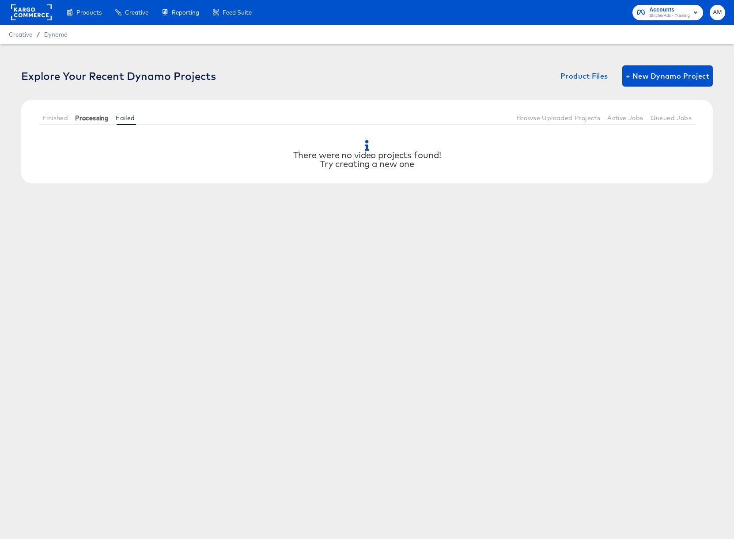
click at [92, 117] on span "Processing" at bounding box center [92, 117] width 34 height 7
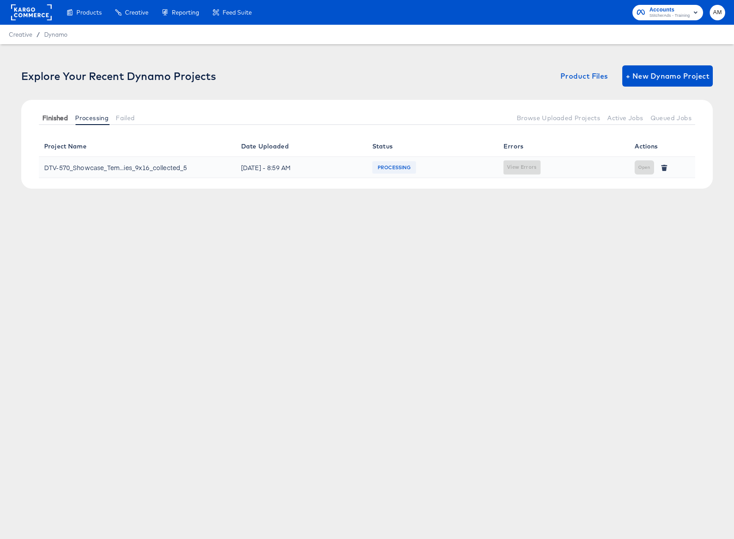
click at [62, 116] on span "Finished" at bounding box center [55, 117] width 26 height 7
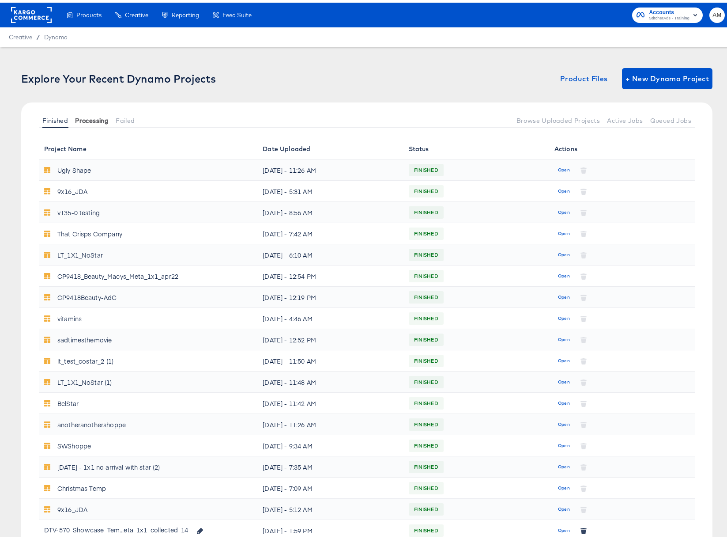
click at [91, 117] on span "Processing" at bounding box center [92, 117] width 34 height 7
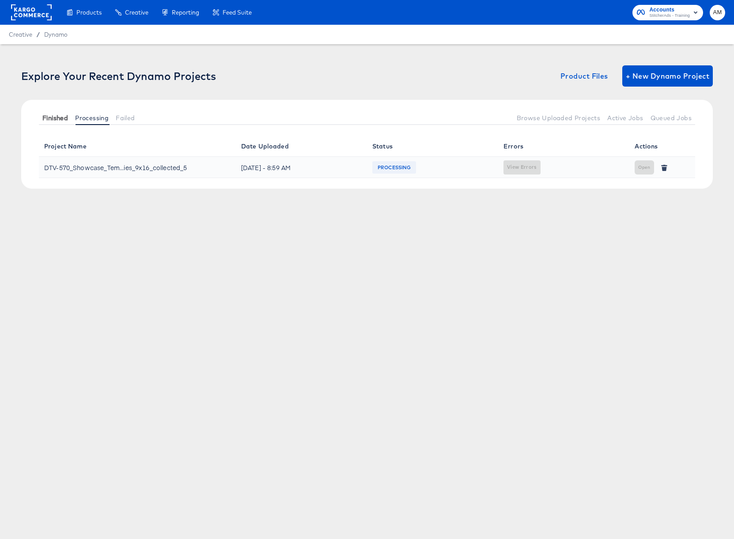
click at [51, 119] on span "Finished" at bounding box center [55, 117] width 26 height 7
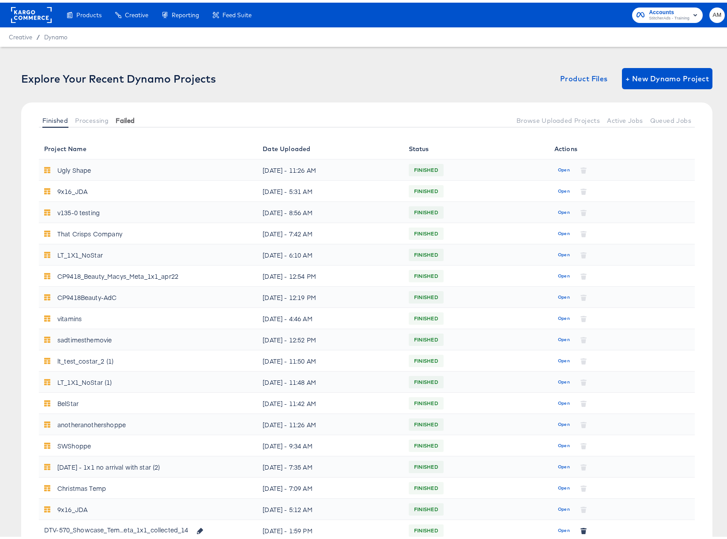
click at [127, 118] on span "Failed" at bounding box center [125, 117] width 19 height 7
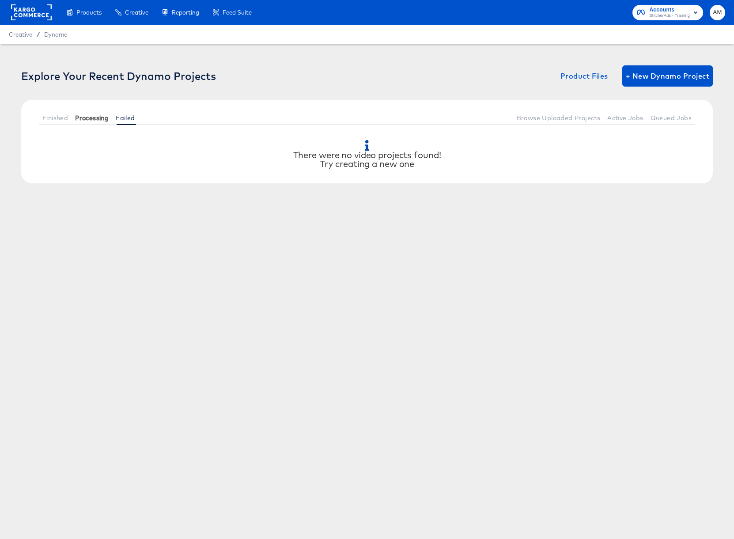
click at [98, 119] on span "Processing" at bounding box center [92, 117] width 34 height 7
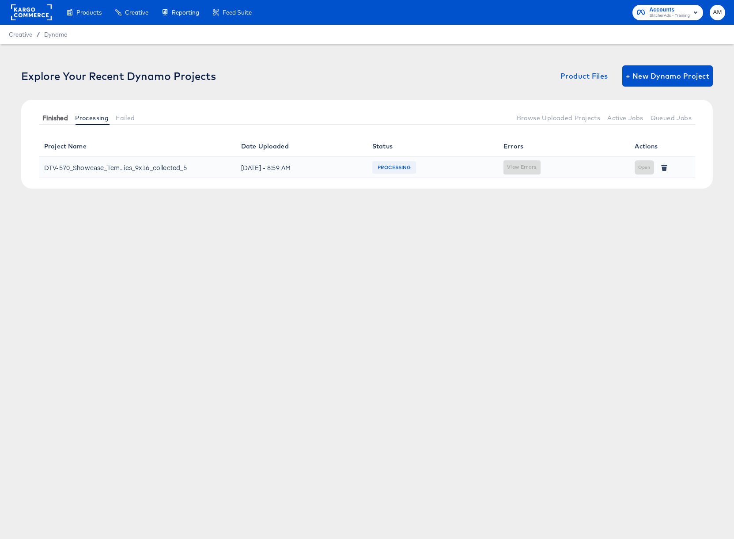
click at [55, 118] on span "Finished" at bounding box center [55, 117] width 26 height 7
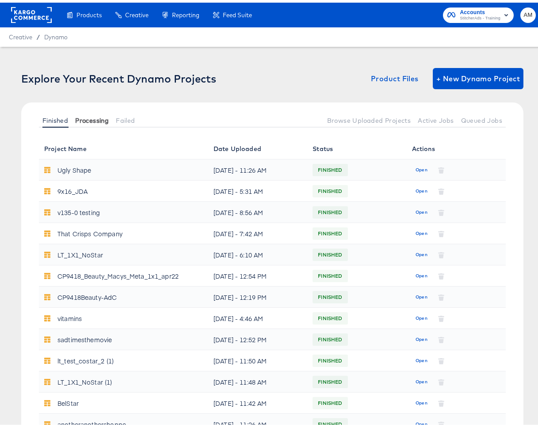
click at [83, 117] on span "Processing" at bounding box center [92, 117] width 34 height 7
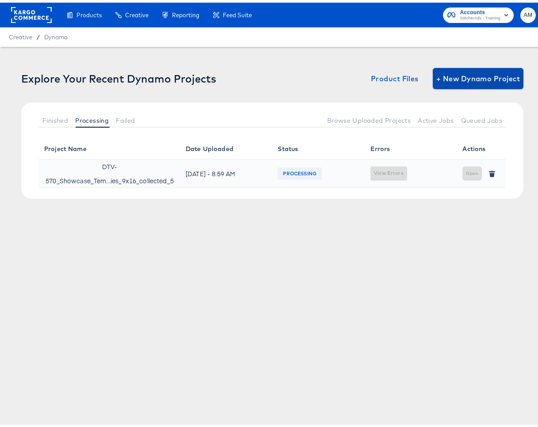
click at [453, 75] on span "+ New Dynamo Project" at bounding box center [477, 76] width 83 height 12
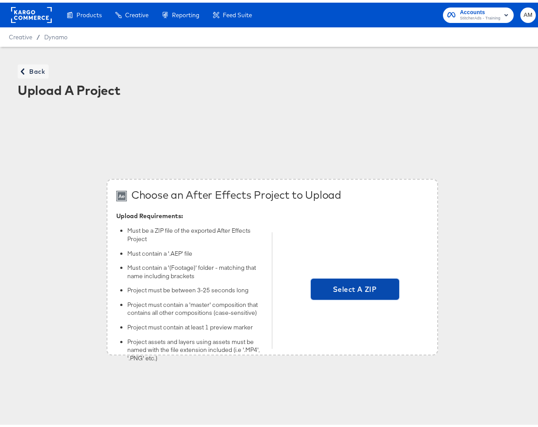
click at [340, 288] on span "Select A ZIP" at bounding box center [354, 286] width 81 height 12
click at [355, 288] on input "Select A ZIP" at bounding box center [355, 288] width 0 height 0
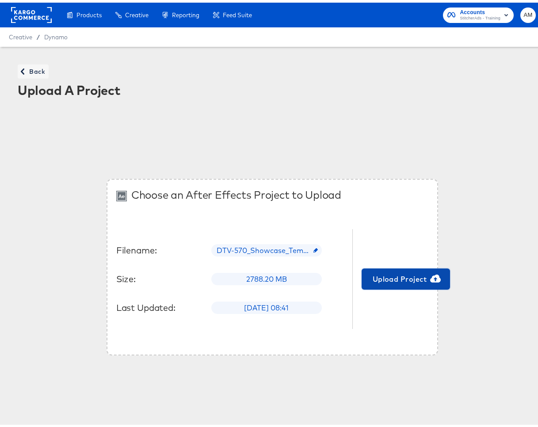
click at [390, 281] on span "Upload Project" at bounding box center [405, 276] width 81 height 12
